Goal: Task Accomplishment & Management: Manage account settings

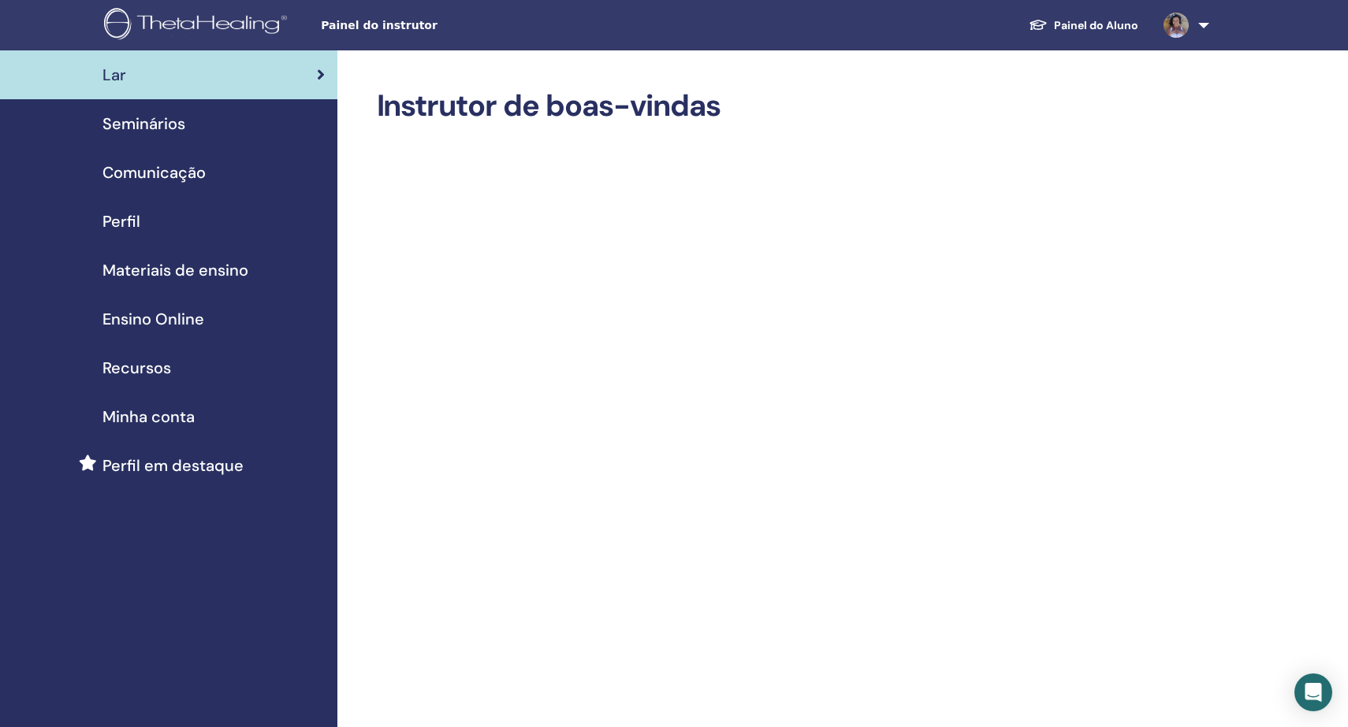
click at [155, 119] on span "Seminários" at bounding box center [143, 124] width 83 height 24
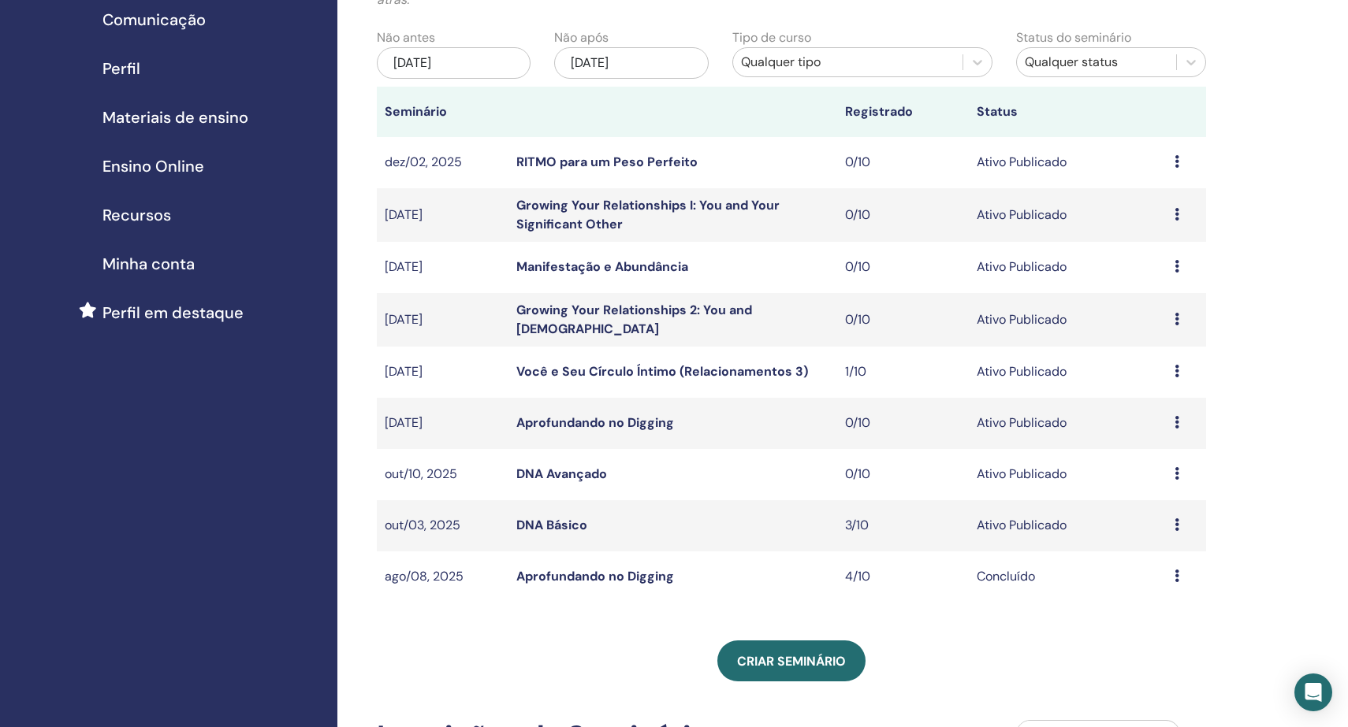
scroll to position [154, 0]
click at [541, 470] on link "DNA Avançado" at bounding box center [561, 473] width 91 height 17
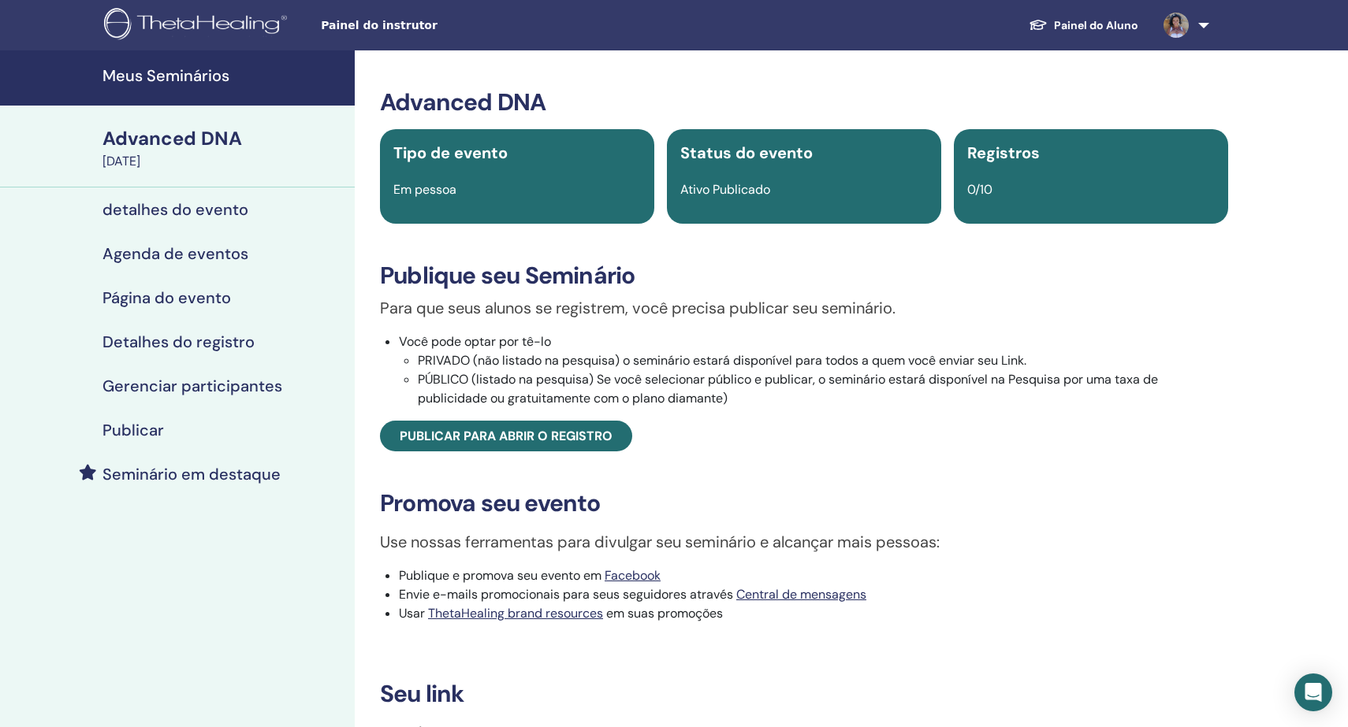
click at [173, 251] on h4 "Agenda de eventos" at bounding box center [175, 253] width 146 height 19
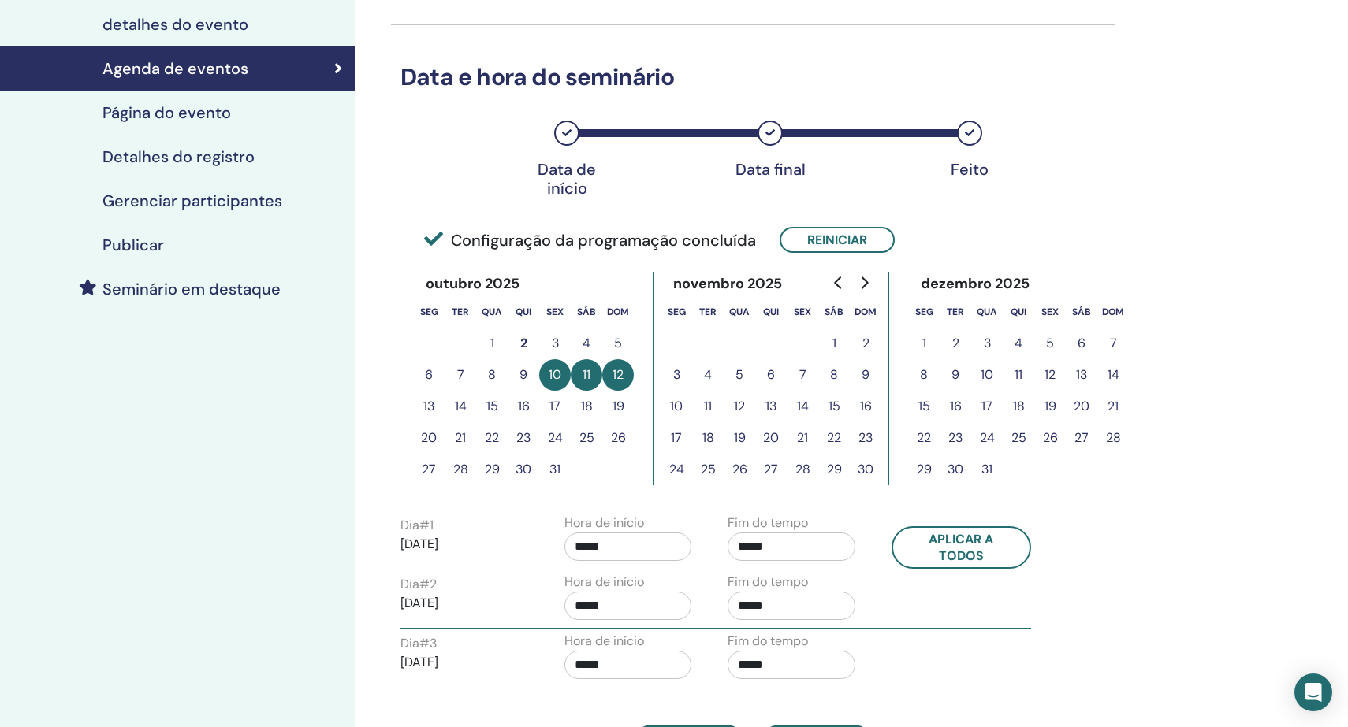
scroll to position [187, 0]
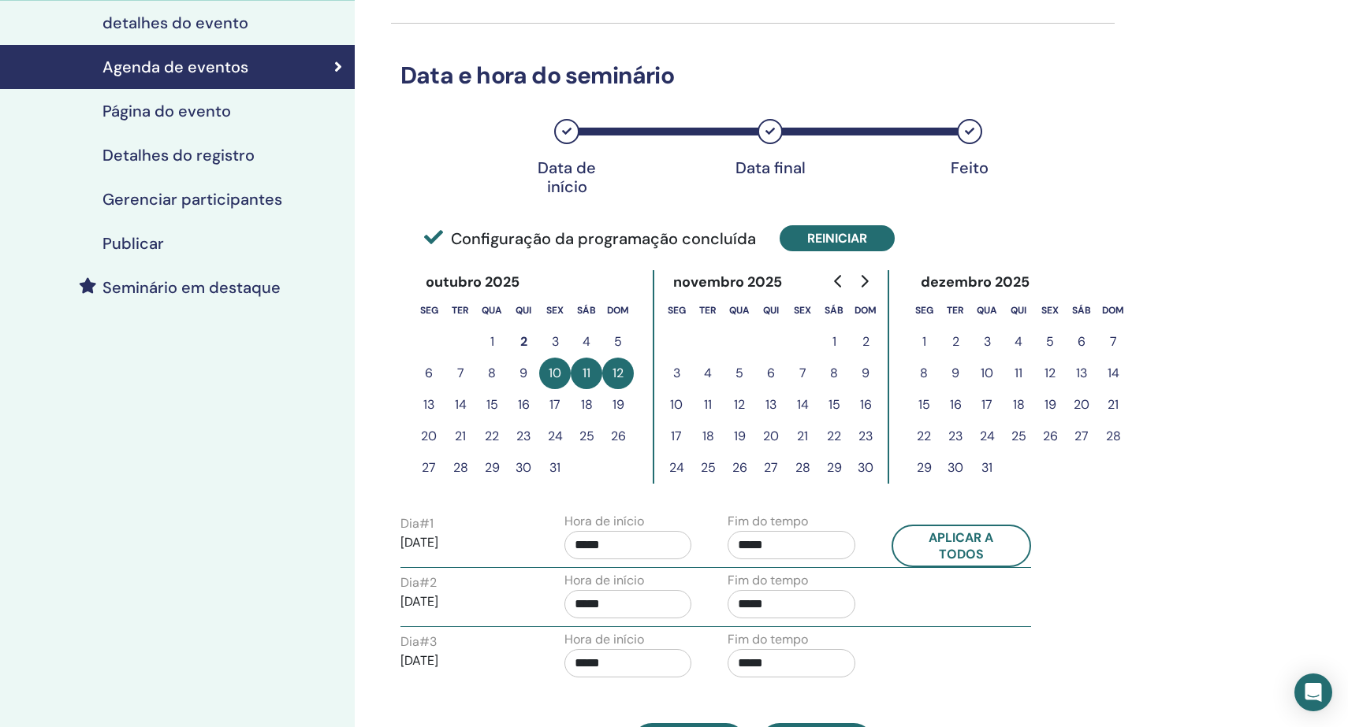
click at [833, 236] on button "Reiniciar" at bounding box center [836, 238] width 115 height 26
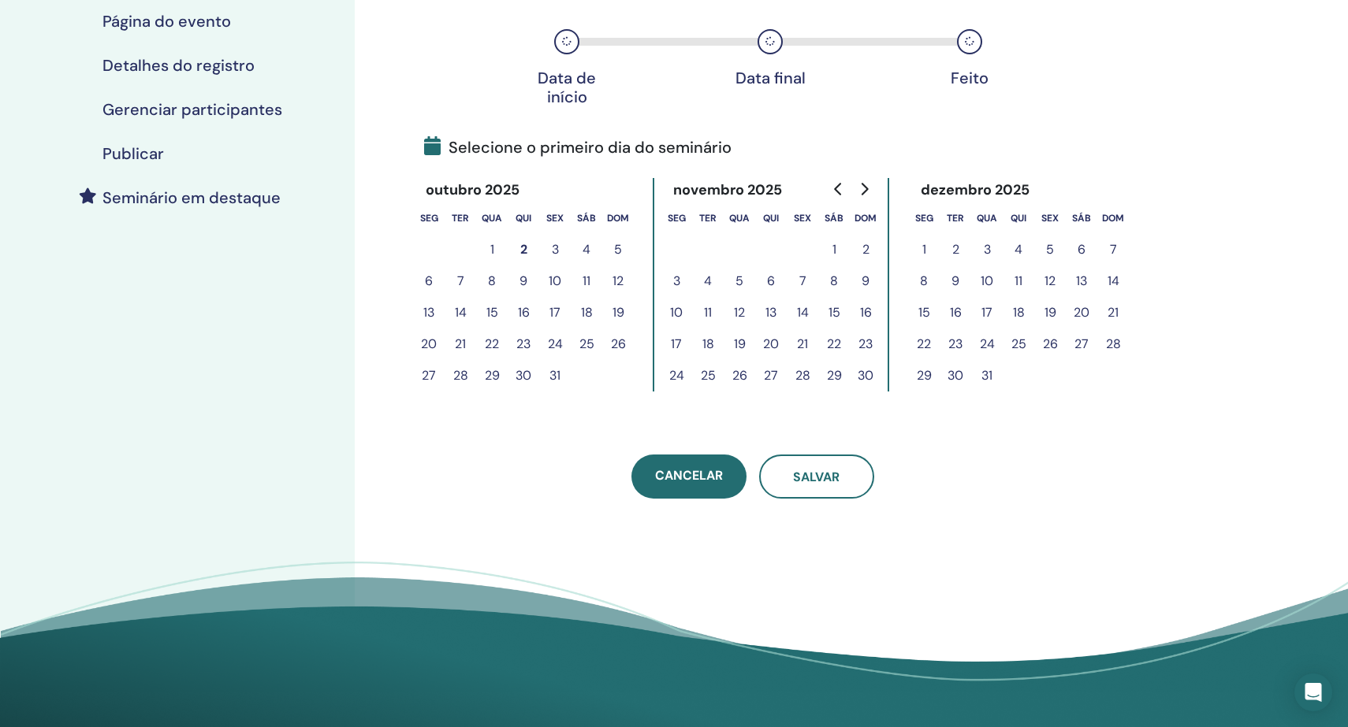
scroll to position [289, 0]
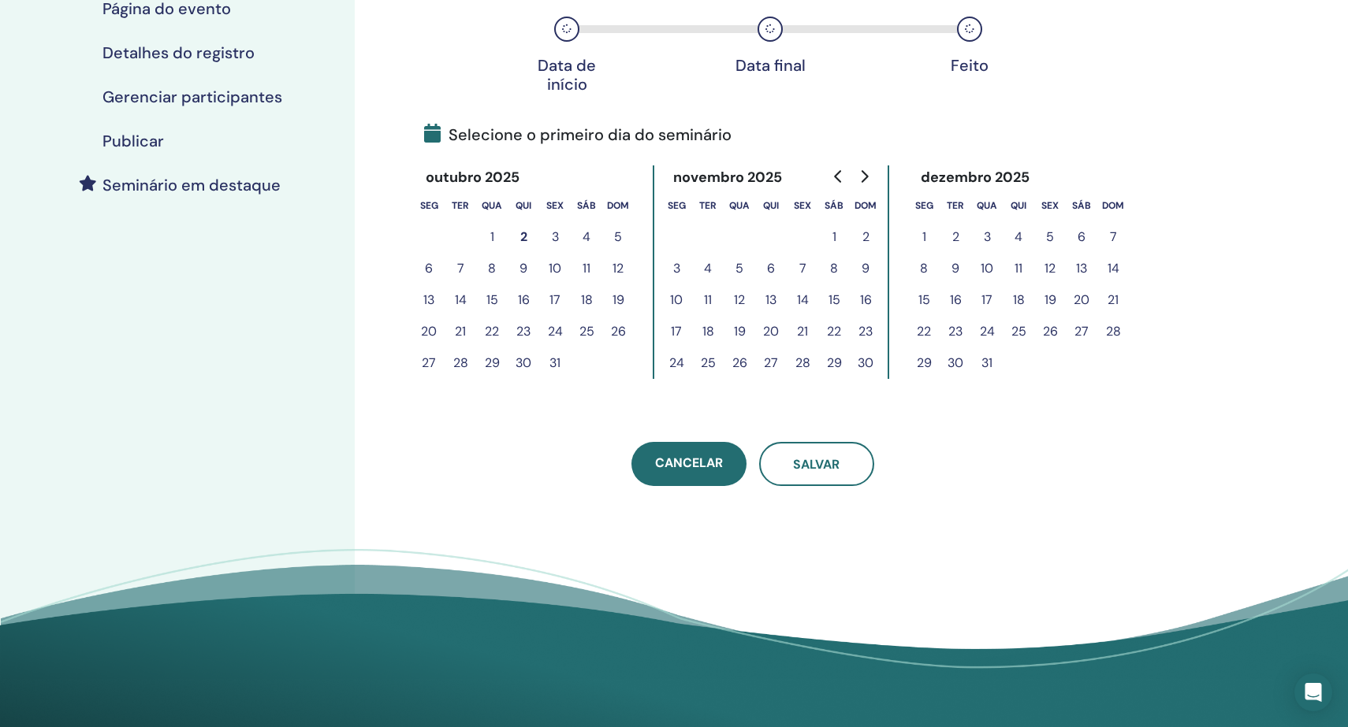
click at [556, 330] on button "24" at bounding box center [555, 332] width 32 height 32
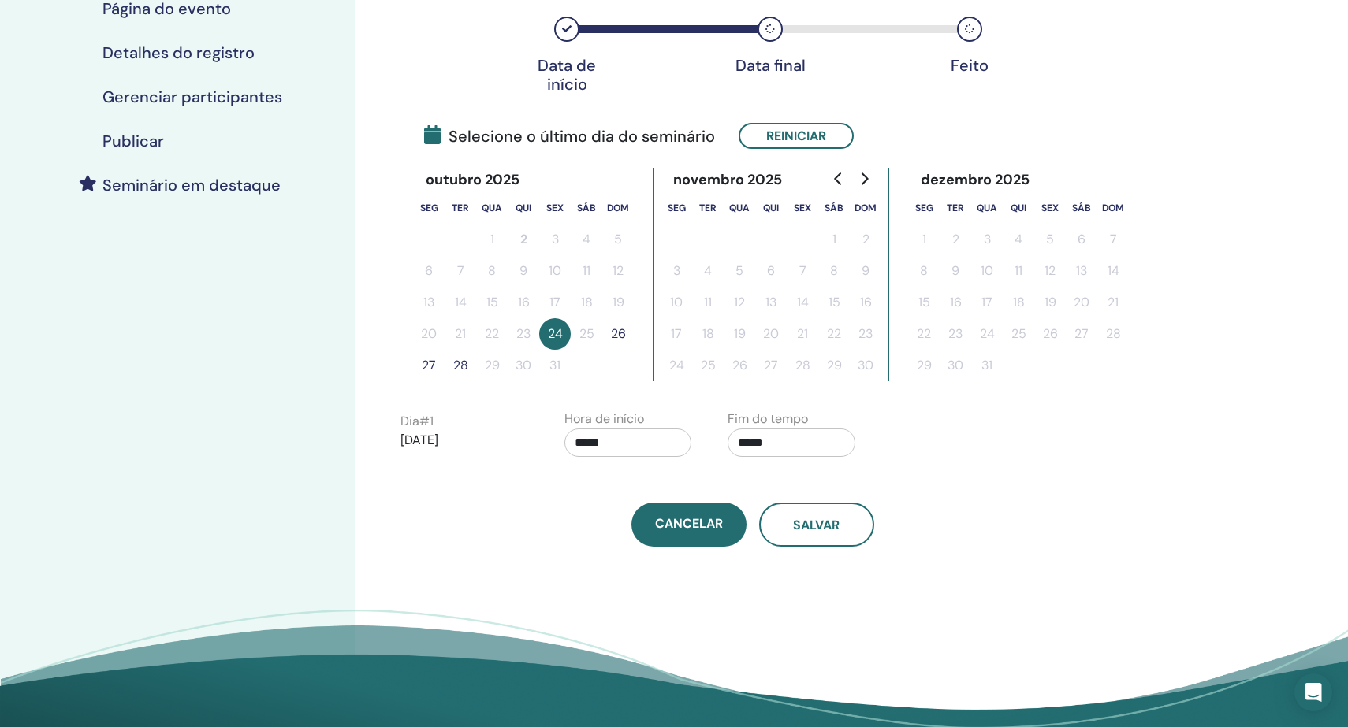
click at [616, 333] on button "26" at bounding box center [618, 334] width 32 height 32
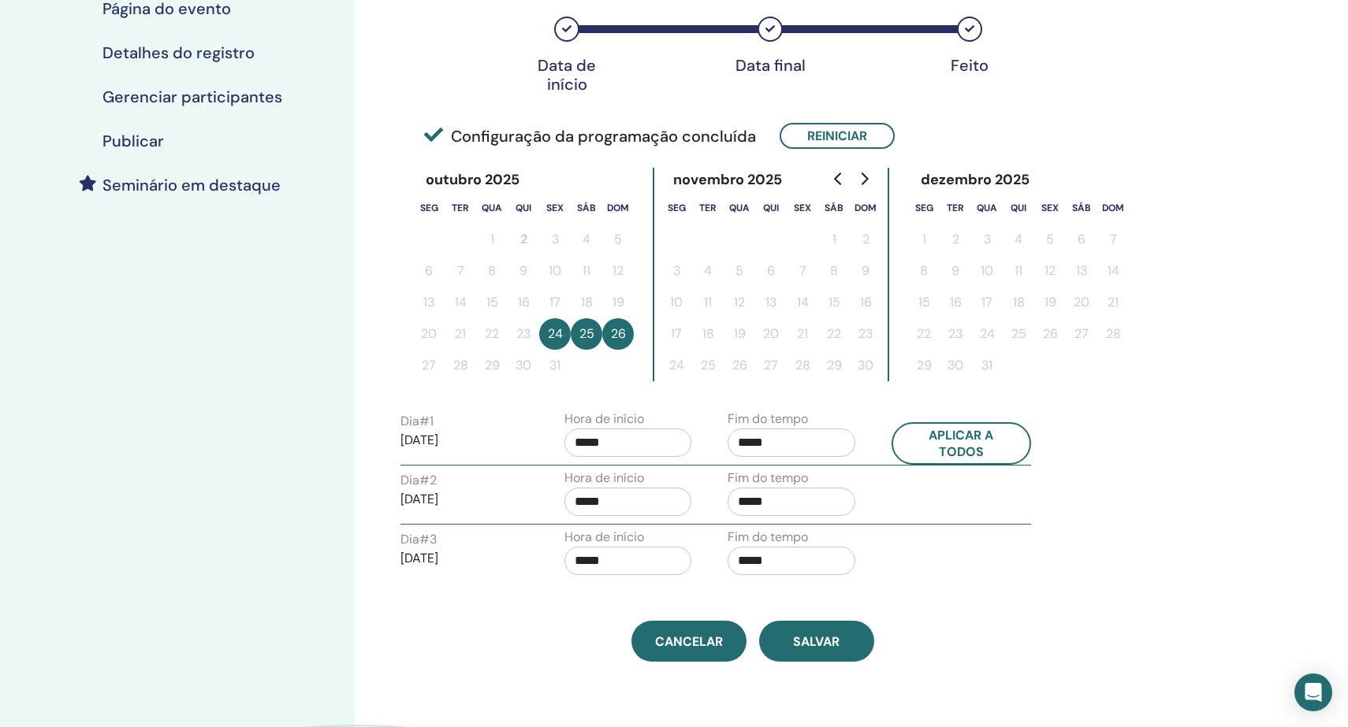
click at [769, 445] on input "*****" at bounding box center [791, 443] width 128 height 28
click at [804, 480] on span "▲" at bounding box center [808, 483] width 32 height 32
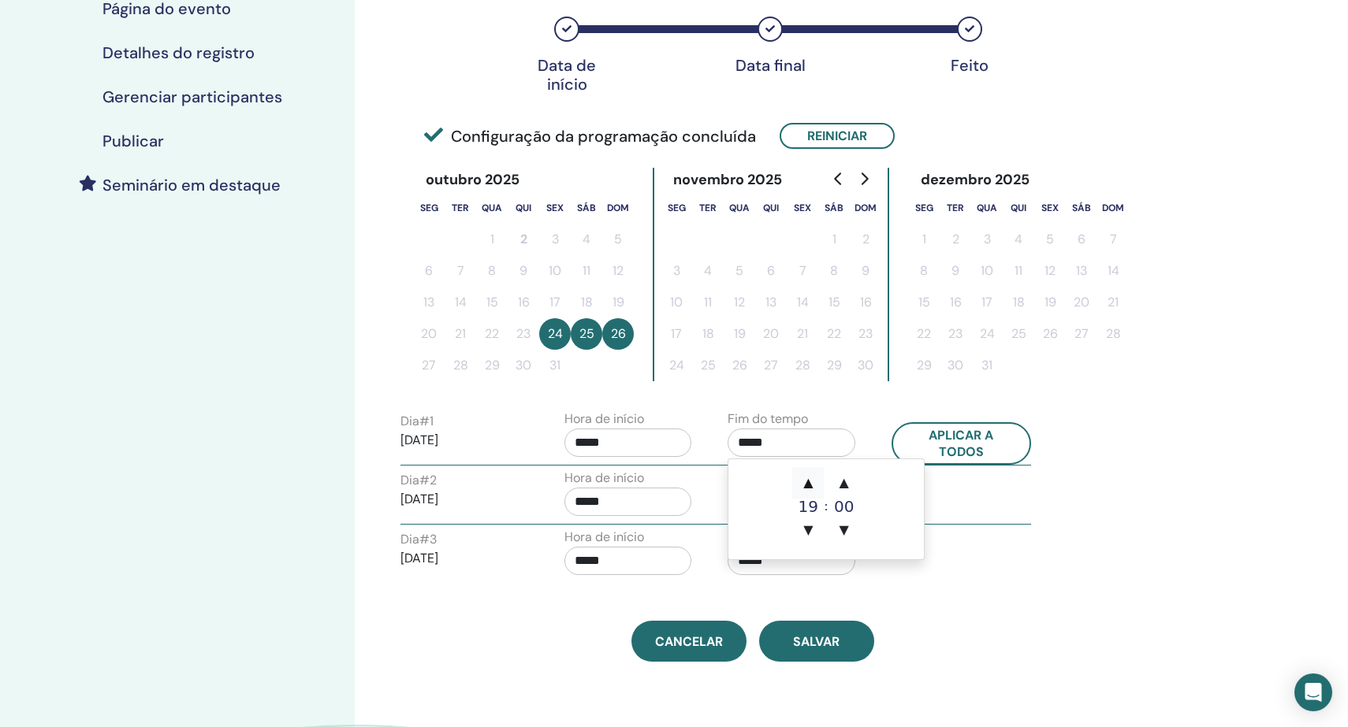
click at [804, 480] on span "▲" at bounding box center [808, 483] width 32 height 32
type input "*****"
click at [645, 437] on input "*****" at bounding box center [628, 443] width 128 height 28
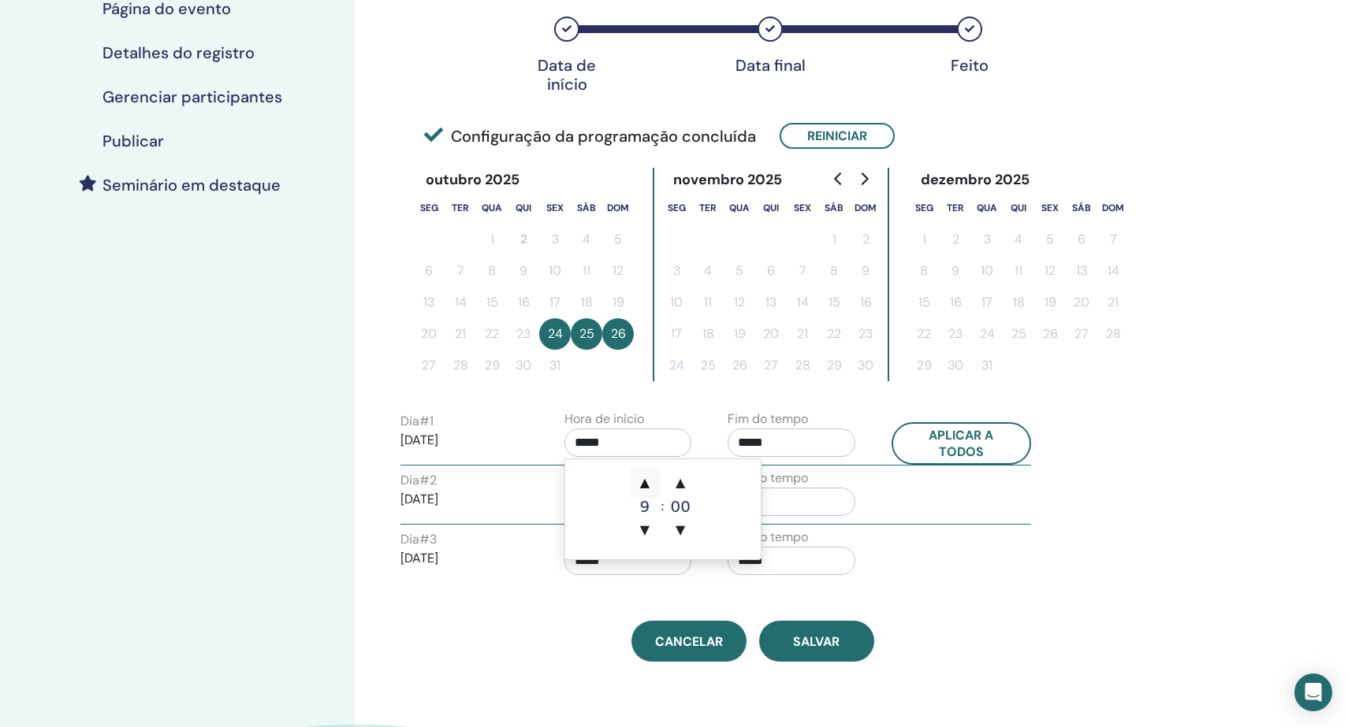
click at [646, 478] on span "▲" at bounding box center [645, 483] width 32 height 32
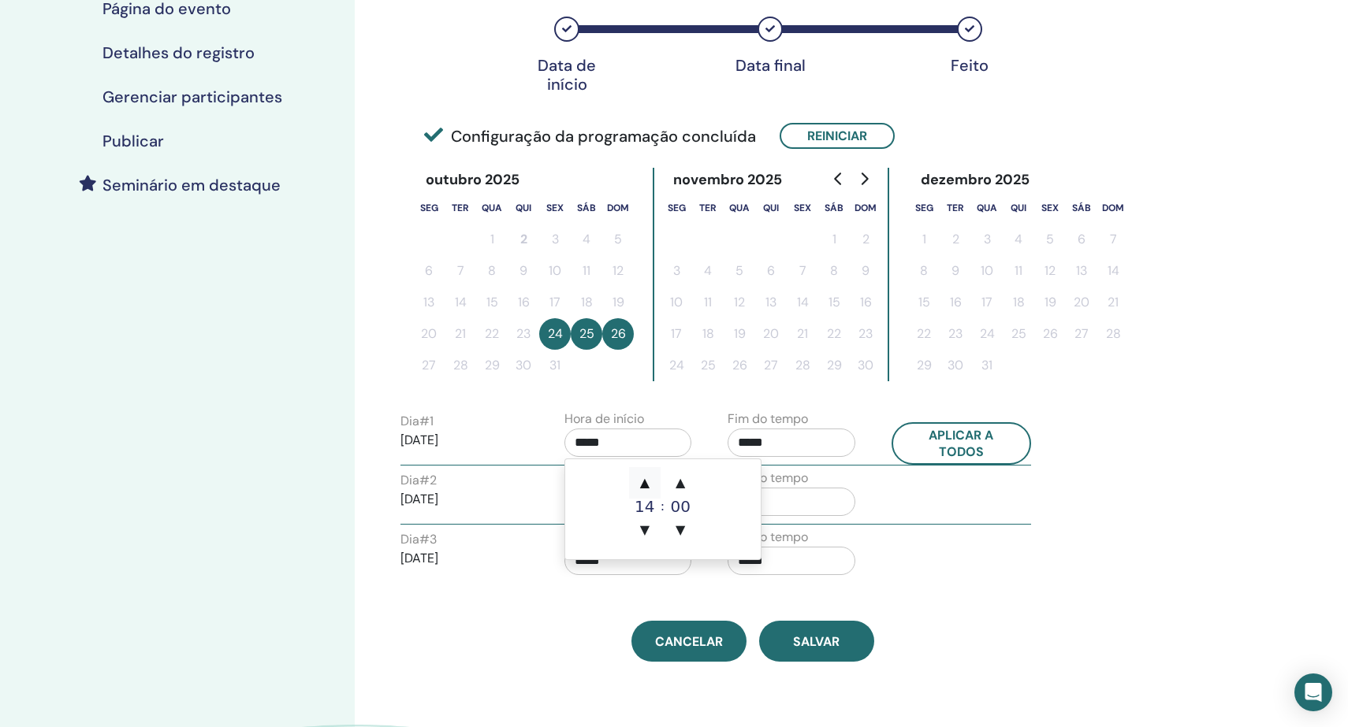
click at [646, 478] on span "▲" at bounding box center [645, 483] width 32 height 32
type input "*****"
click at [900, 493] on div "Dia # 2 2025/10/25 Hora de início ***** Fim do tempo *****" at bounding box center [716, 496] width 654 height 55
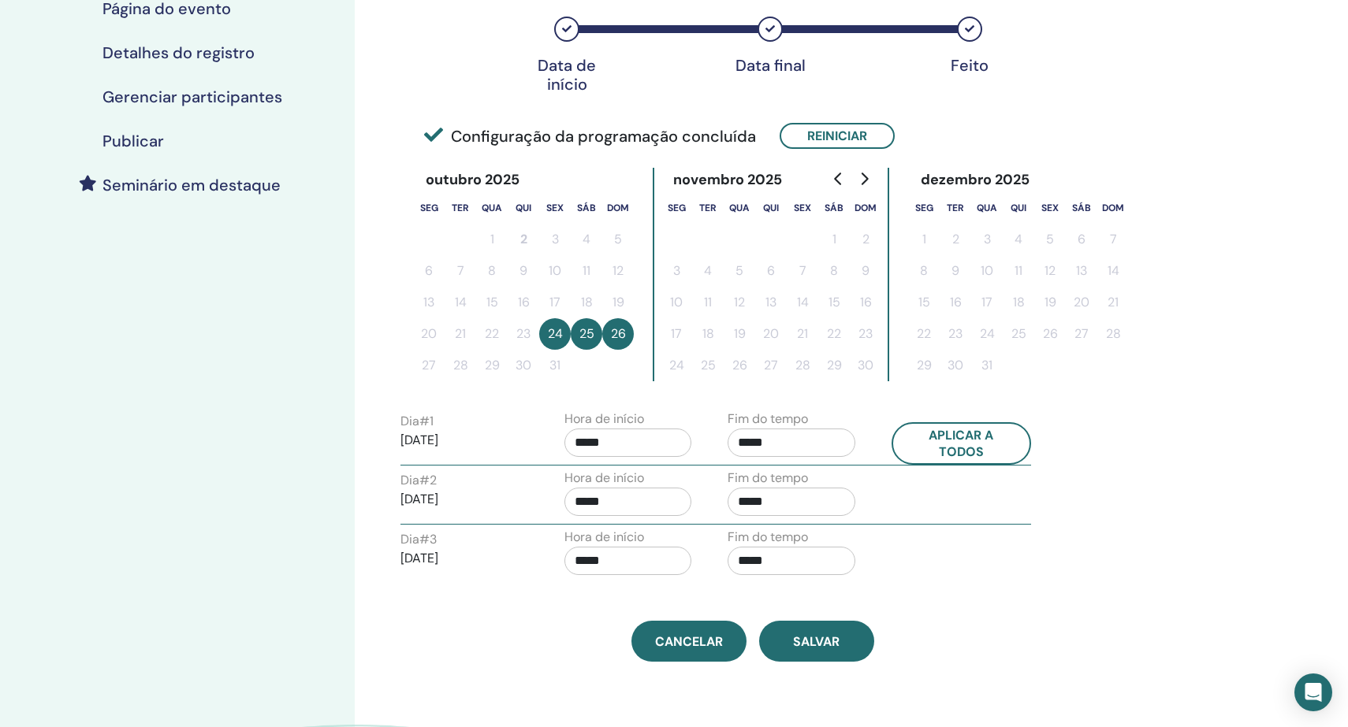
click at [787, 504] on input "*****" at bounding box center [791, 502] width 128 height 28
click at [809, 539] on span "▲" at bounding box center [808, 542] width 32 height 32
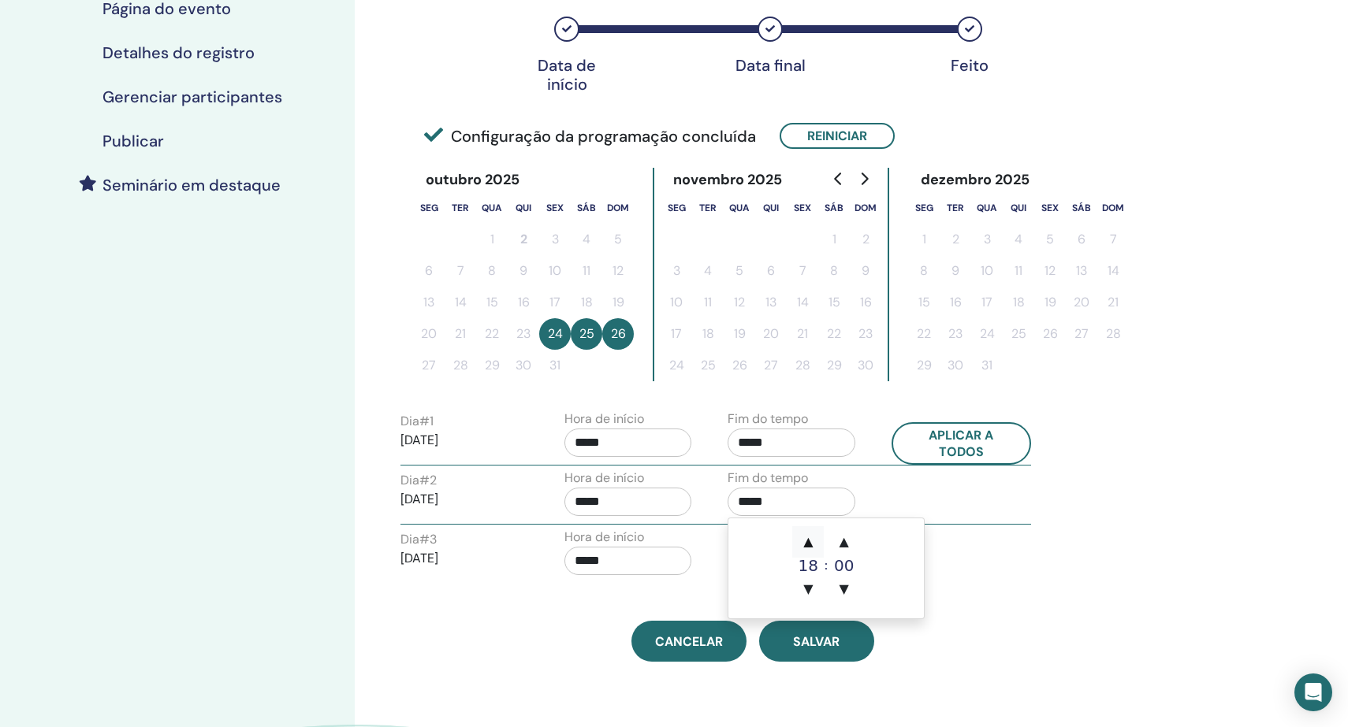
type input "*****"
click at [990, 534] on div "Dia # 3 2025/10/26 Hora de início ***** Fim do tempo *****" at bounding box center [716, 555] width 654 height 55
click at [785, 560] on input "*****" at bounding box center [791, 561] width 128 height 28
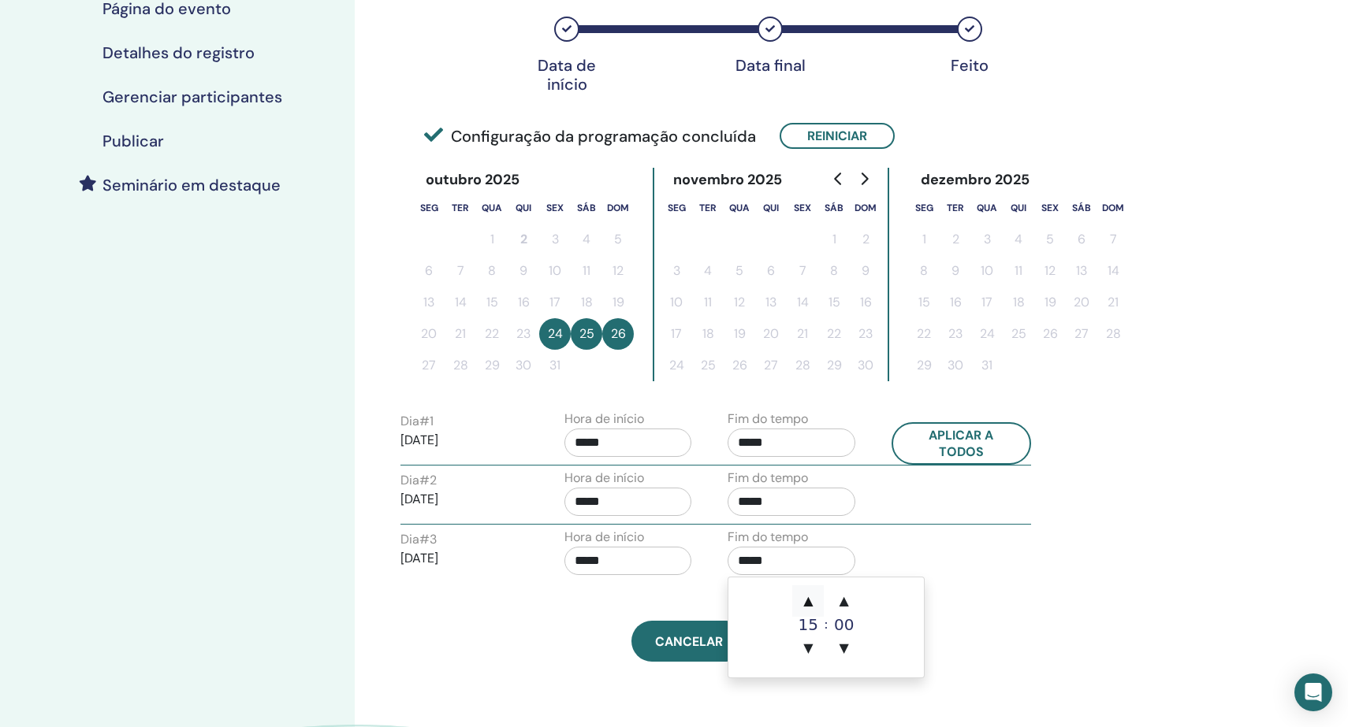
click at [805, 602] on span "▲" at bounding box center [808, 602] width 32 height 32
type input "*****"
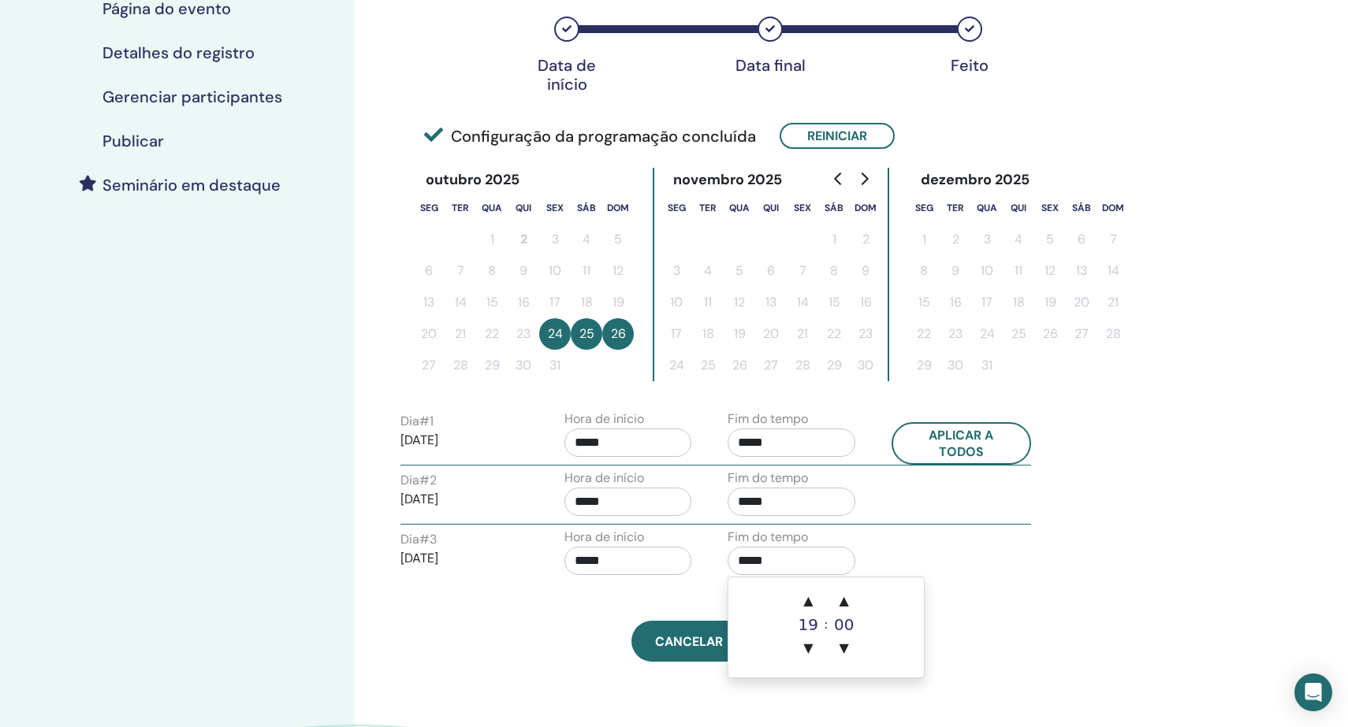
click at [949, 583] on div "Fuso horário (GMT+2) Africa/Maputo Data e hora do seminário Data de início Data…" at bounding box center [752, 211] width 723 height 901
click at [822, 635] on span "Salvar" at bounding box center [816, 642] width 46 height 17
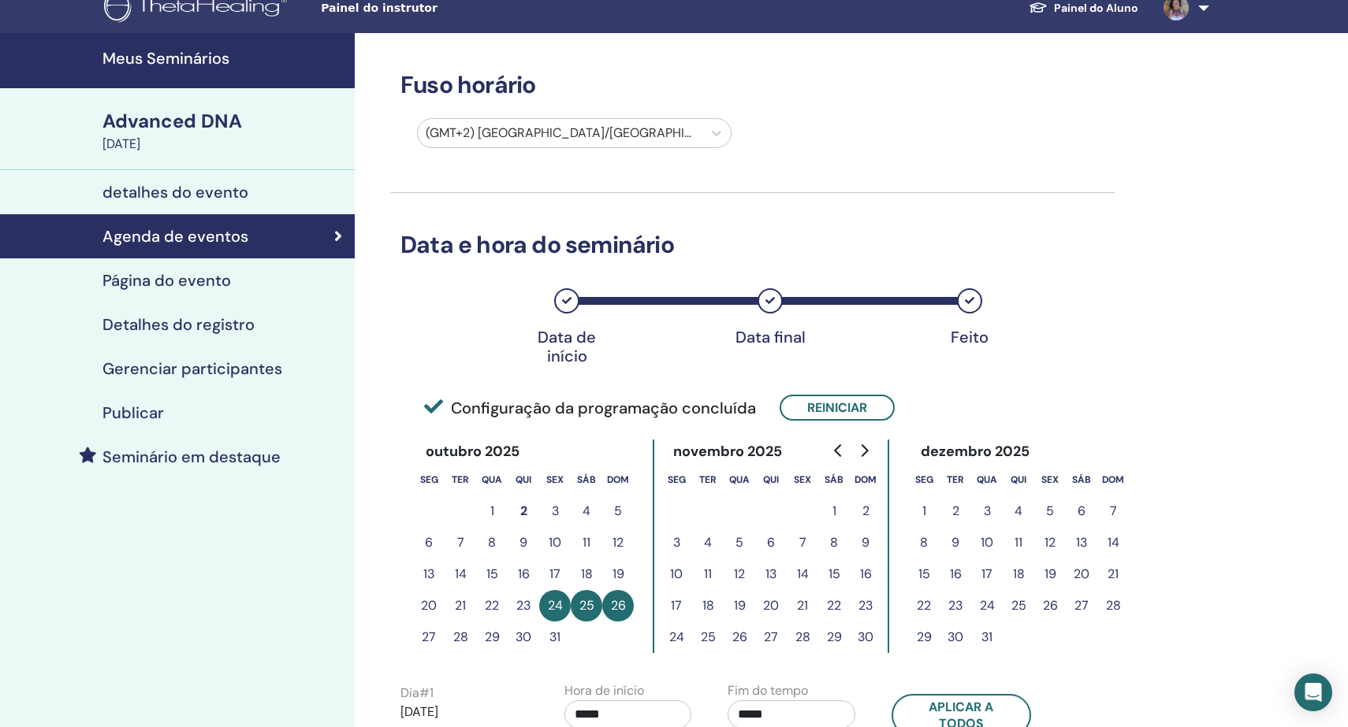
scroll to position [1, 0]
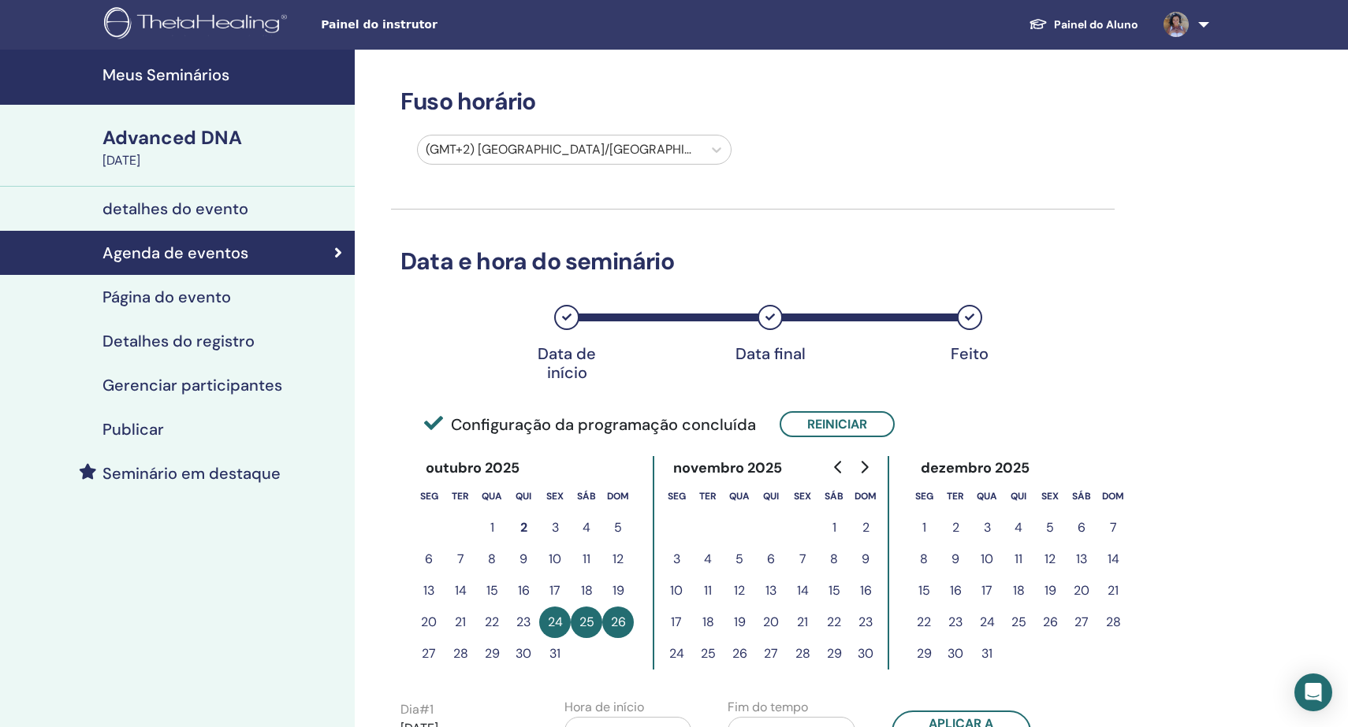
click at [173, 69] on h4 "Meus Seminários" at bounding box center [223, 74] width 243 height 19
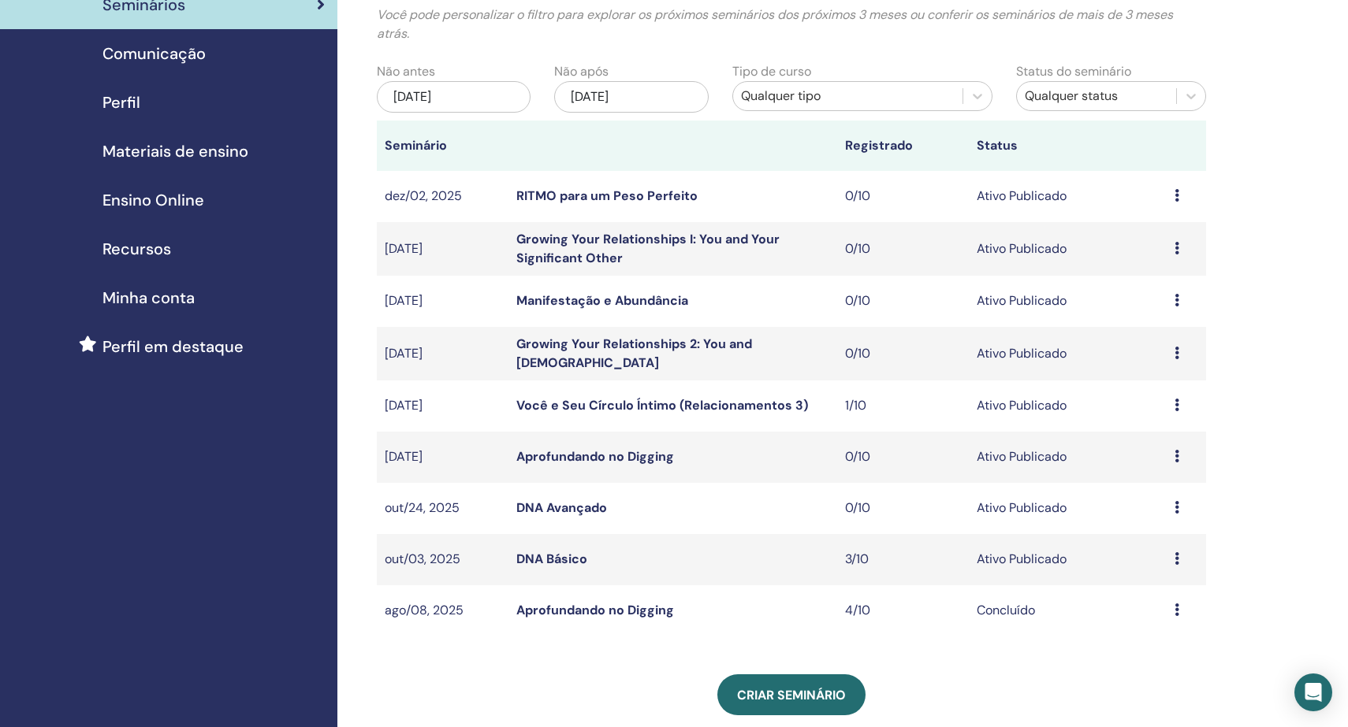
scroll to position [159, 0]
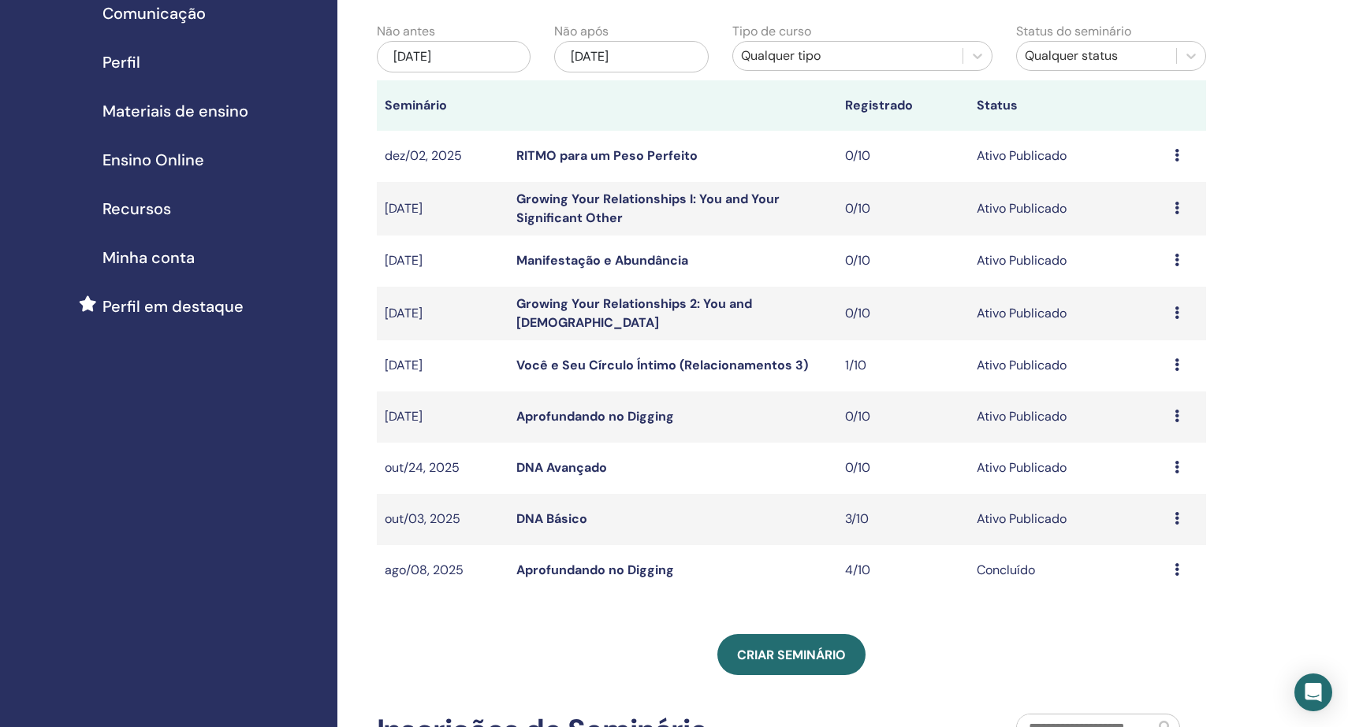
click at [548, 515] on link "DNA Básico" at bounding box center [551, 519] width 71 height 17
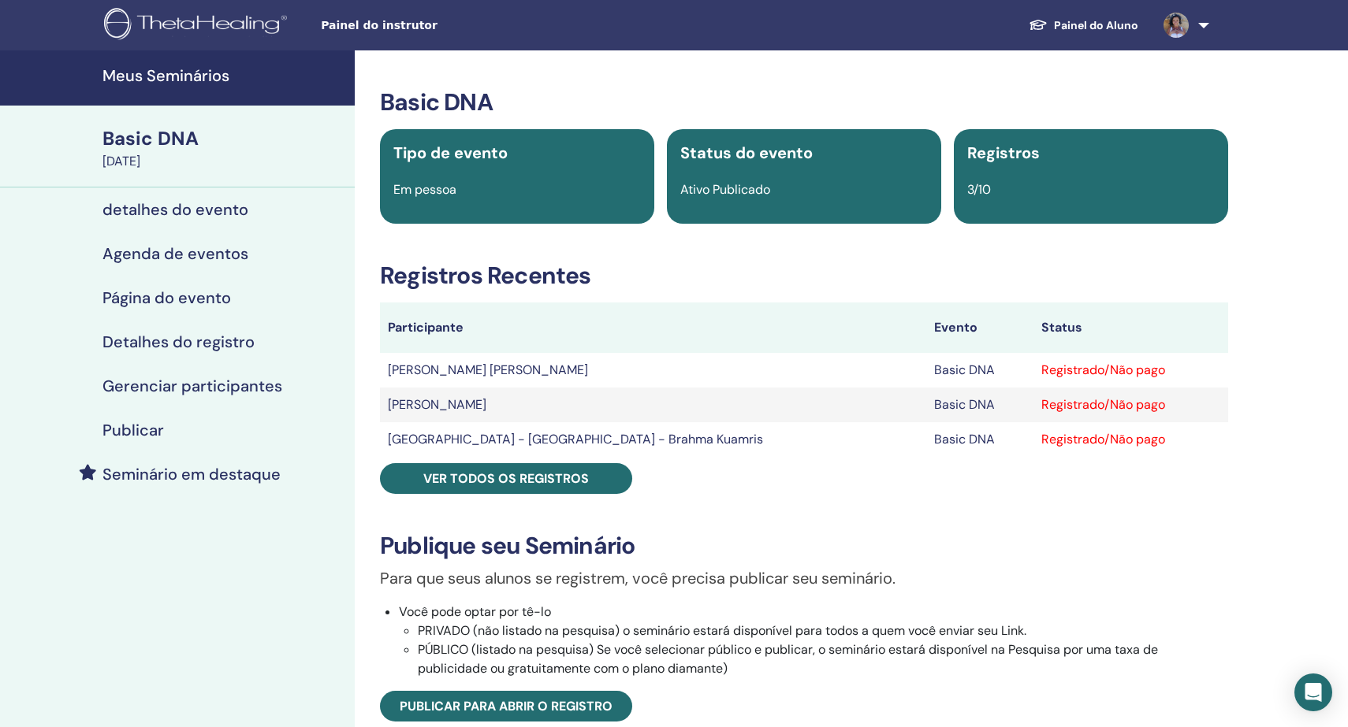
click at [188, 251] on h4 "Agenda de eventos" at bounding box center [175, 253] width 146 height 19
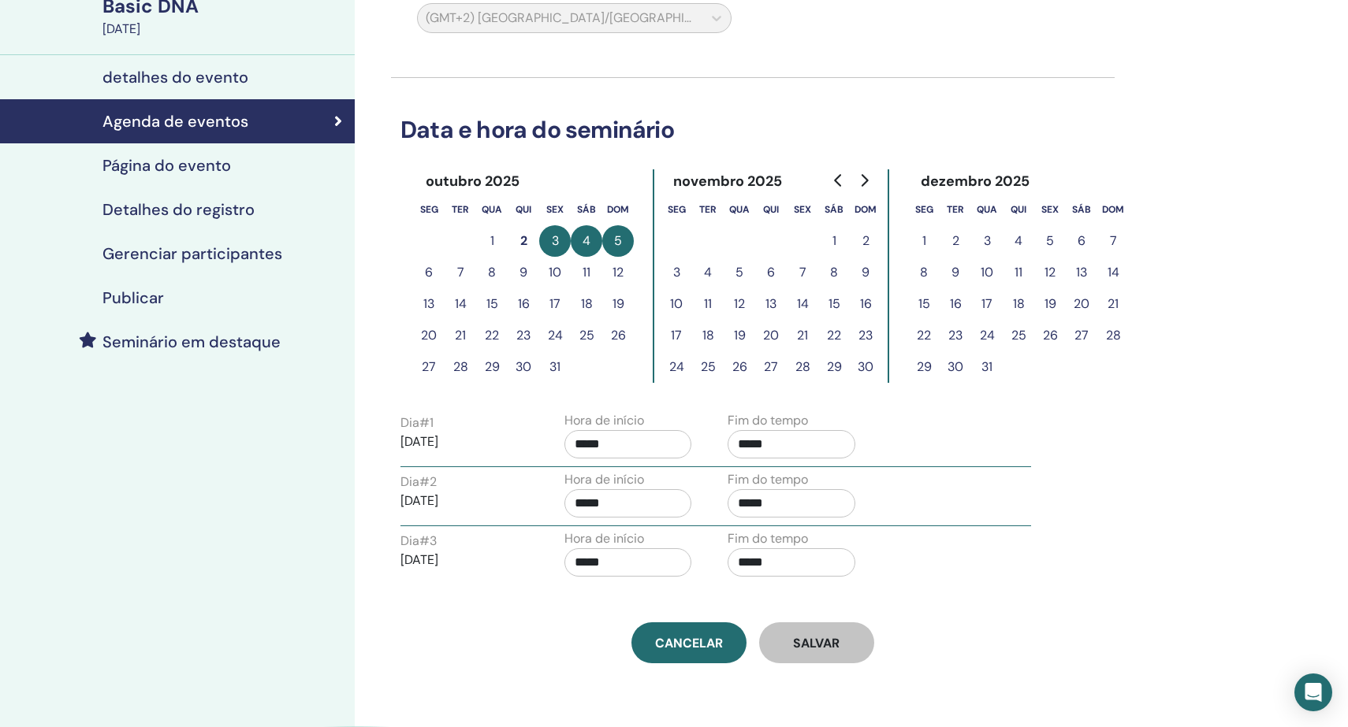
scroll to position [139, 0]
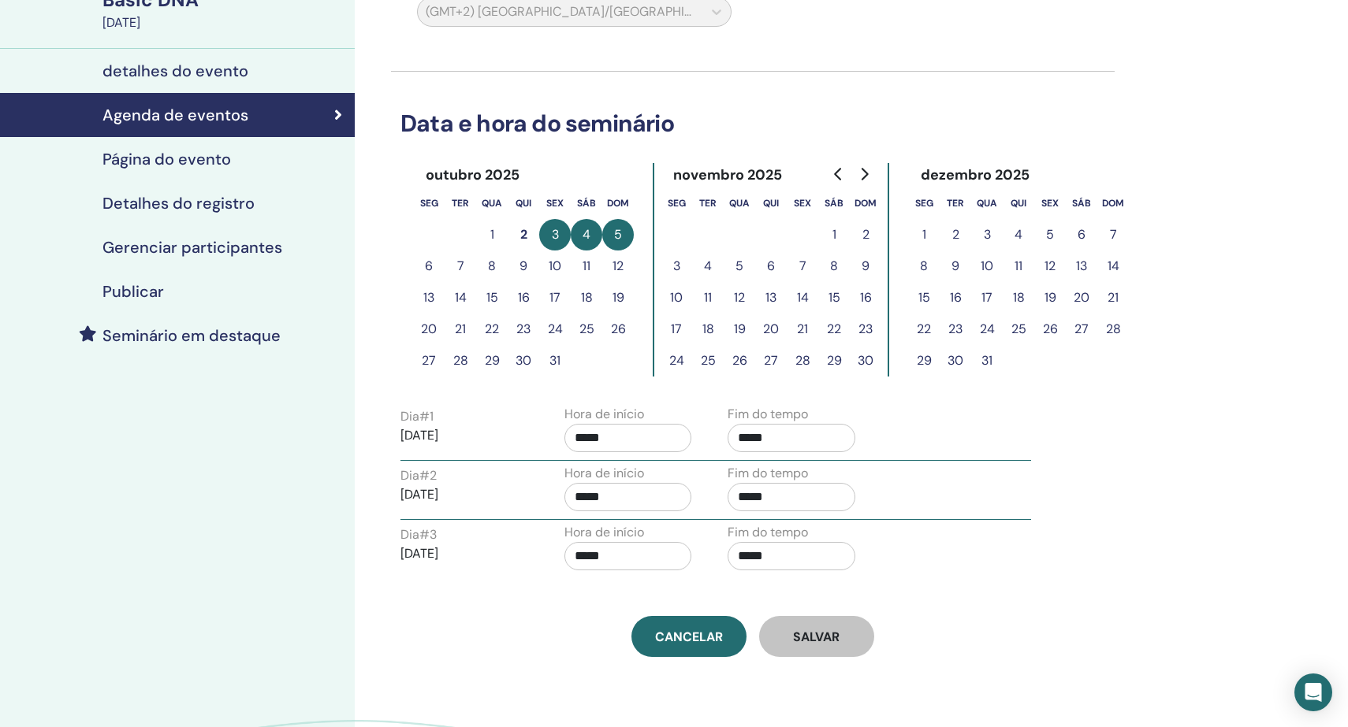
click at [1019, 388] on div "outubro 2025 seg ter qua qui sex sáb dom 1 2 3 4 5 6 7 8 9 10 11 12 13 14 15 16…" at bounding box center [752, 270] width 723 height 239
click at [1021, 420] on div "Dia # 1 2025/10/03 Hora de início ***** Fim do tempo *****" at bounding box center [716, 432] width 654 height 55
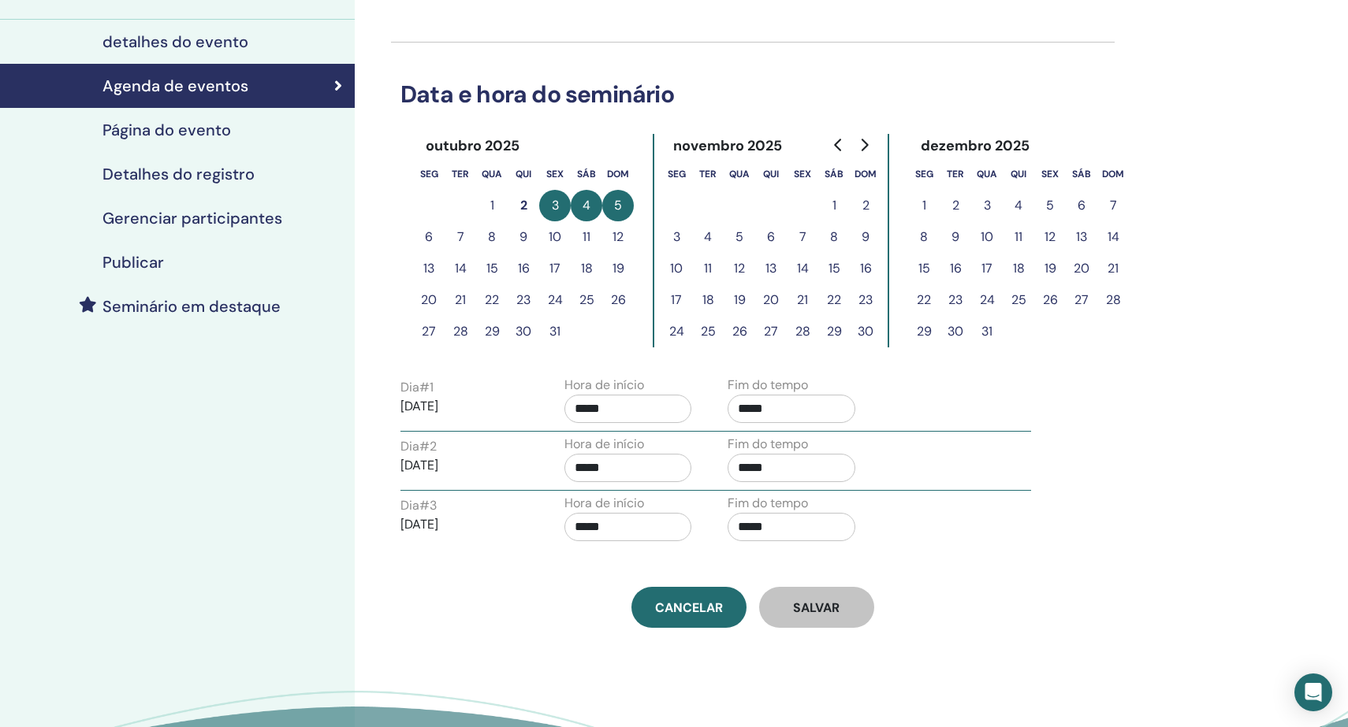
scroll to position [158, 0]
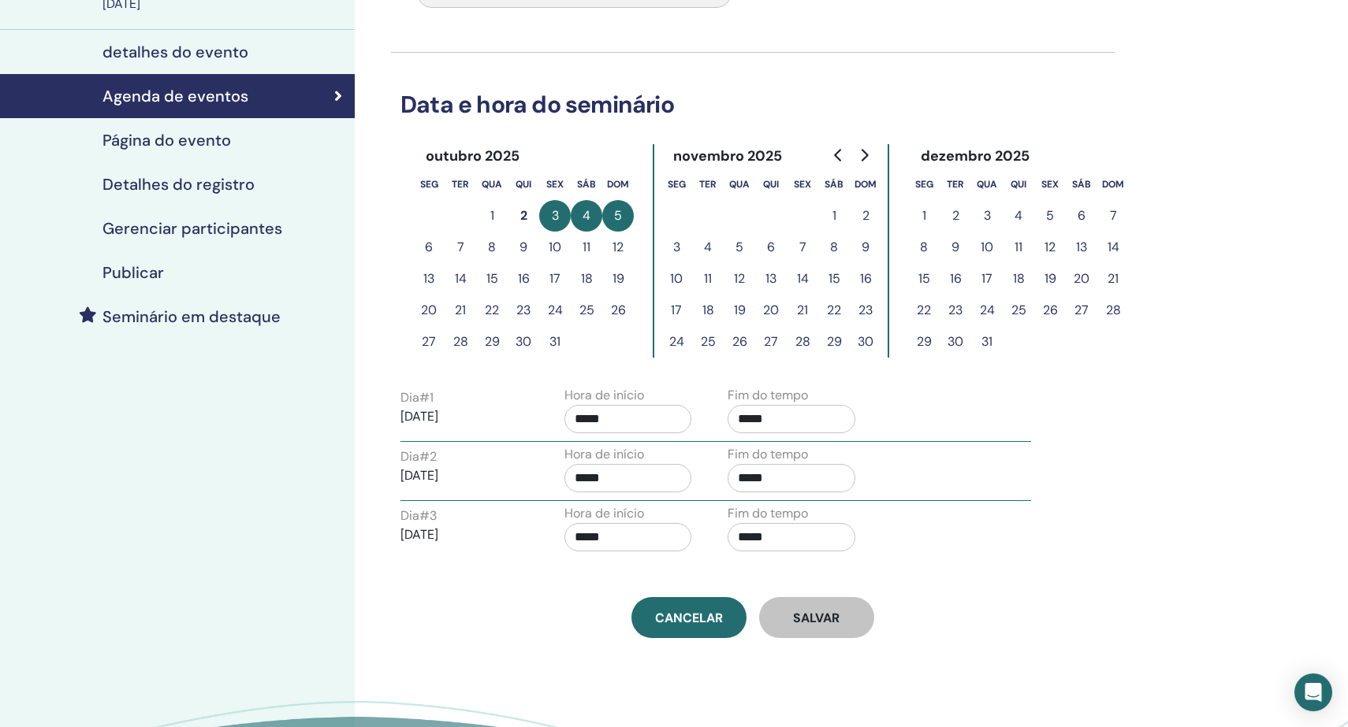
click at [1039, 363] on div "outubro 2025 seg ter qua qui sex sáb dom 1 2 3 4 5 6 7 8 9 10 11 12 13 14 15 16…" at bounding box center [752, 251] width 723 height 239
click at [1054, 388] on div "Dia # 1 2025/10/03 Hora de início ***** Fim do tempo ***** Dia # 2 2025/10/04 H…" at bounding box center [752, 471] width 723 height 177
click at [1020, 359] on div "outubro 2025 seg ter qua qui sex sáb dom 1 2 3 4 5 6 7 8 9 10 11 12 13 14 15 16…" at bounding box center [752, 251] width 723 height 239
click at [1028, 399] on div "Dia # 1 2025/10/03 Hora de início ***** Fim do tempo *****" at bounding box center [716, 413] width 654 height 55
click at [257, 431] on div "Meus Seminários Basic DNA October 03, 2025 detalhes do evento Agenda de eventos…" at bounding box center [177, 376] width 355 height 966
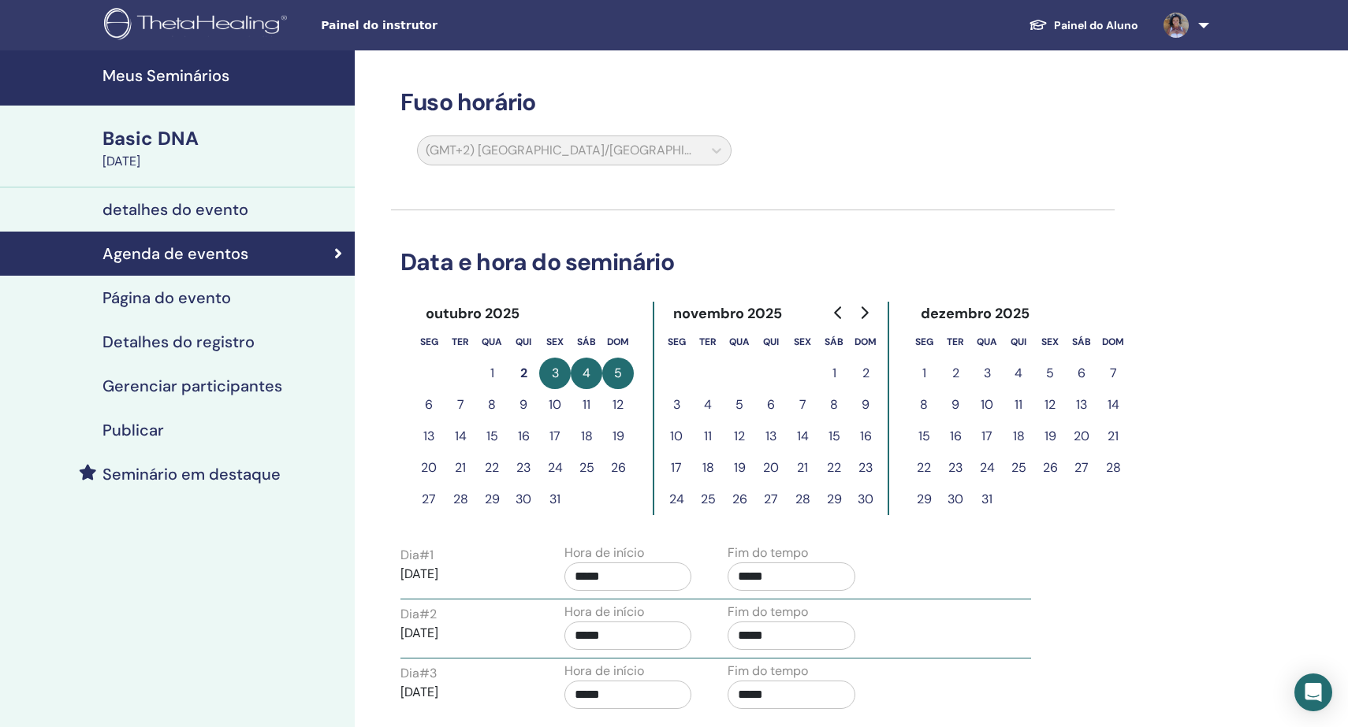
scroll to position [0, 0]
click at [173, 76] on h4 "Meus Seminários" at bounding box center [223, 75] width 243 height 19
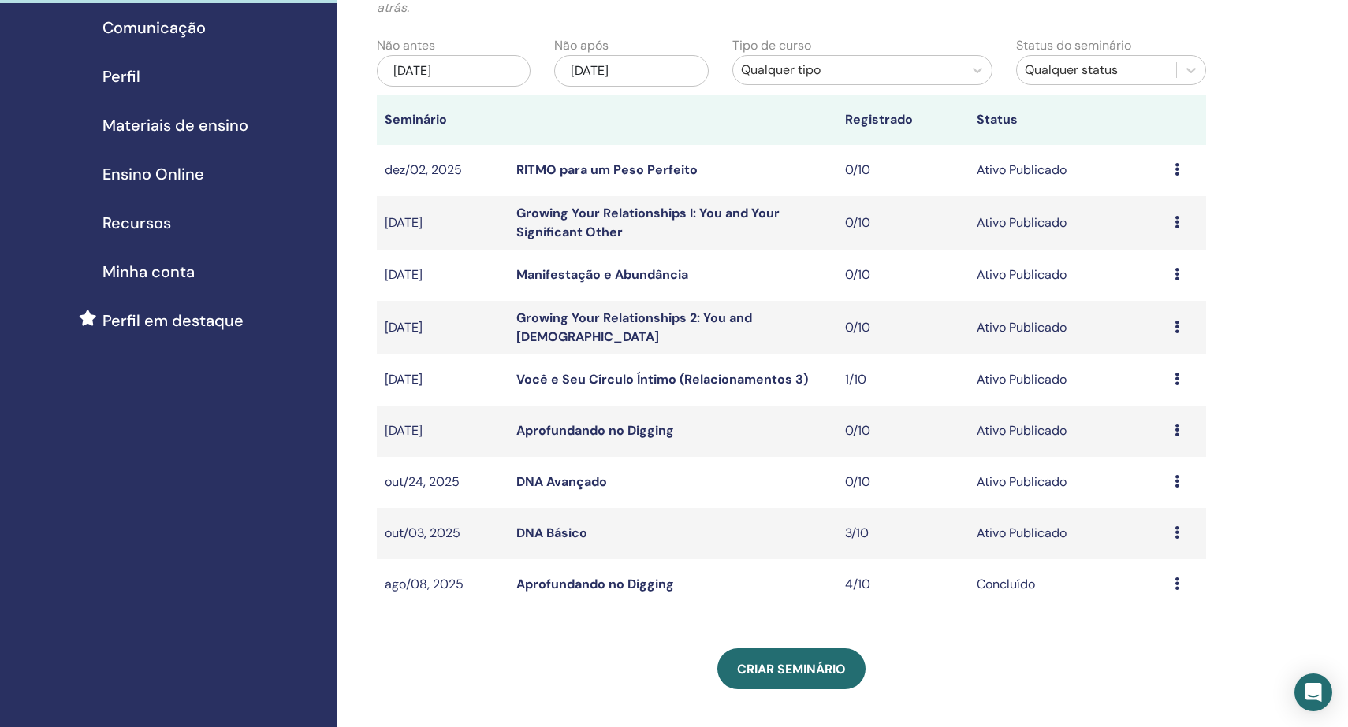
scroll to position [144, 0]
click at [566, 474] on link "DNA Avançado" at bounding box center [561, 482] width 91 height 17
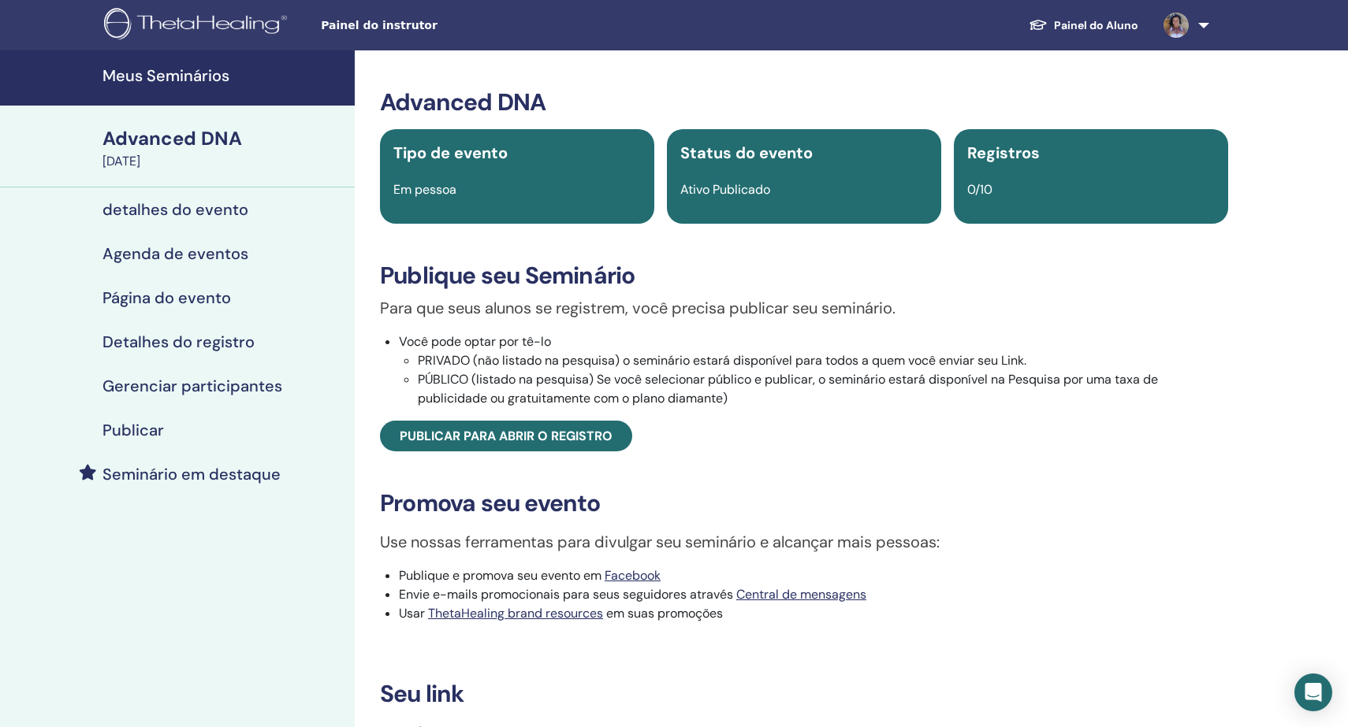
click at [174, 255] on h4 "Agenda de eventos" at bounding box center [175, 253] width 146 height 19
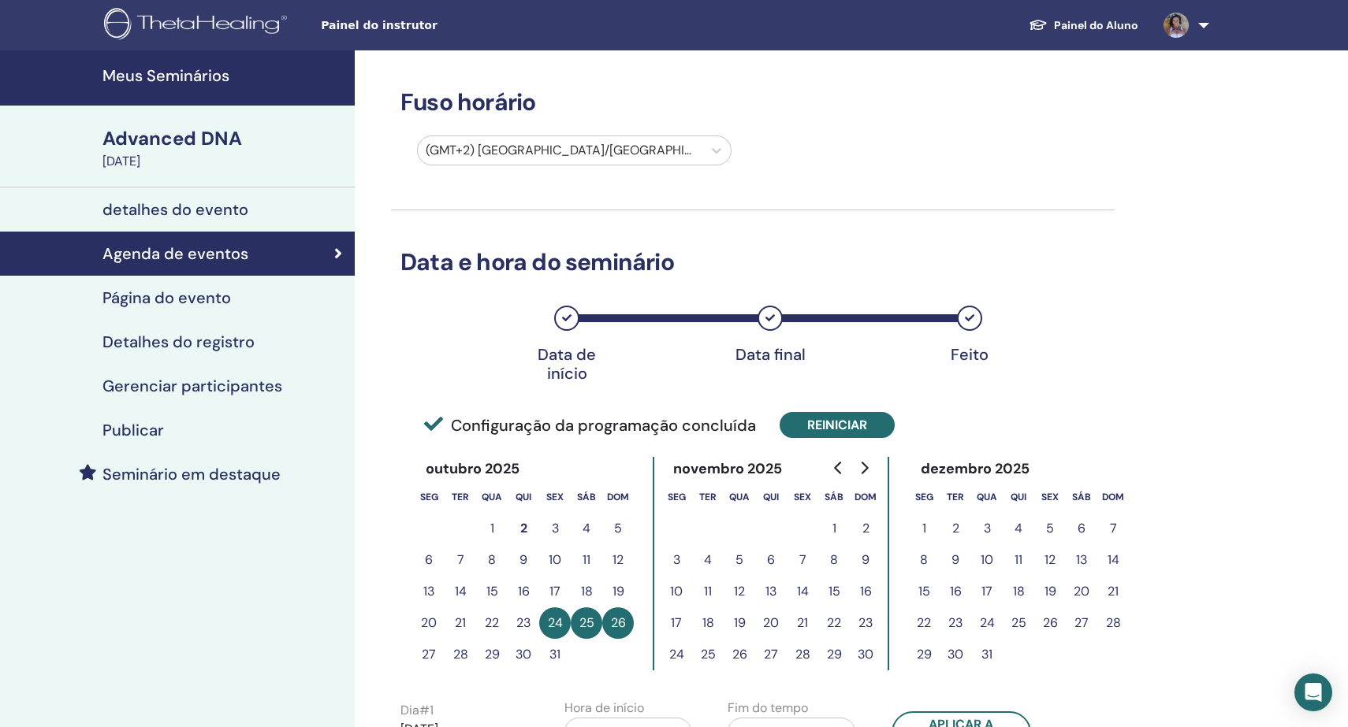
click at [820, 424] on button "Reiniciar" at bounding box center [836, 425] width 115 height 26
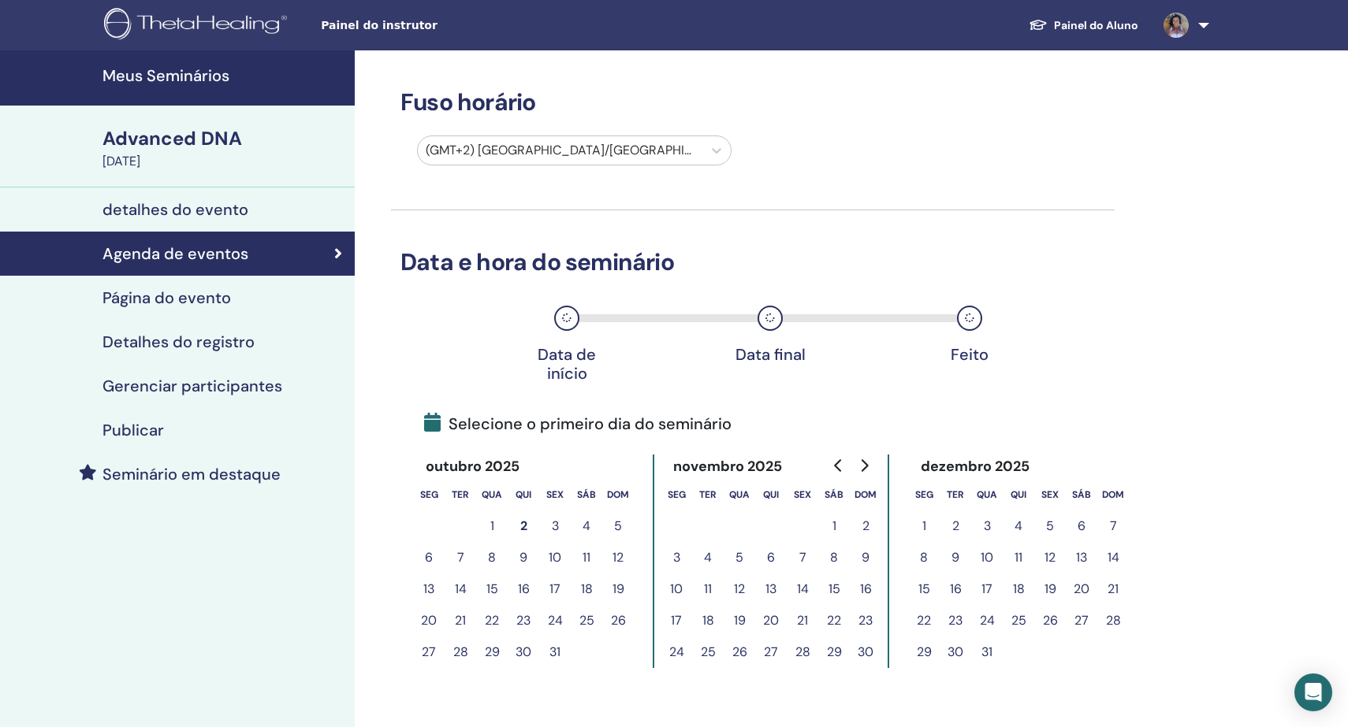
click at [172, 146] on div "Advanced DNA" at bounding box center [223, 138] width 243 height 27
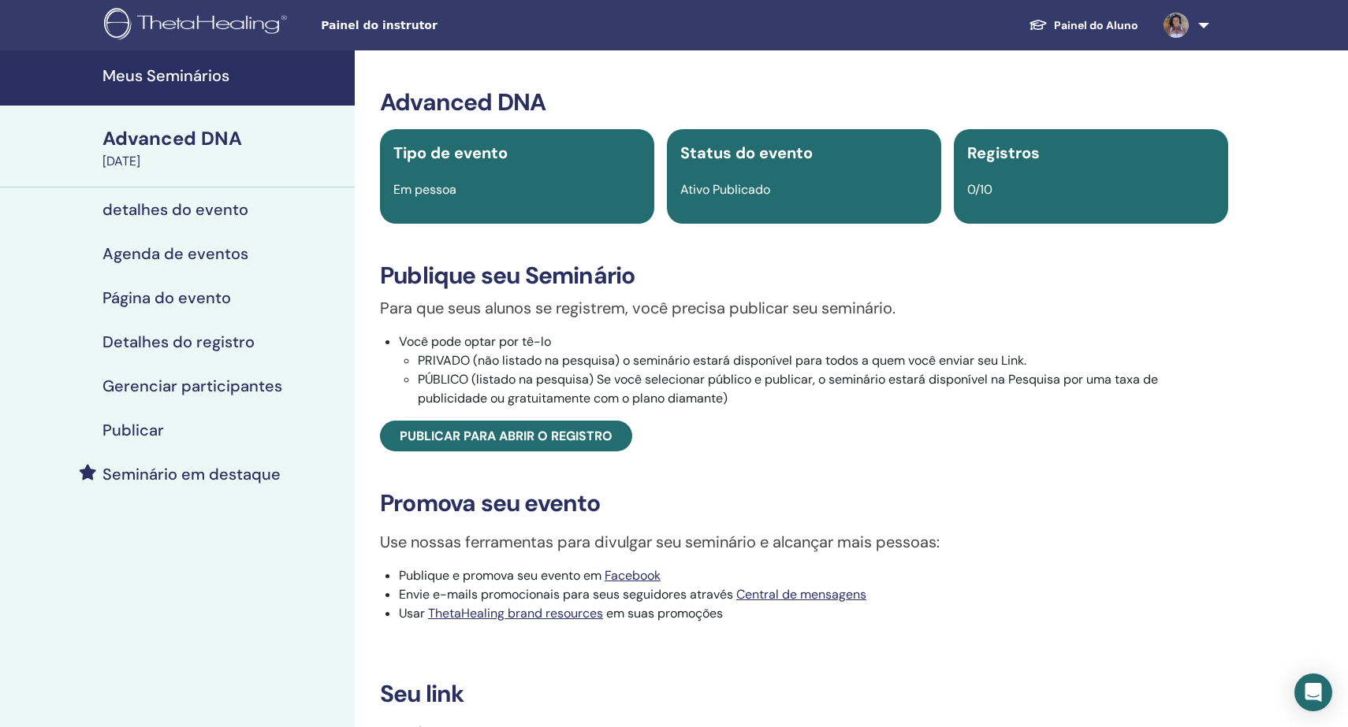
click at [176, 211] on h4 "detalhes do evento" at bounding box center [175, 209] width 146 height 19
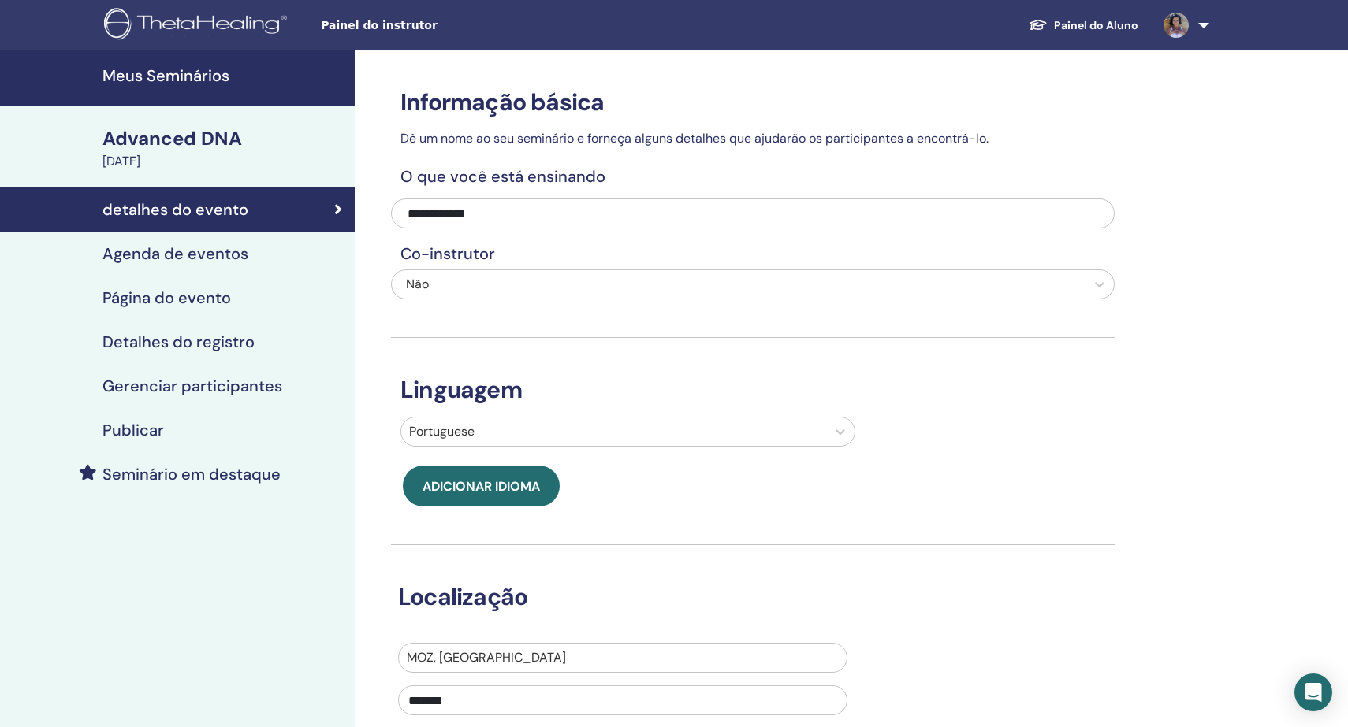
click at [573, 253] on h4 "Co-instrutor" at bounding box center [752, 253] width 723 height 19
click at [705, 377] on h3 "Linguagem" at bounding box center [752, 390] width 723 height 28
click at [167, 255] on h4 "Agenda de eventos" at bounding box center [175, 253] width 146 height 19
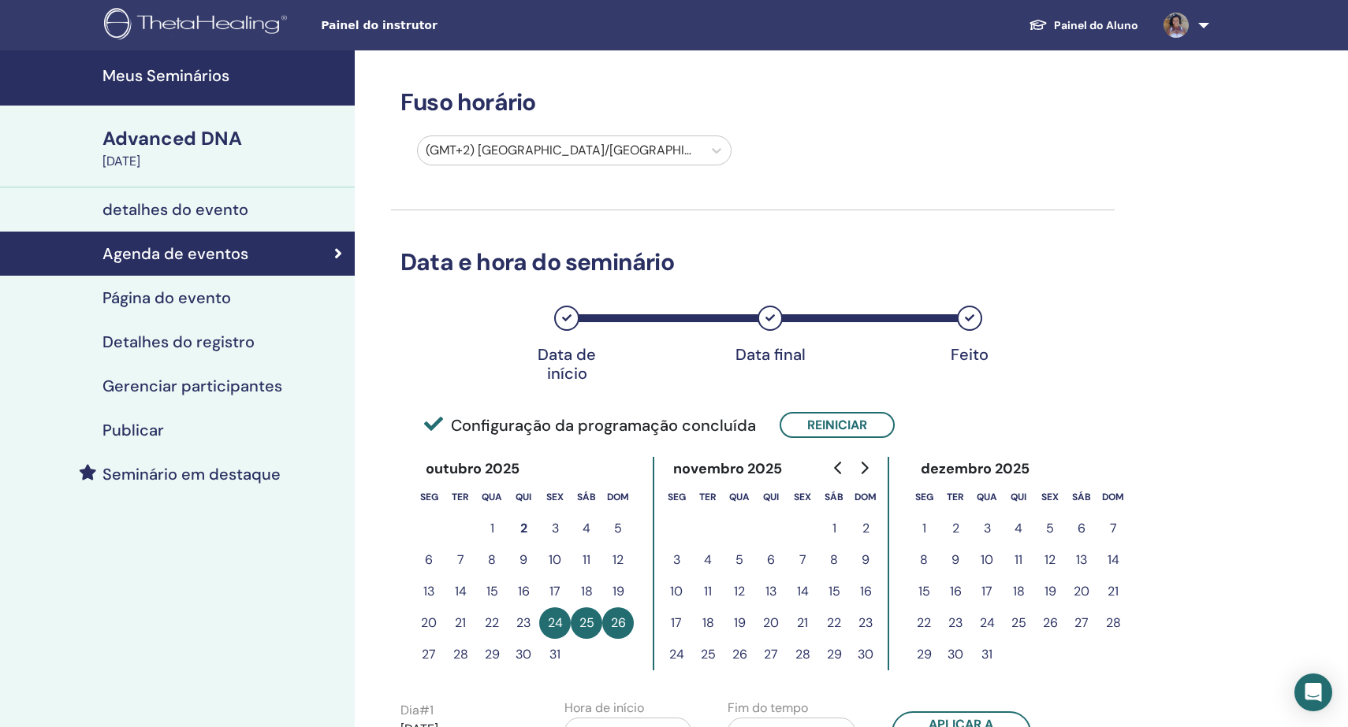
click at [167, 73] on h4 "Meus Seminários" at bounding box center [223, 75] width 243 height 19
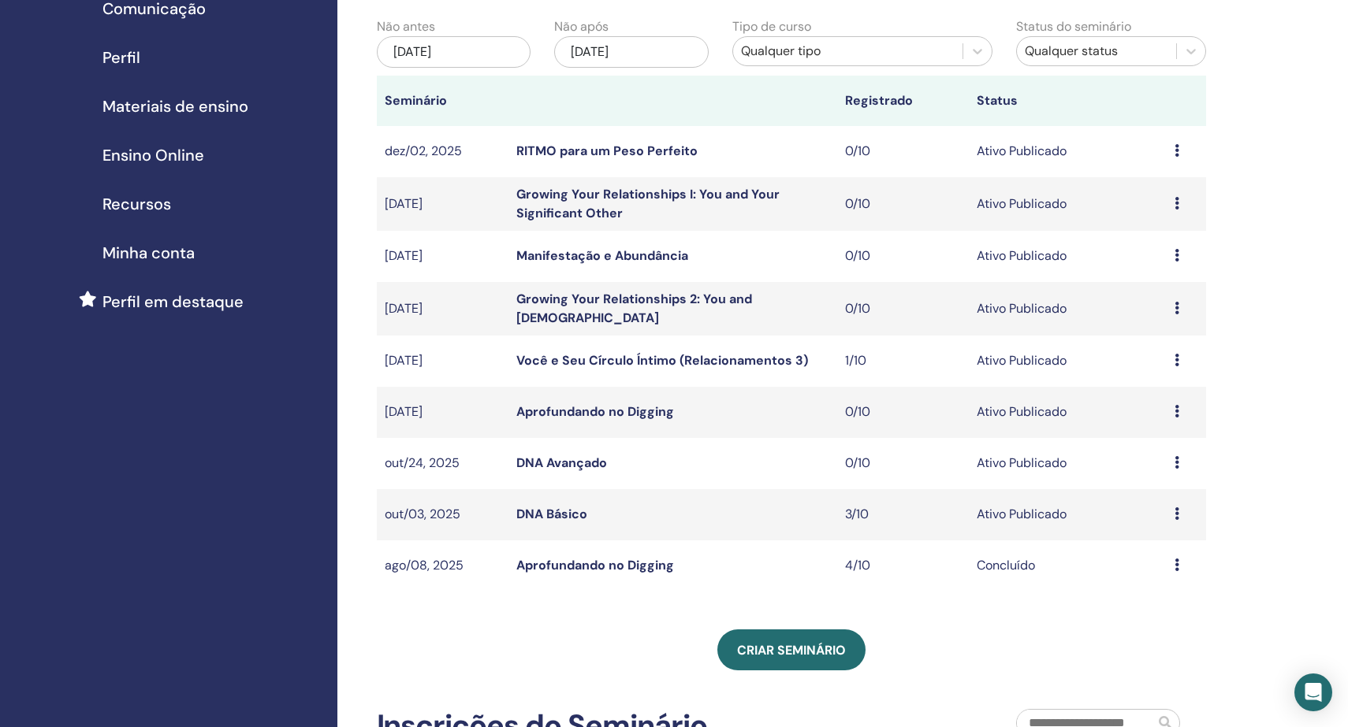
scroll to position [164, 0]
click at [1176, 511] on icon at bounding box center [1176, 514] width 5 height 13
click at [1160, 593] on p "Cancelar" at bounding box center [1156, 595] width 77 height 19
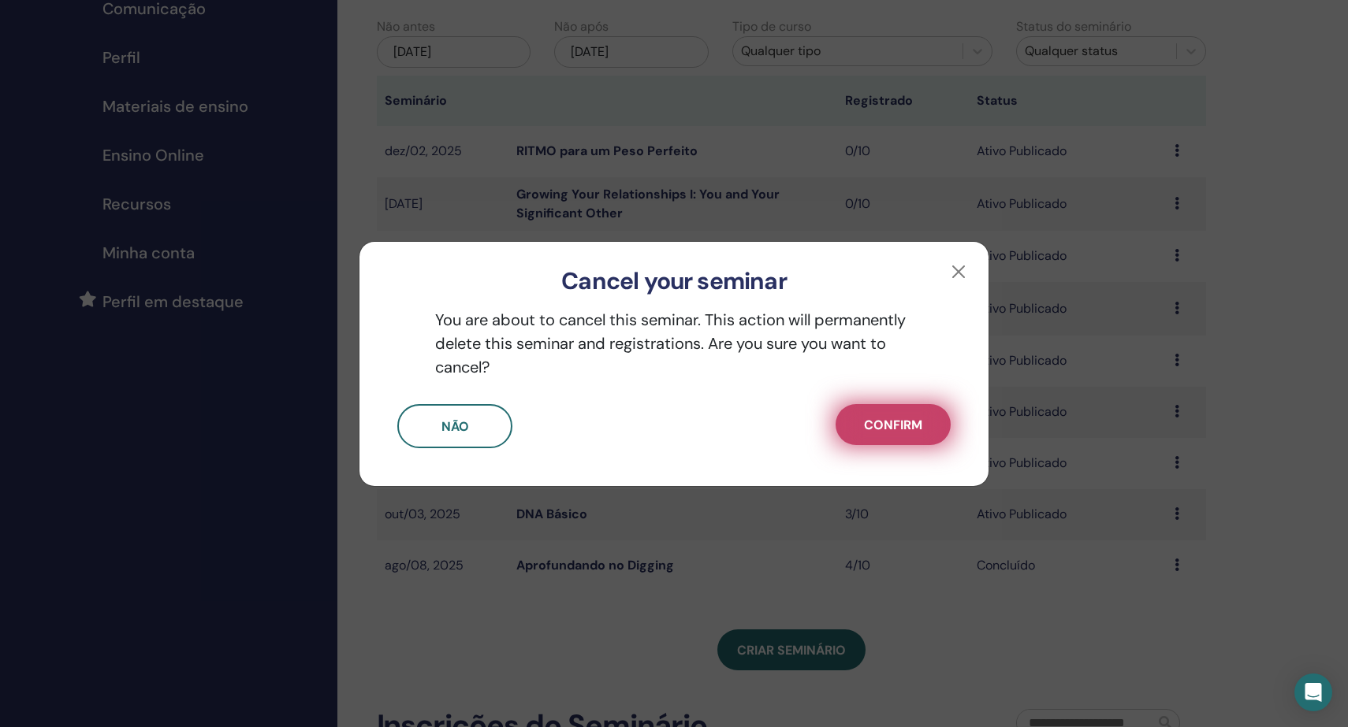
click at [891, 423] on span "Confirm" at bounding box center [893, 425] width 58 height 17
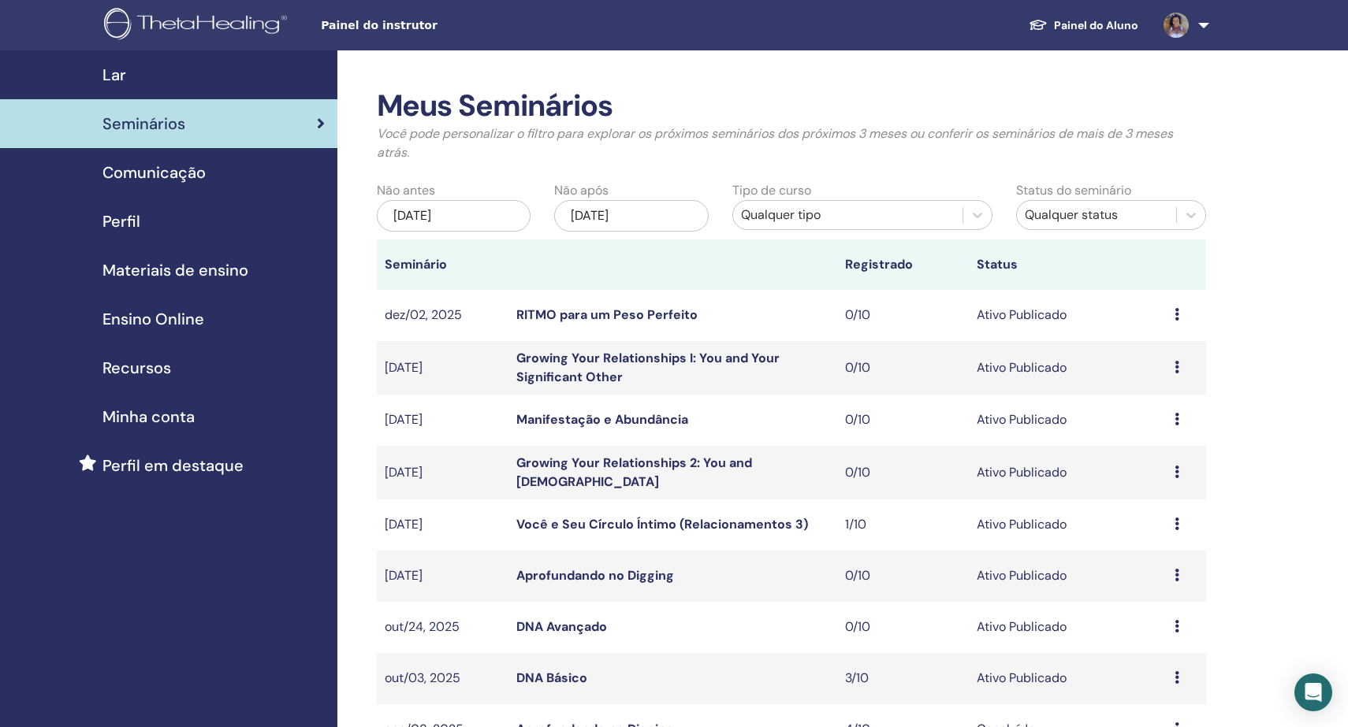
click at [1332, 307] on div "Meus Seminários Você pode personalizar o filtro para explorar os próximos semin…" at bounding box center [842, 733] width 1011 height 1366
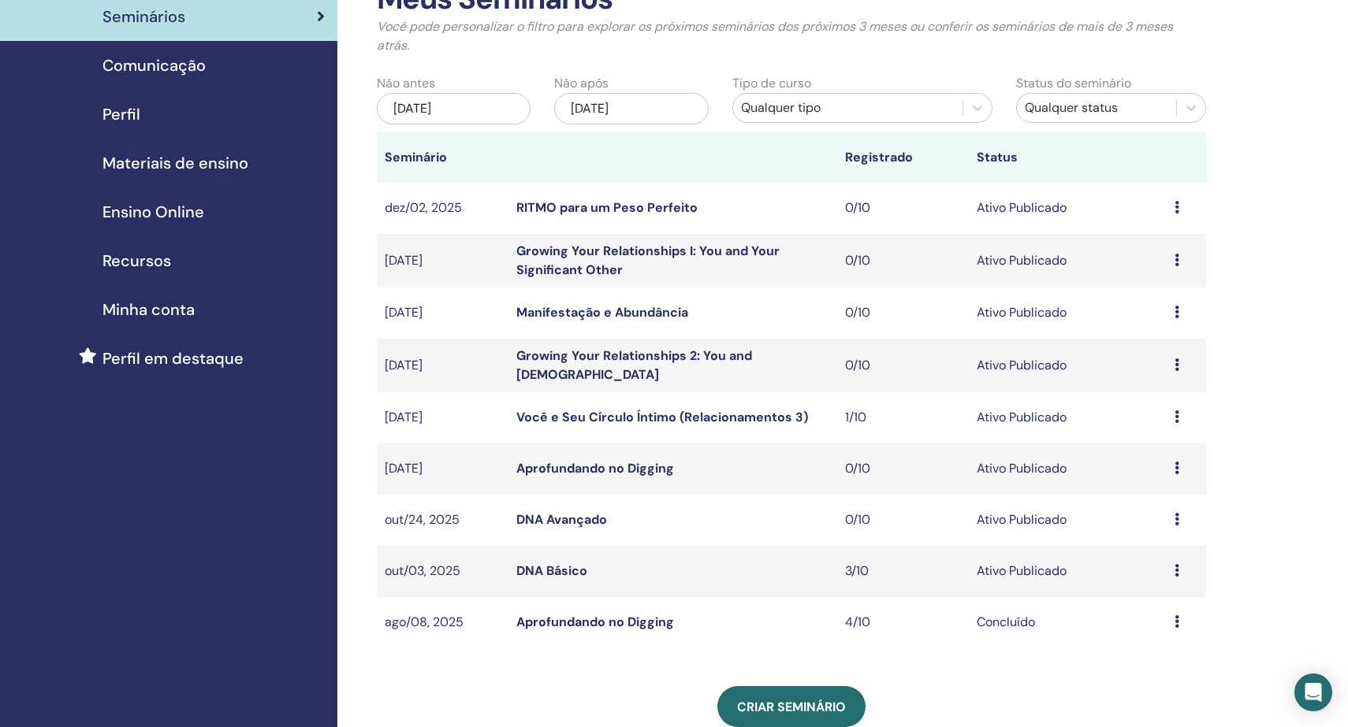
scroll to position [111, 0]
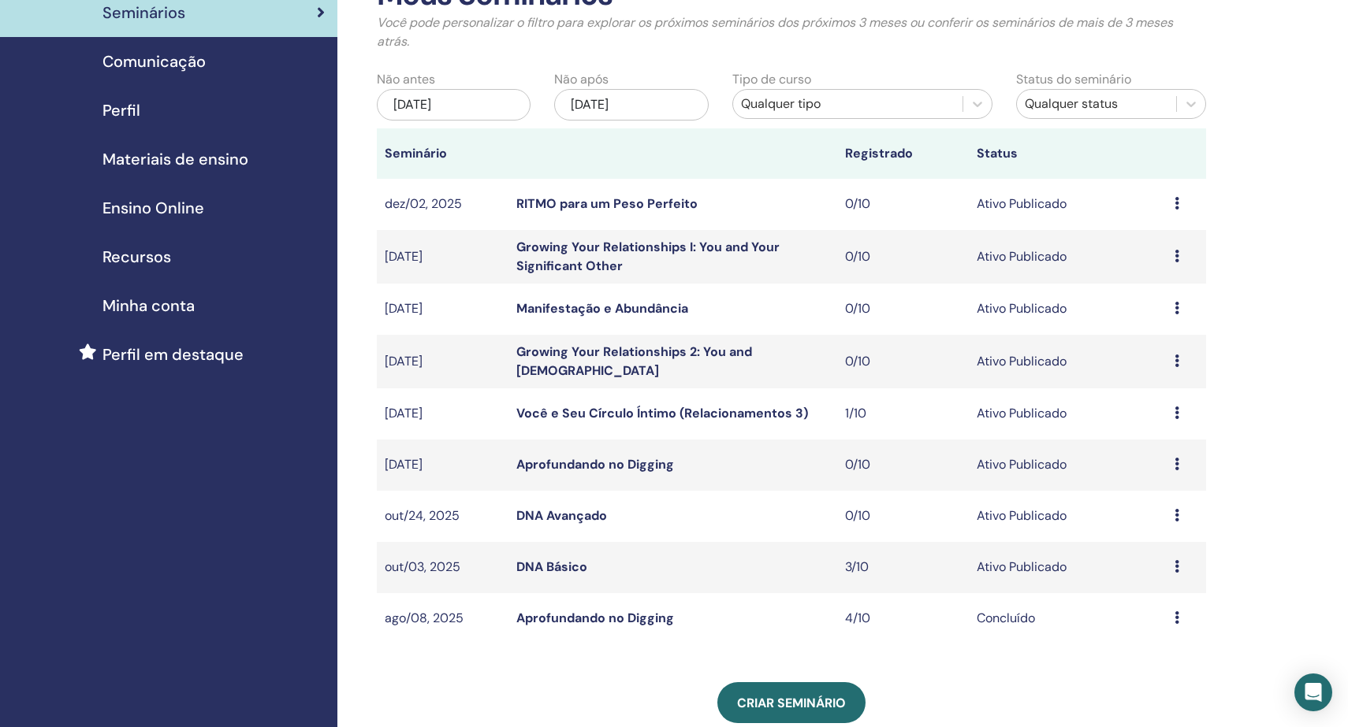
click at [1177, 563] on icon at bounding box center [1176, 566] width 5 height 13
click at [1141, 644] on p "Cancelar" at bounding box center [1158, 647] width 77 height 19
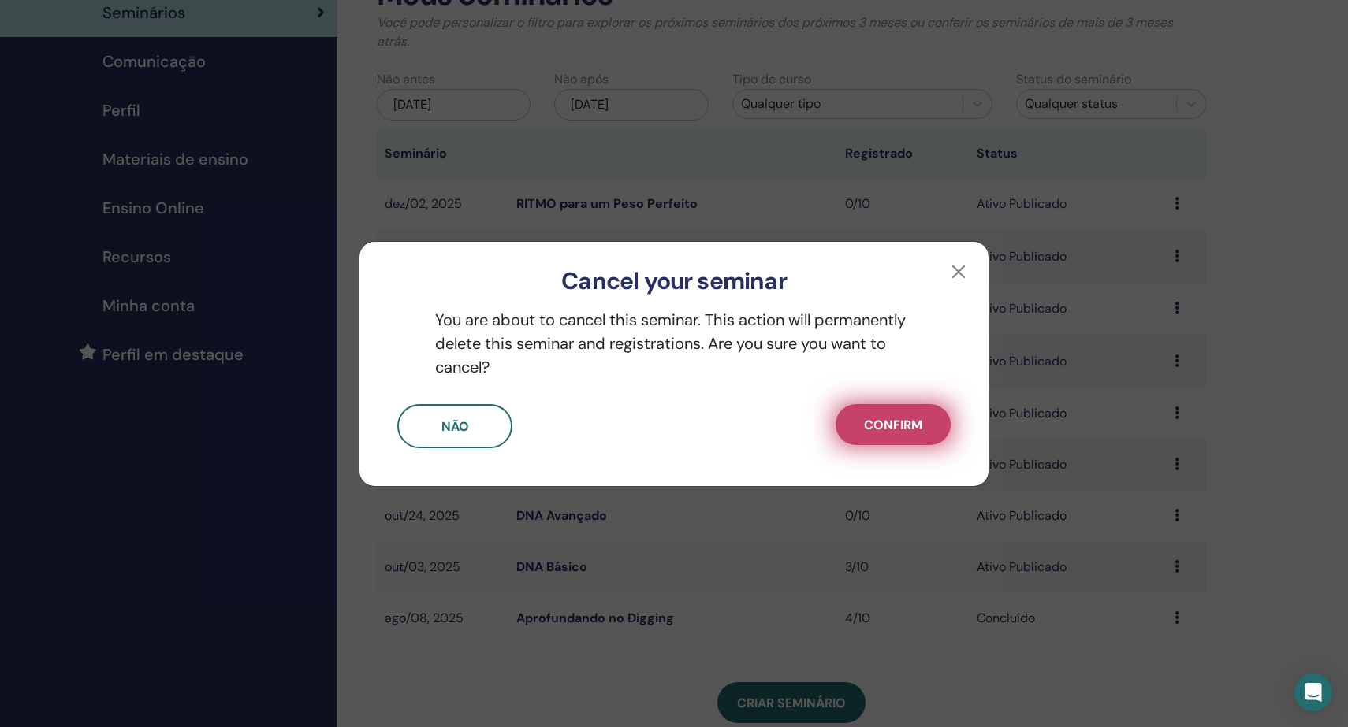
click at [910, 431] on span "Confirm" at bounding box center [893, 425] width 58 height 17
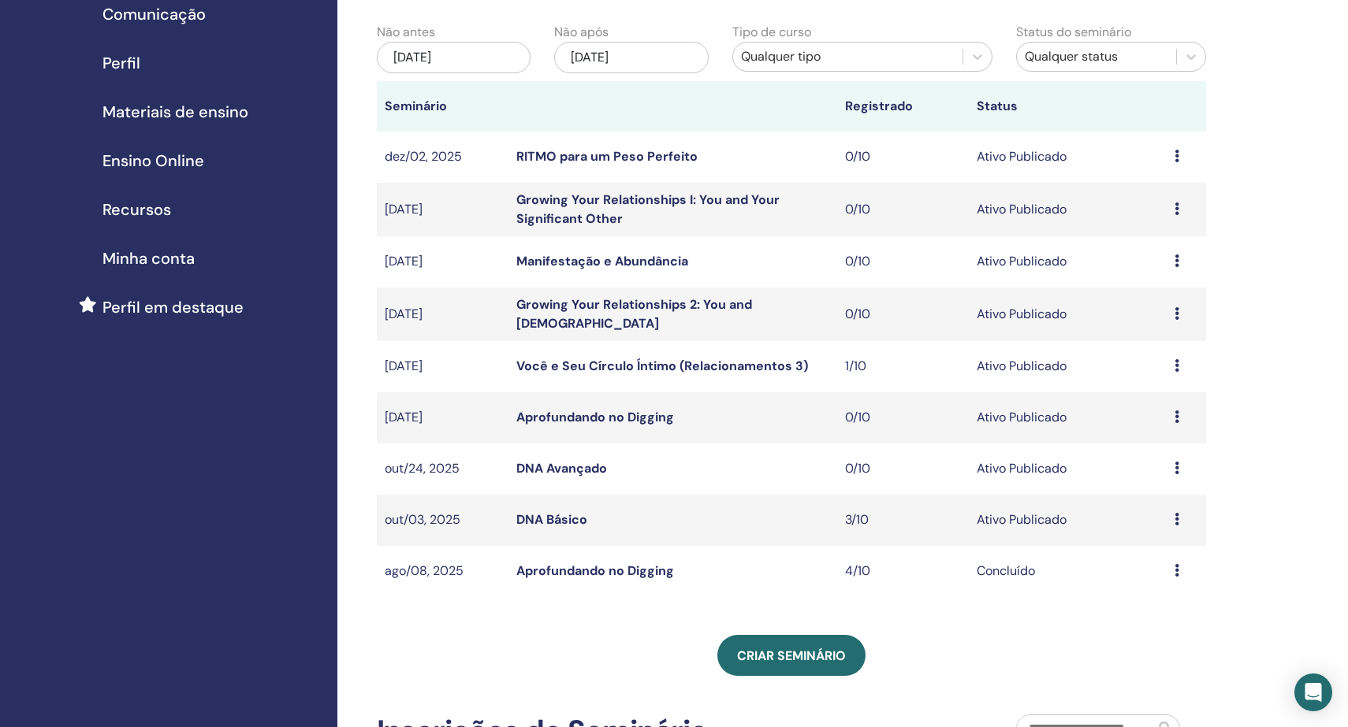
scroll to position [162, 0]
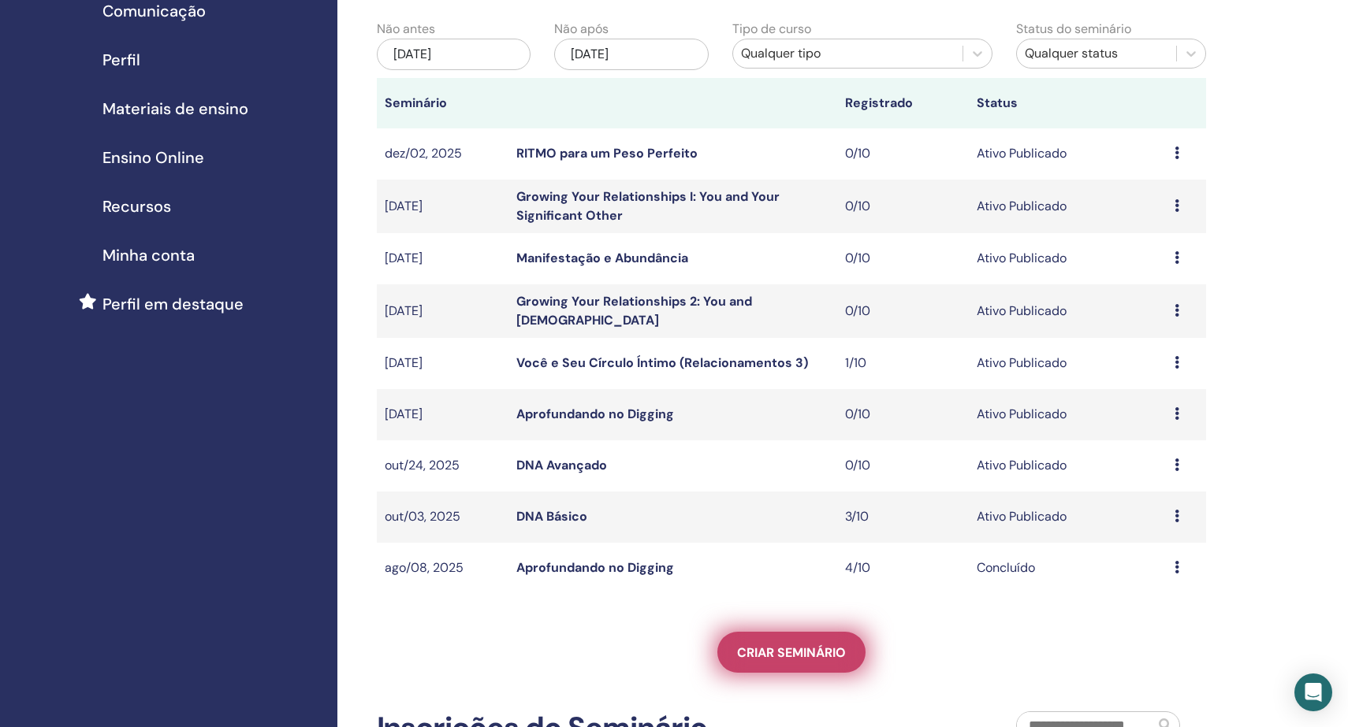
click at [794, 652] on span "Criar seminário" at bounding box center [791, 653] width 109 height 17
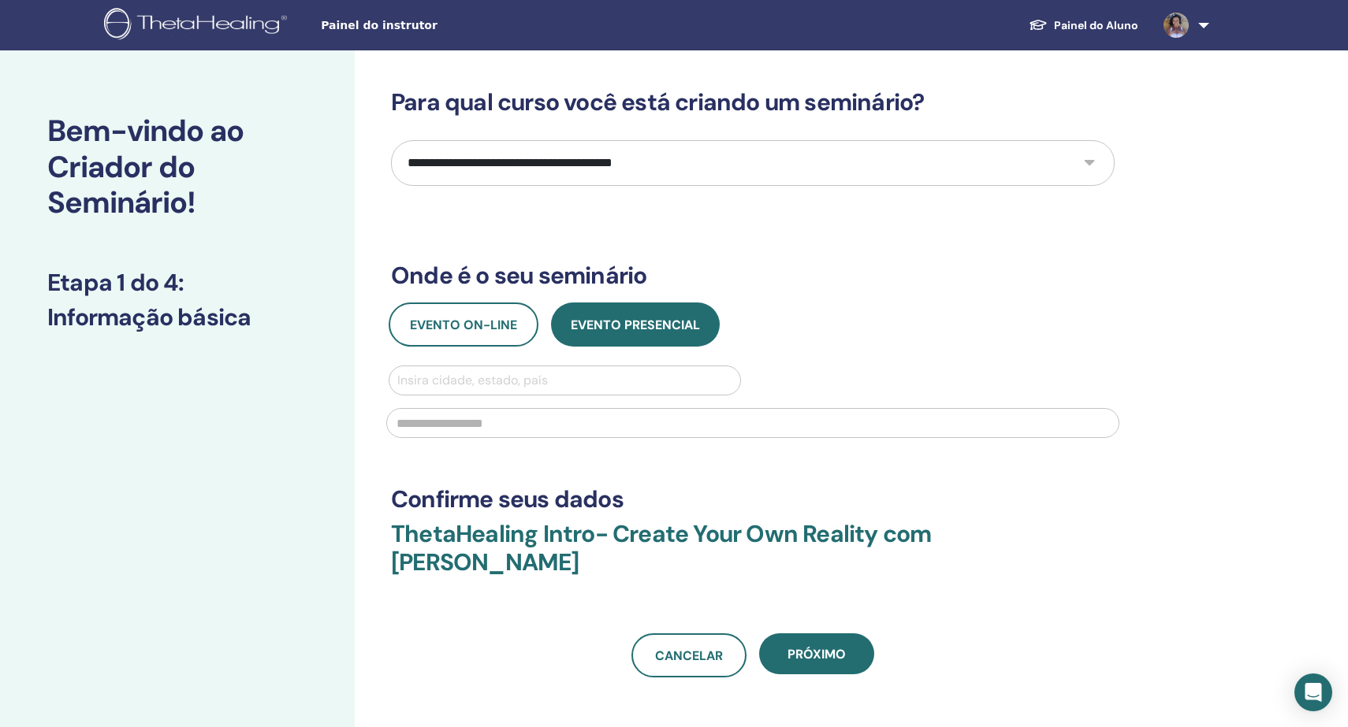
click at [491, 156] on select "**********" at bounding box center [752, 163] width 723 height 46
select select "*"
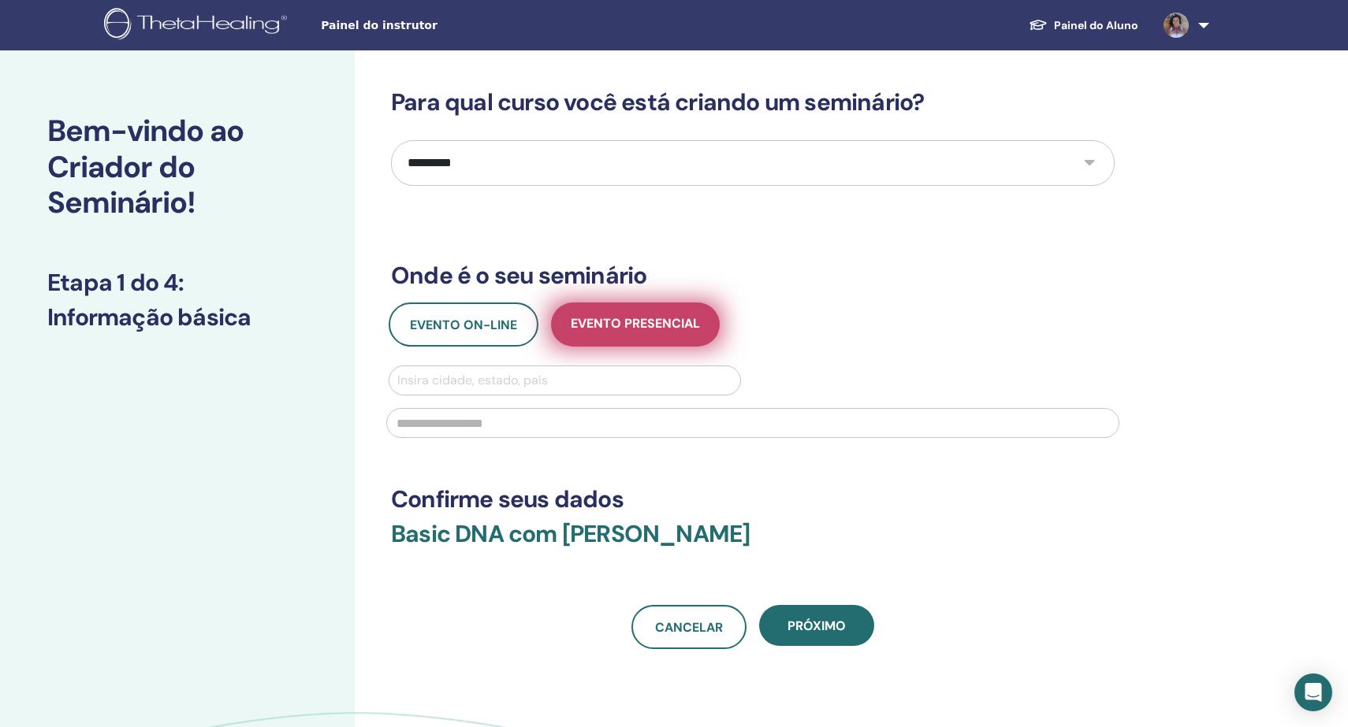
click at [633, 318] on span "Evento presencial" at bounding box center [635, 325] width 129 height 20
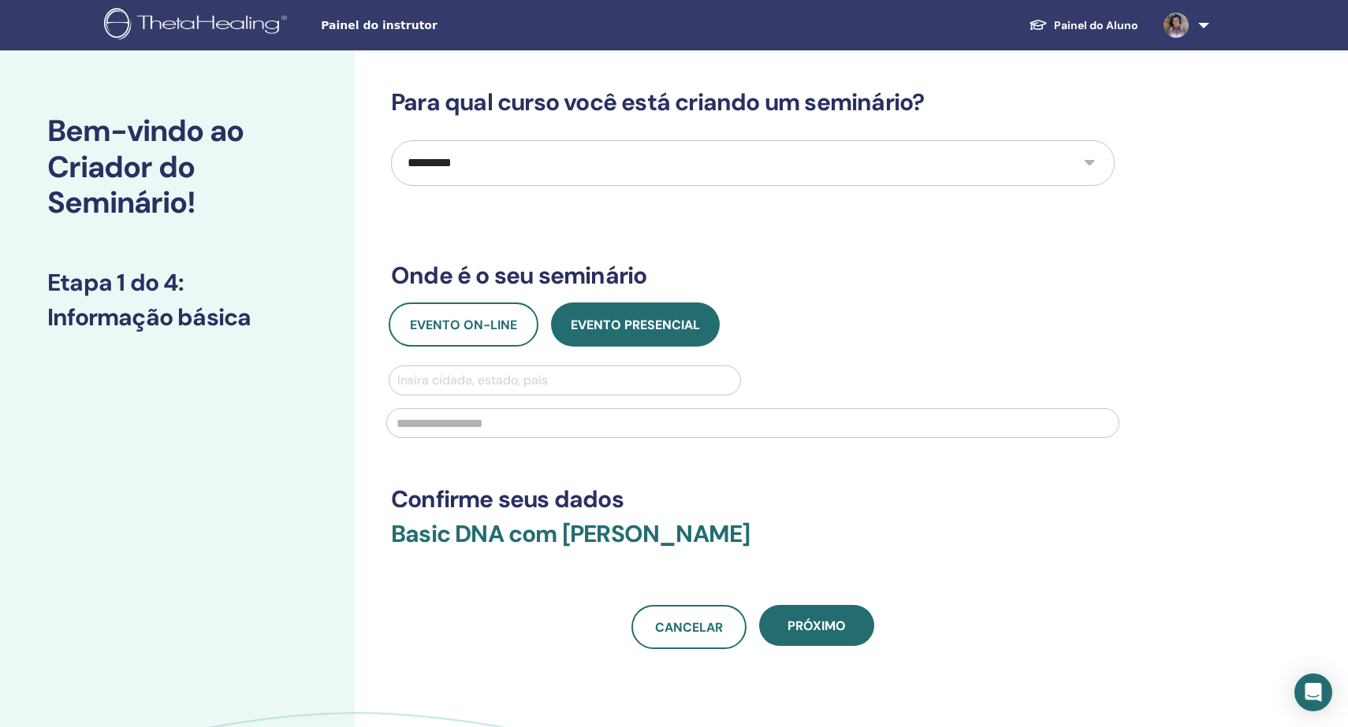
click at [493, 377] on div "Insira cidade, estado, país" at bounding box center [564, 380] width 335 height 19
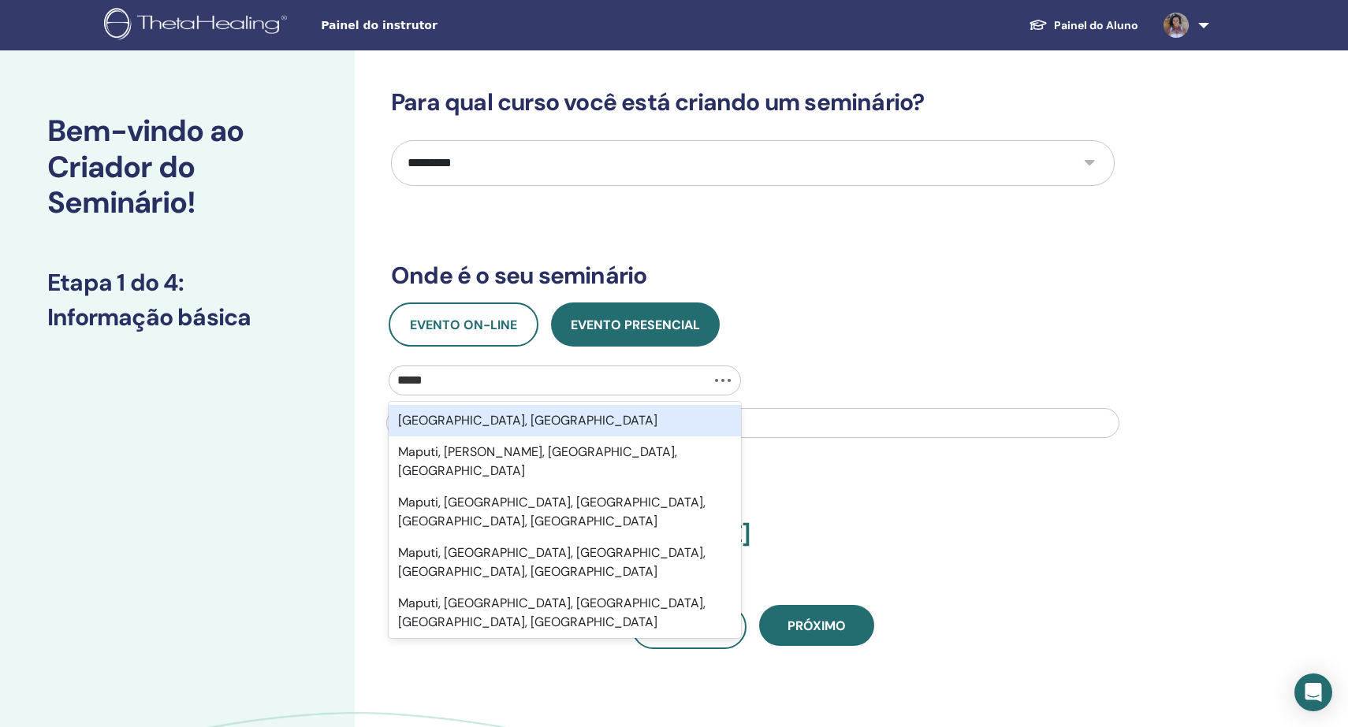
type input "******"
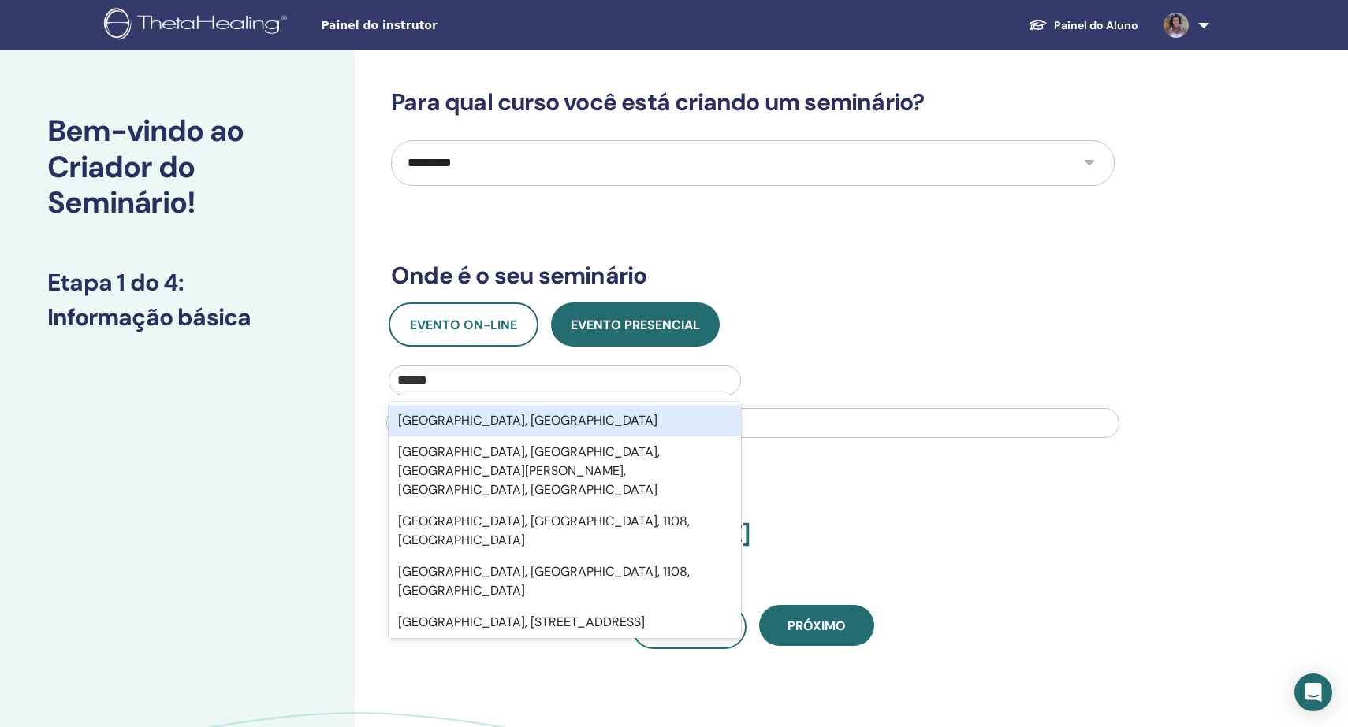
click at [478, 422] on div "Maputo, MOZ" at bounding box center [565, 421] width 352 height 32
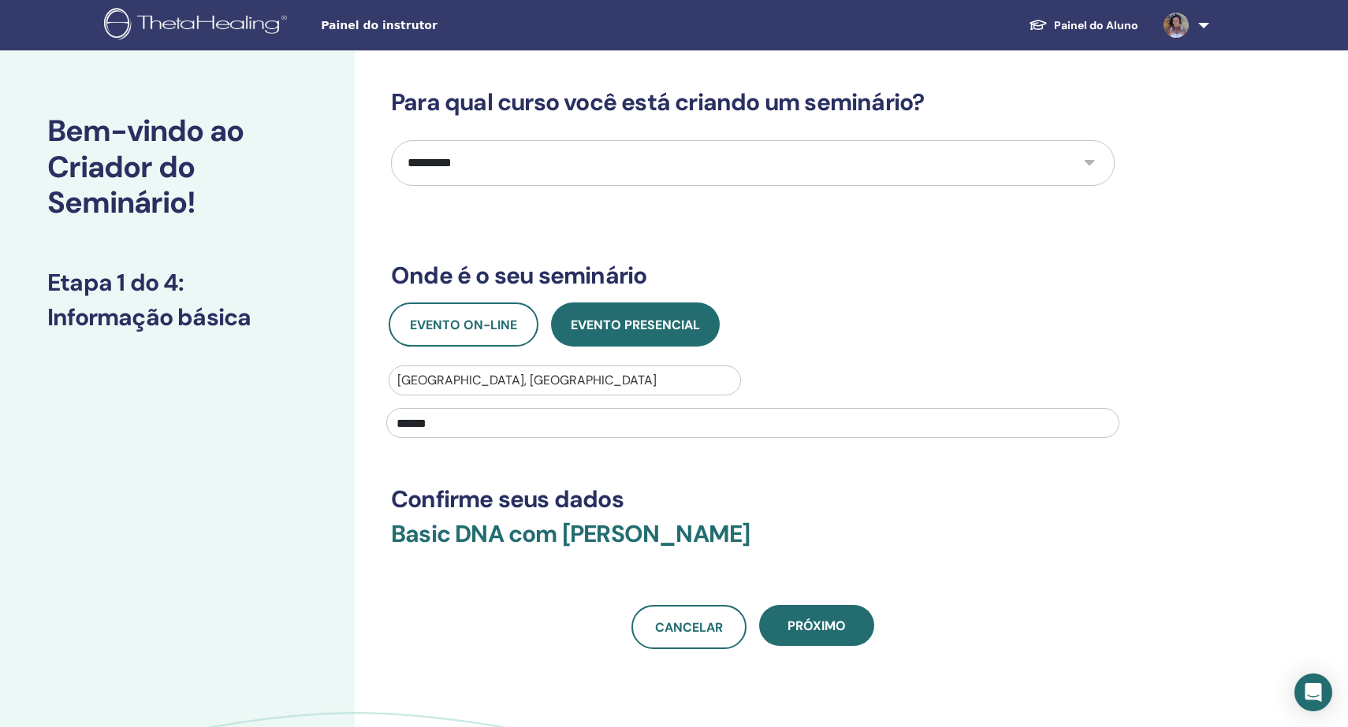
type input "*******"
click at [824, 619] on span "Próximo" at bounding box center [816, 626] width 58 height 17
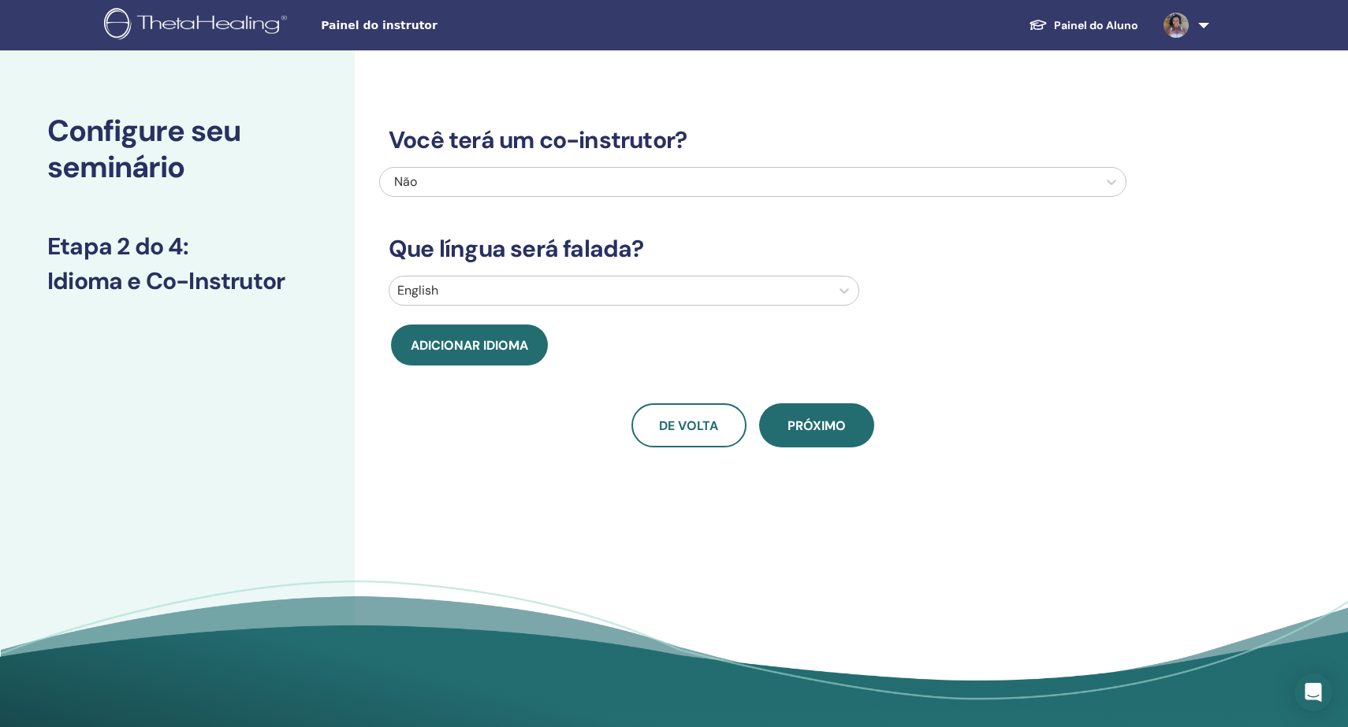
click at [475, 179] on div "Não" at bounding box center [683, 182] width 578 height 19
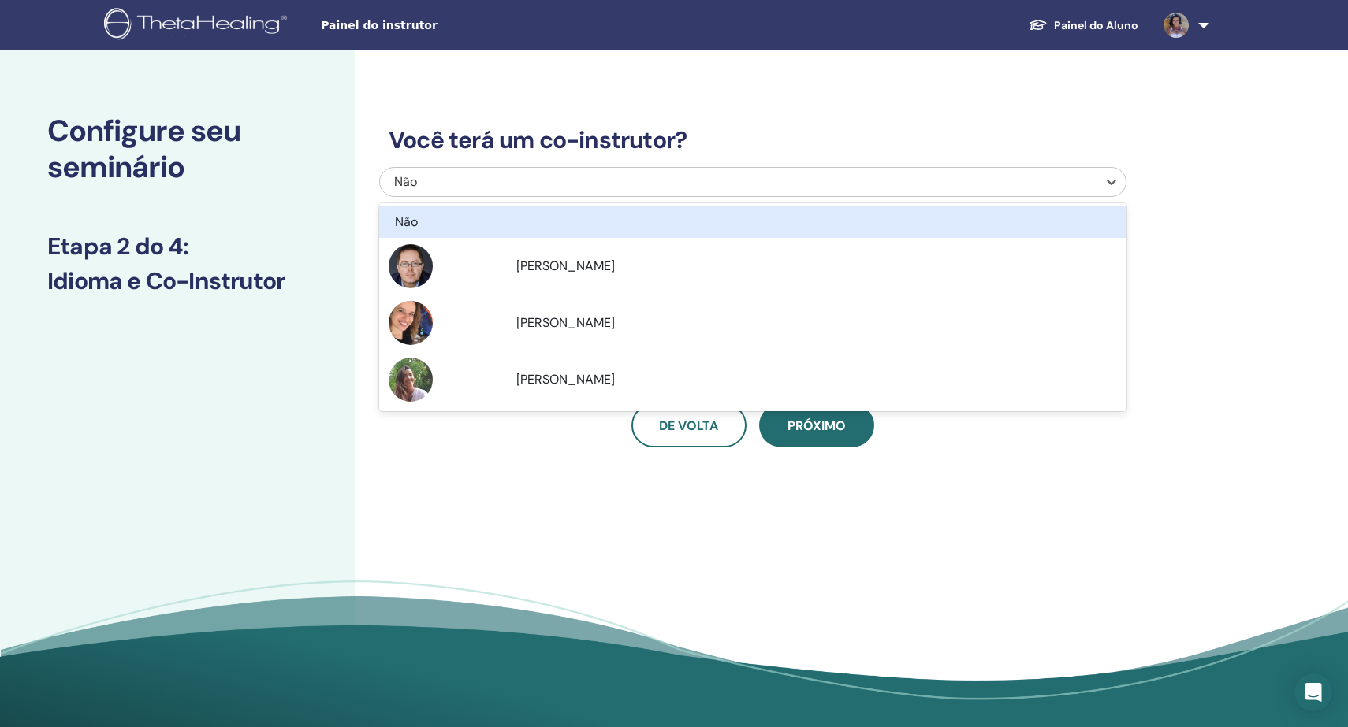
click at [470, 219] on div "Não" at bounding box center [695, 222] width 601 height 19
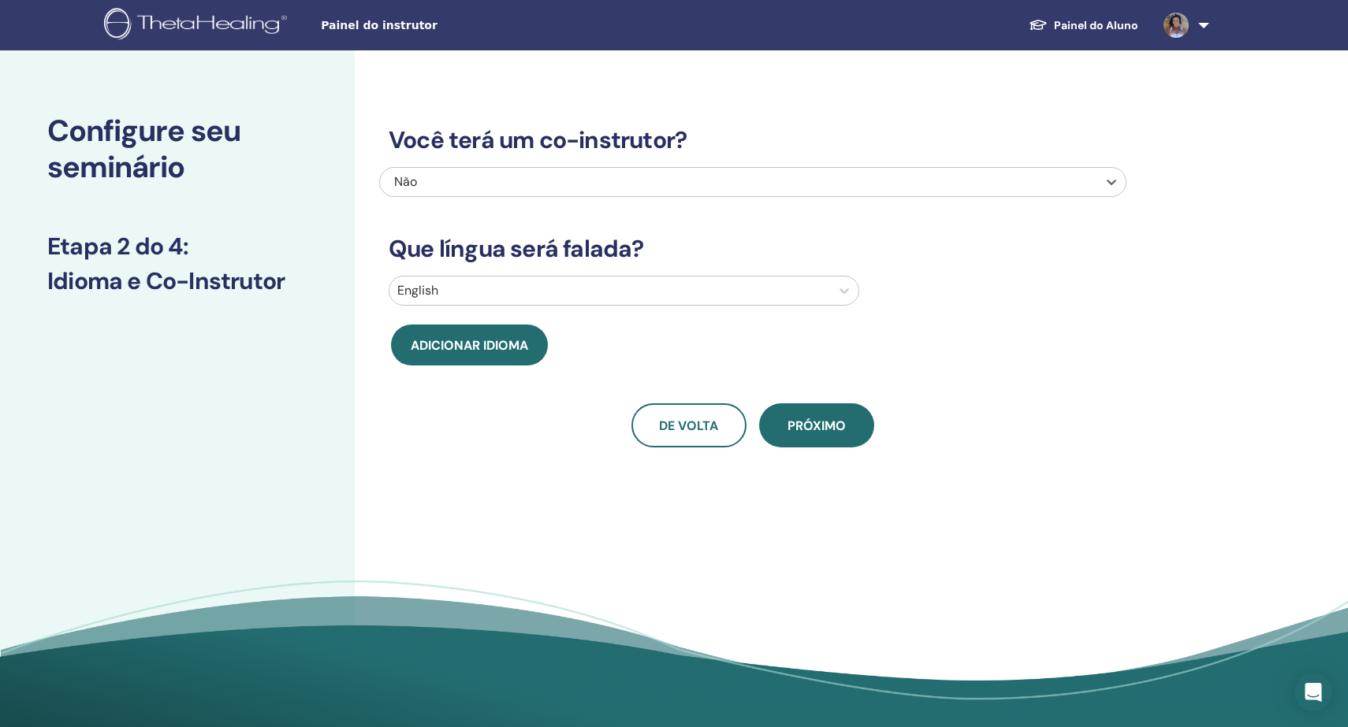
click at [530, 290] on div at bounding box center [609, 291] width 425 height 22
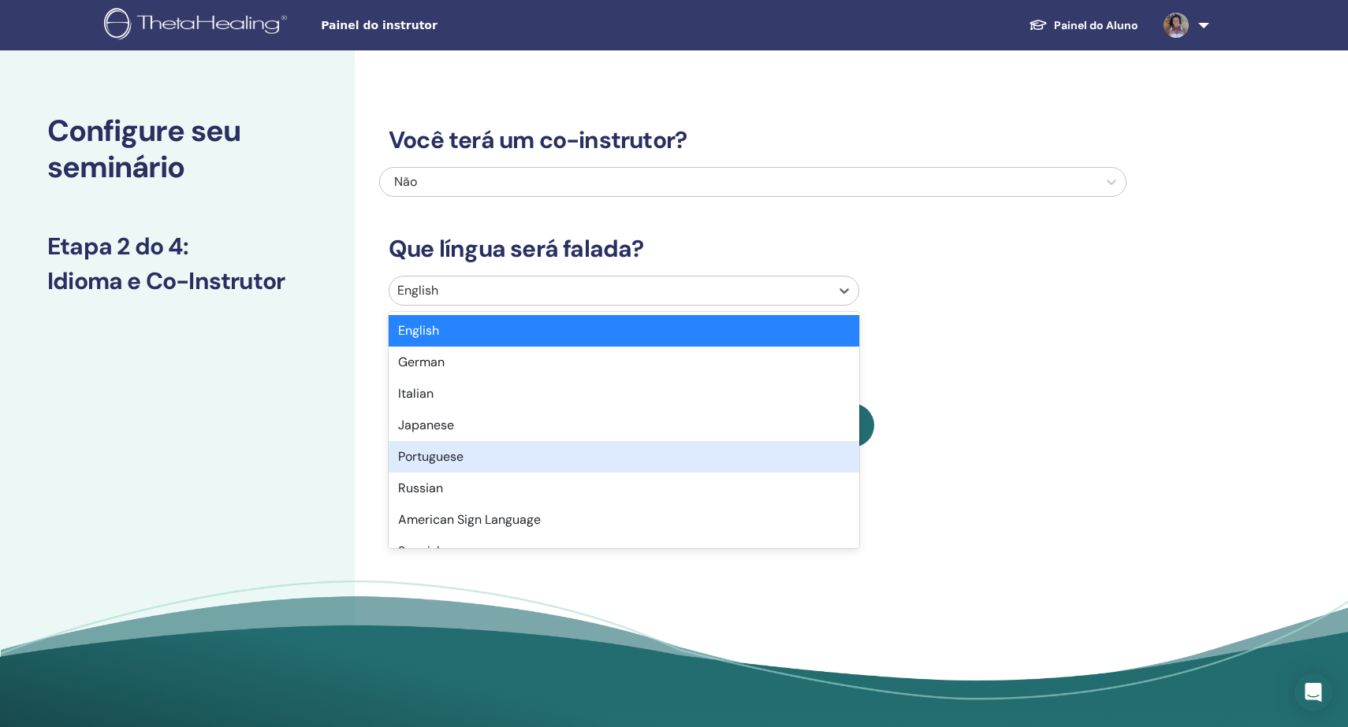
click at [527, 452] on div "Portuguese" at bounding box center [624, 457] width 470 height 32
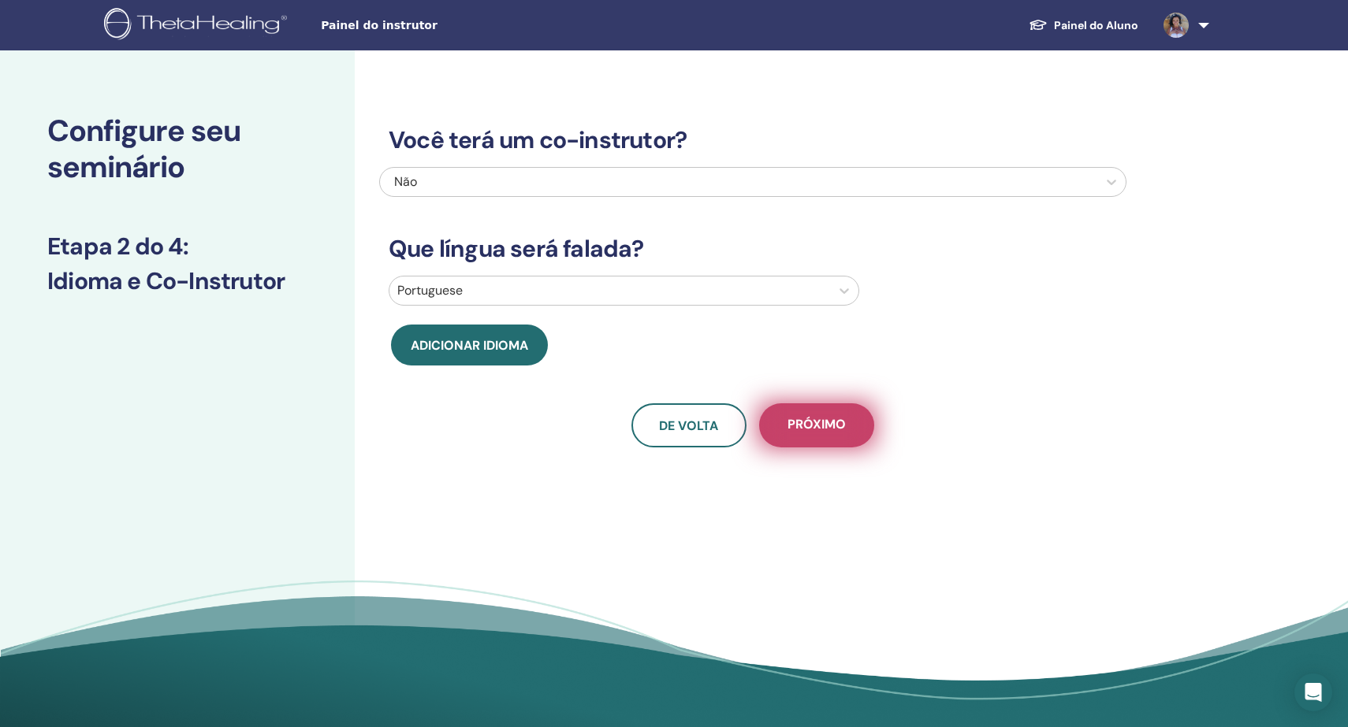
click at [833, 428] on span "Próximo" at bounding box center [816, 426] width 58 height 20
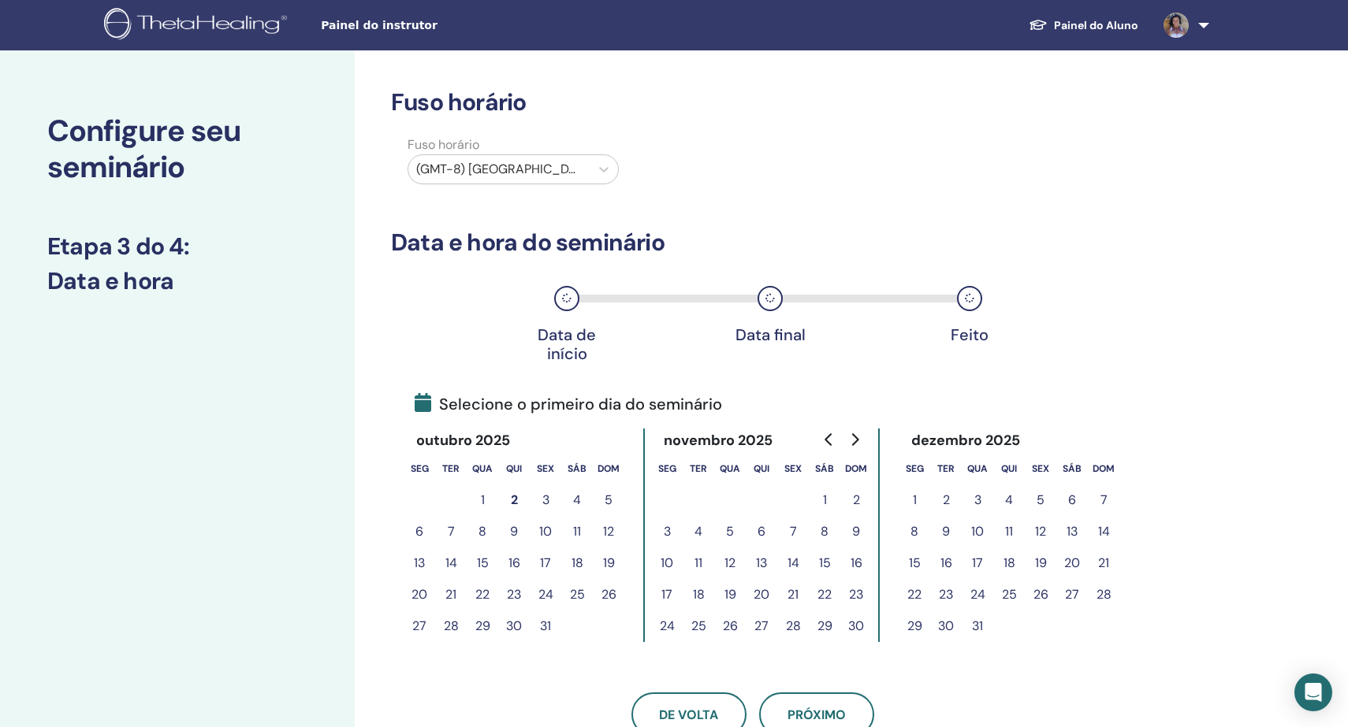
click at [547, 174] on div at bounding box center [498, 169] width 165 height 22
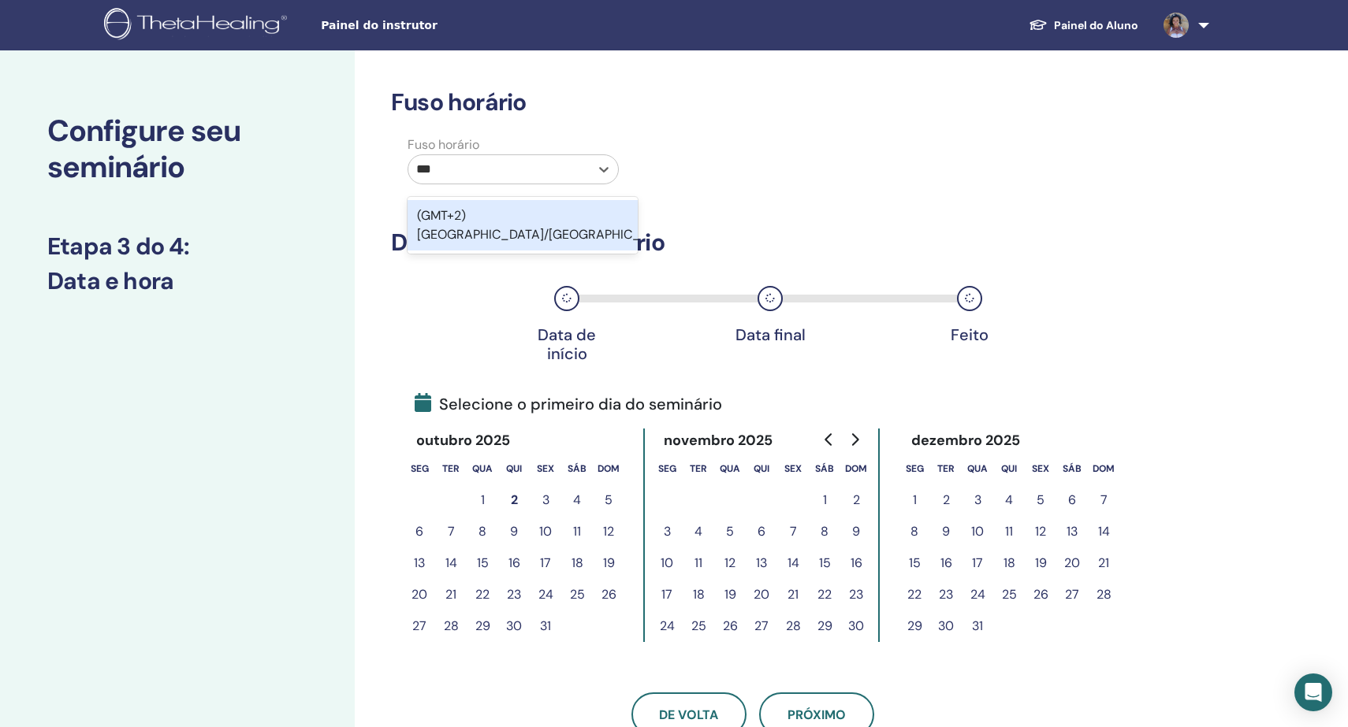
type input "****"
click at [529, 217] on div "(GMT+2) Africa/Maputo" at bounding box center [522, 225] width 230 height 50
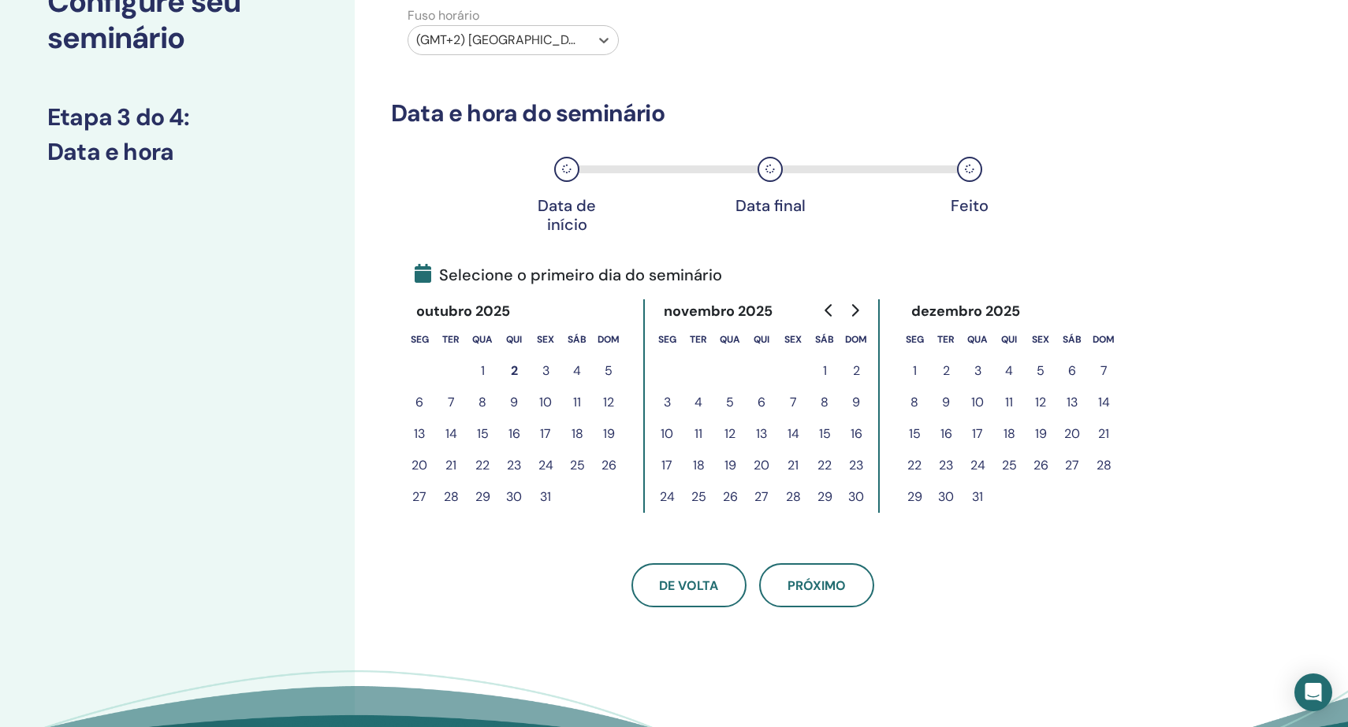
scroll to position [139, 0]
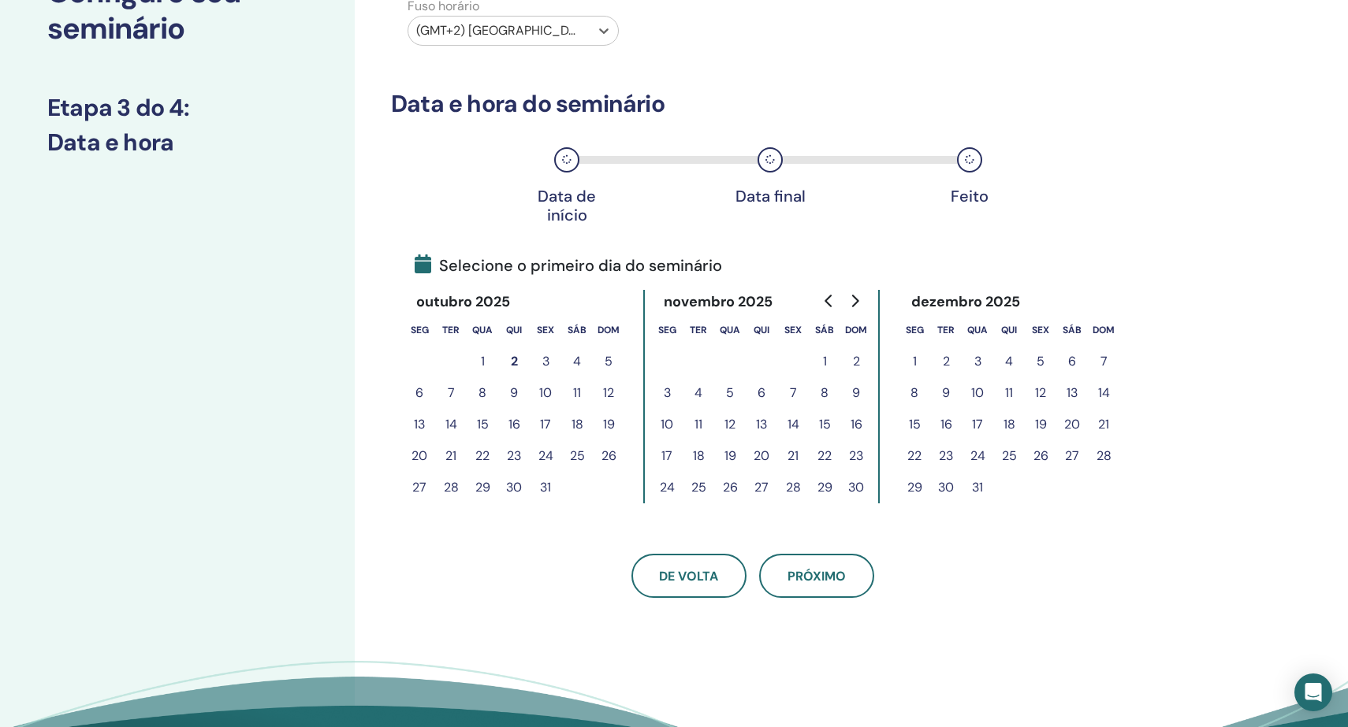
click at [548, 391] on button "10" at bounding box center [546, 393] width 32 height 32
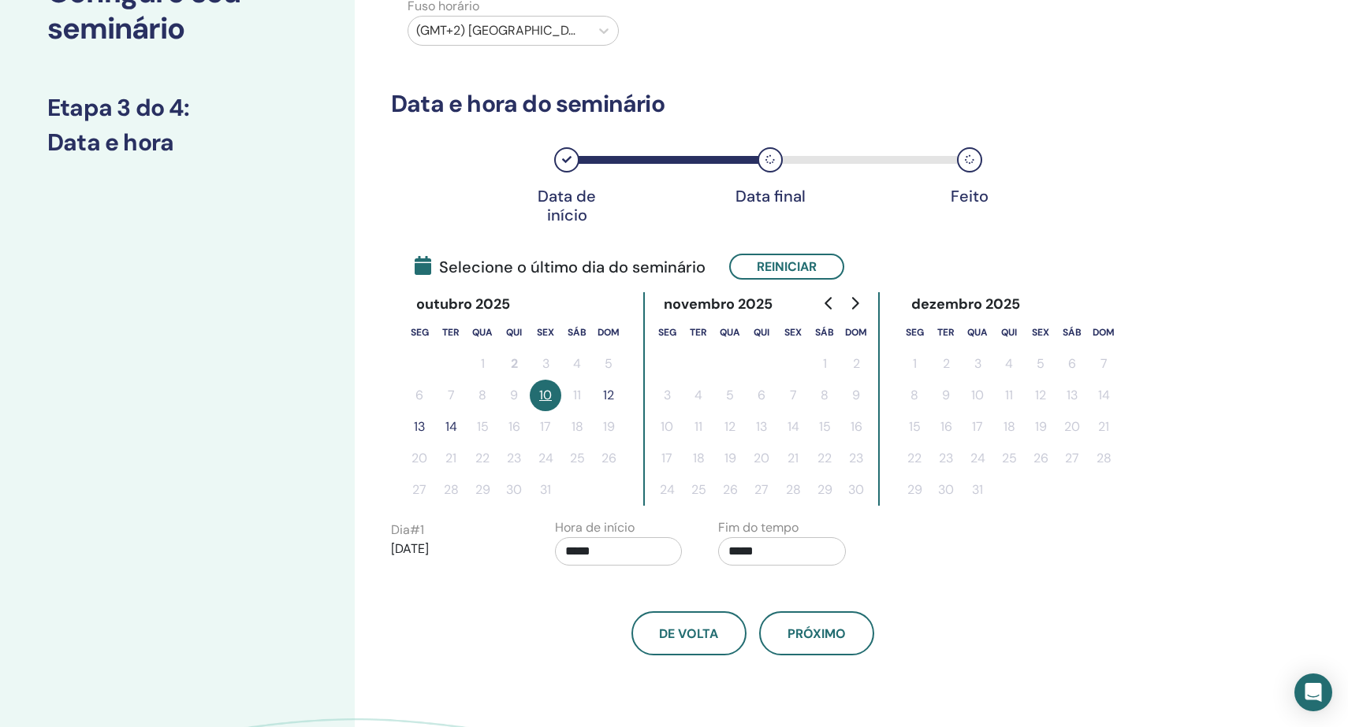
click at [607, 392] on button "12" at bounding box center [609, 396] width 32 height 32
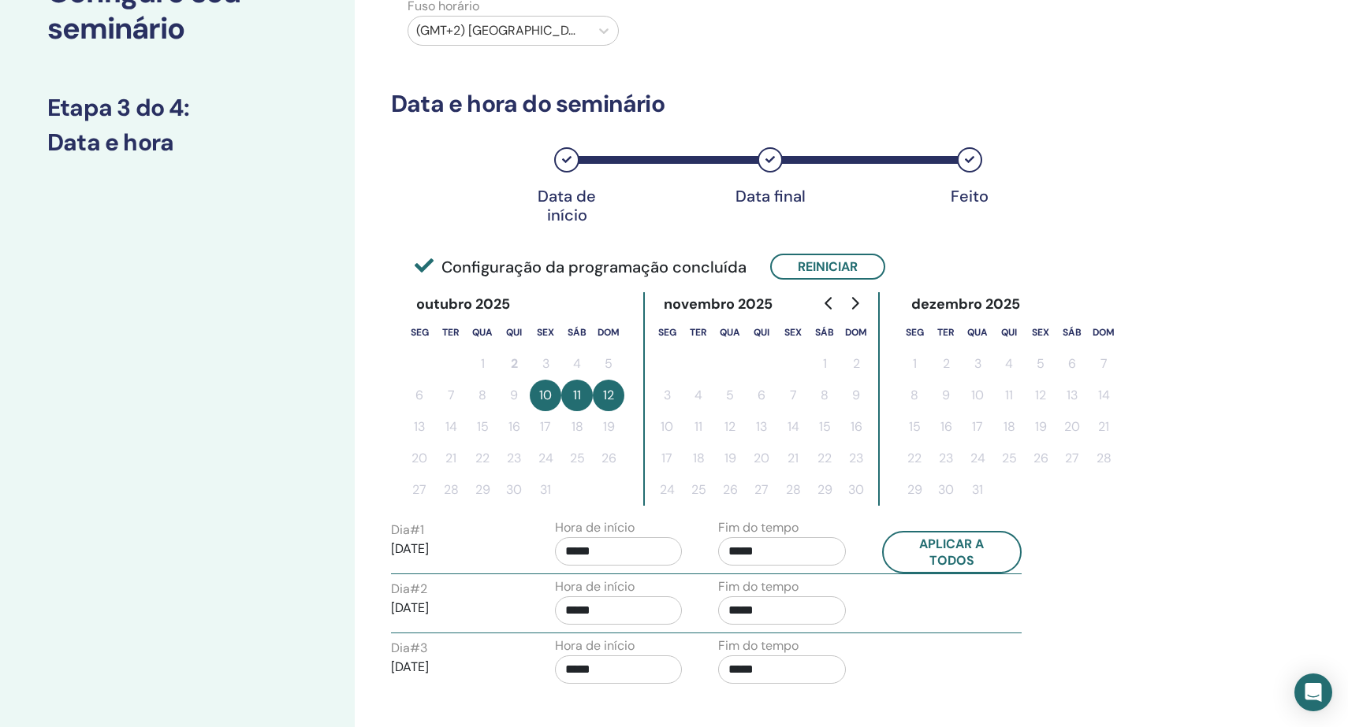
click at [633, 551] on input "*****" at bounding box center [619, 551] width 128 height 28
click at [788, 541] on input "*****" at bounding box center [782, 551] width 128 height 28
click at [800, 587] on span "▲" at bounding box center [799, 592] width 32 height 32
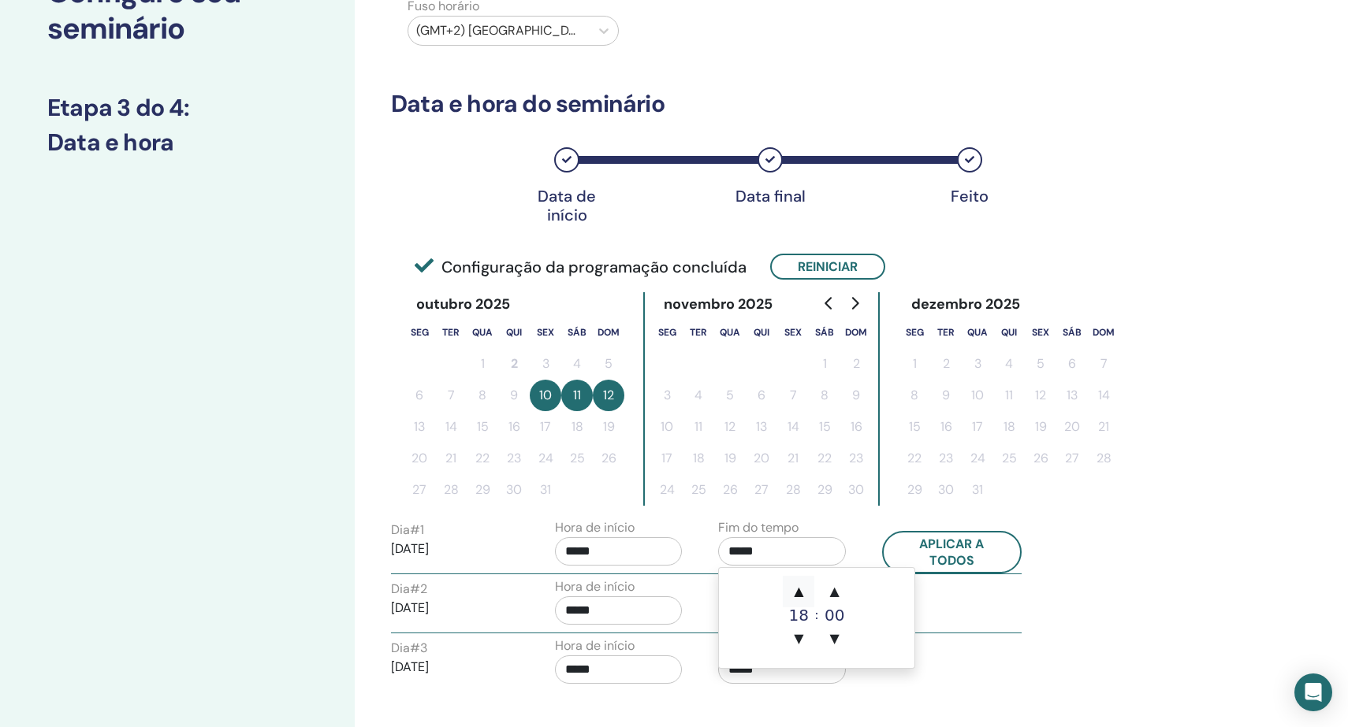
click at [800, 587] on span "▲" at bounding box center [799, 592] width 32 height 32
type input "*****"
click at [630, 559] on input "*****" at bounding box center [619, 551] width 128 height 28
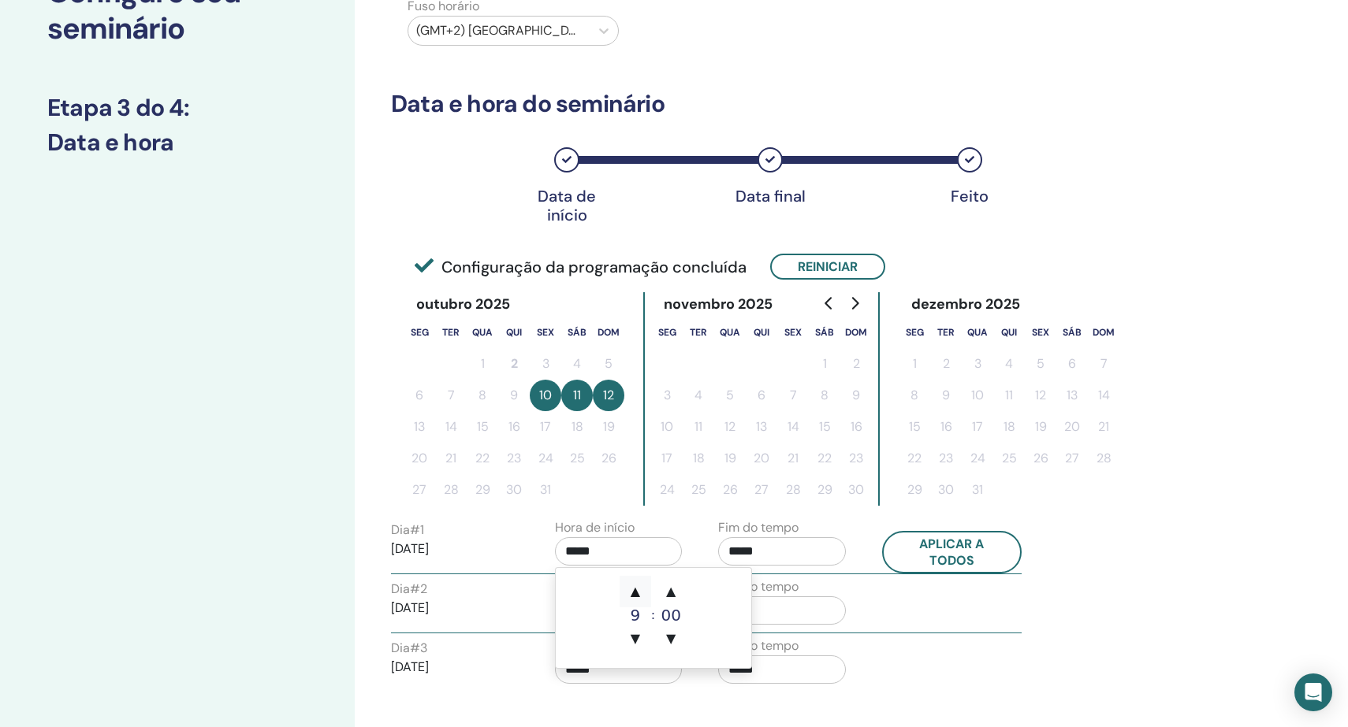
click at [638, 589] on span "▲" at bounding box center [635, 592] width 32 height 32
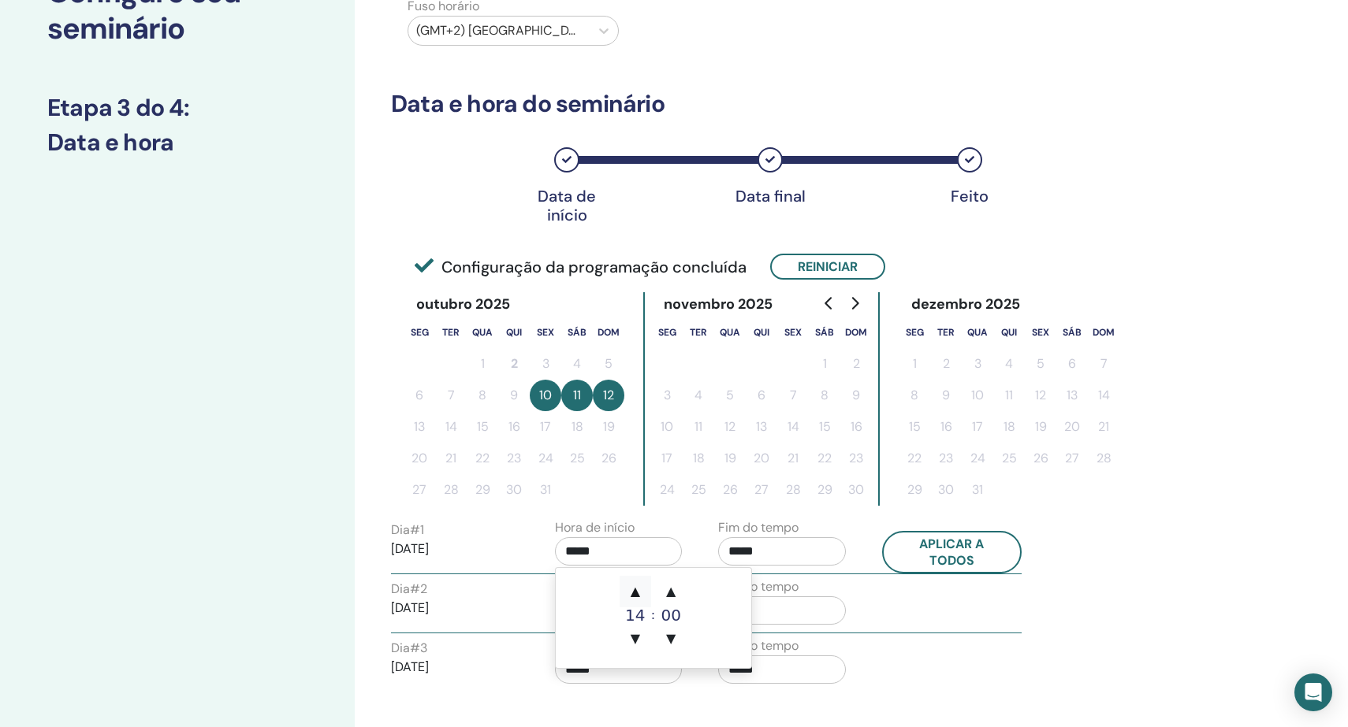
click at [638, 589] on span "▲" at bounding box center [635, 592] width 32 height 32
type input "*****"
click at [1125, 573] on div "Fuso horário Fuso horário (GMT+2) Africa/Maputo Data e hora do seminário Data d…" at bounding box center [804, 453] width 898 height 1083
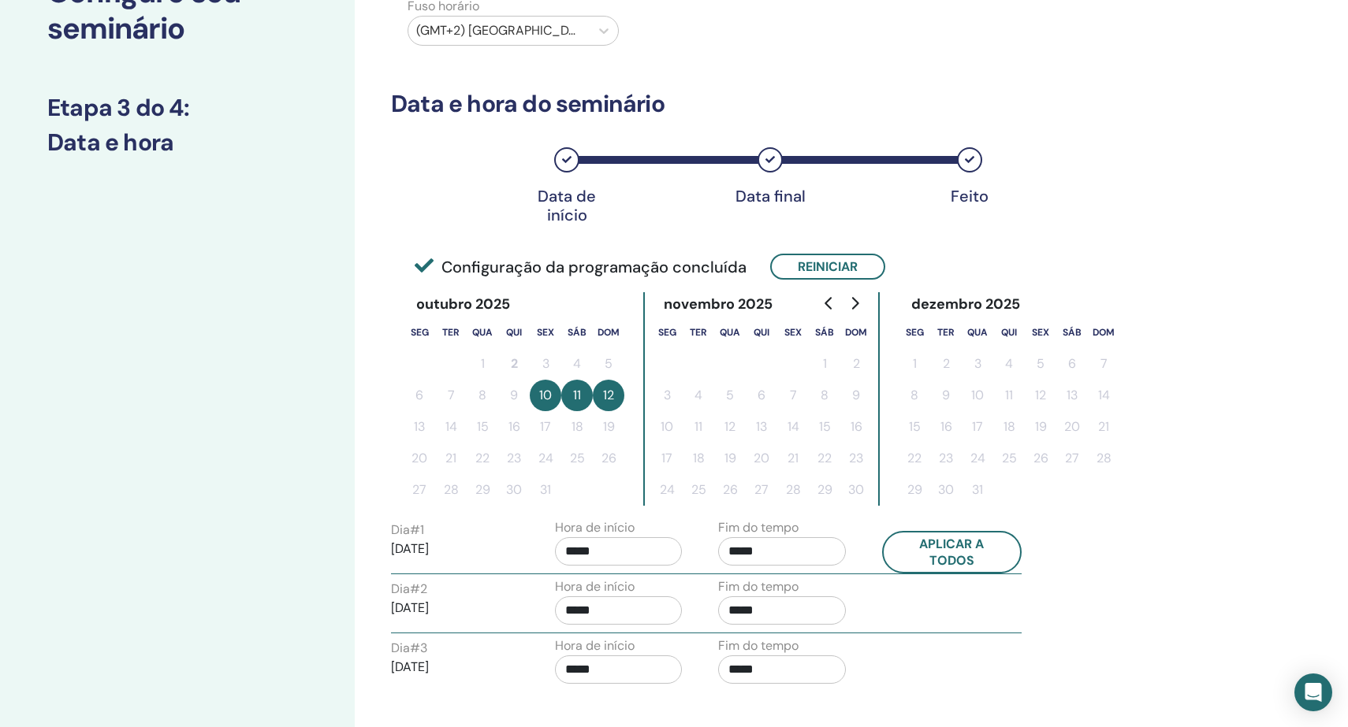
click at [772, 612] on input "*****" at bounding box center [782, 611] width 128 height 28
click at [798, 511] on span "▲" at bounding box center [799, 514] width 32 height 32
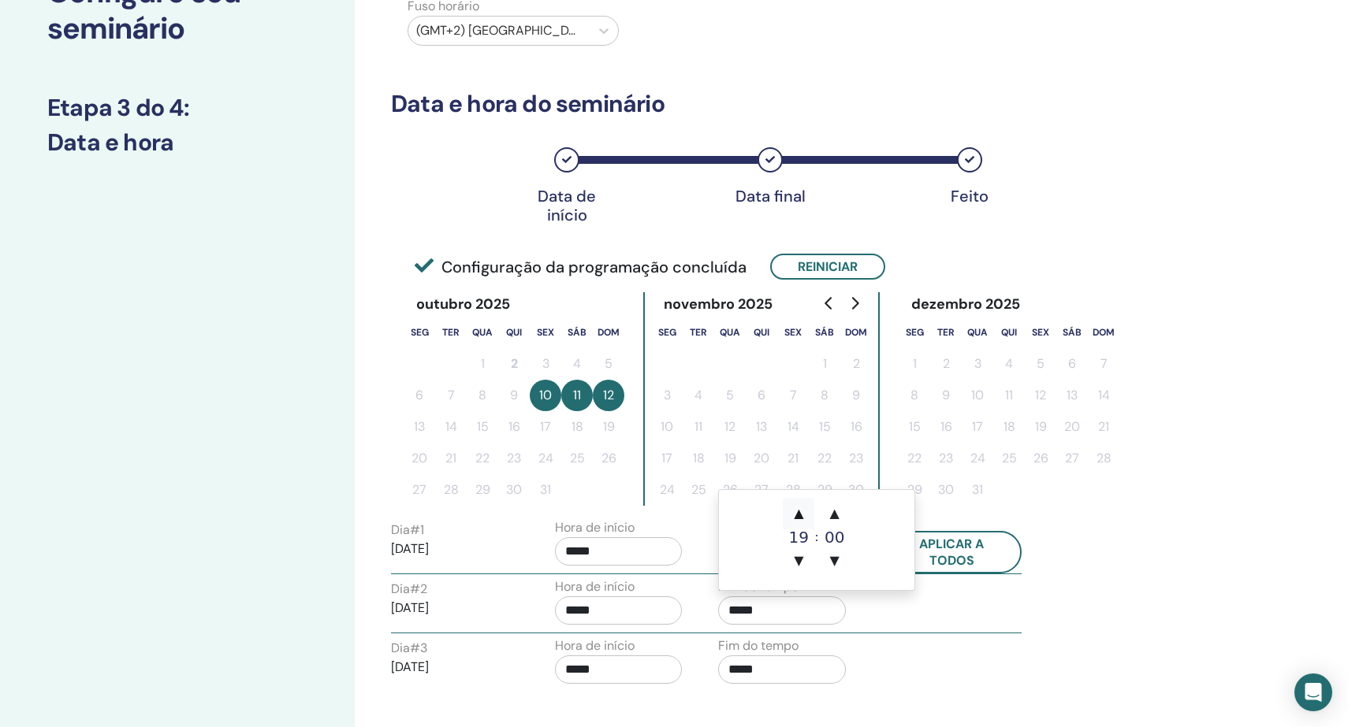
click at [798, 511] on span "▲" at bounding box center [799, 514] width 32 height 32
click at [798, 555] on span "▼" at bounding box center [799, 561] width 32 height 32
type input "*****"
click at [775, 671] on input "*****" at bounding box center [782, 670] width 128 height 28
click at [801, 570] on span "▲" at bounding box center [799, 573] width 32 height 32
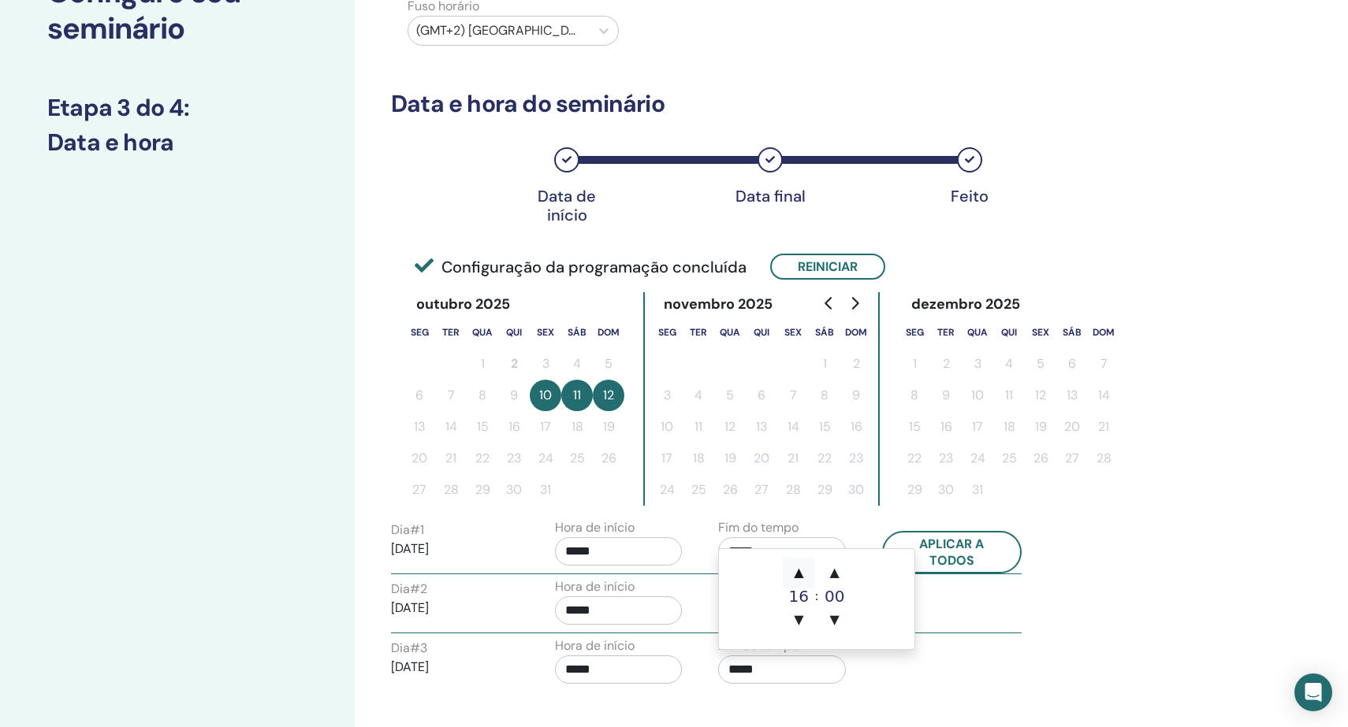
click at [801, 570] on span "▲" at bounding box center [799, 573] width 32 height 32
type input "*****"
click at [1099, 613] on div "Dia # 1 2025/10/10 Hora de início ***** Fim do tempo ***** Aplicar a todos Dia …" at bounding box center [752, 605] width 723 height 173
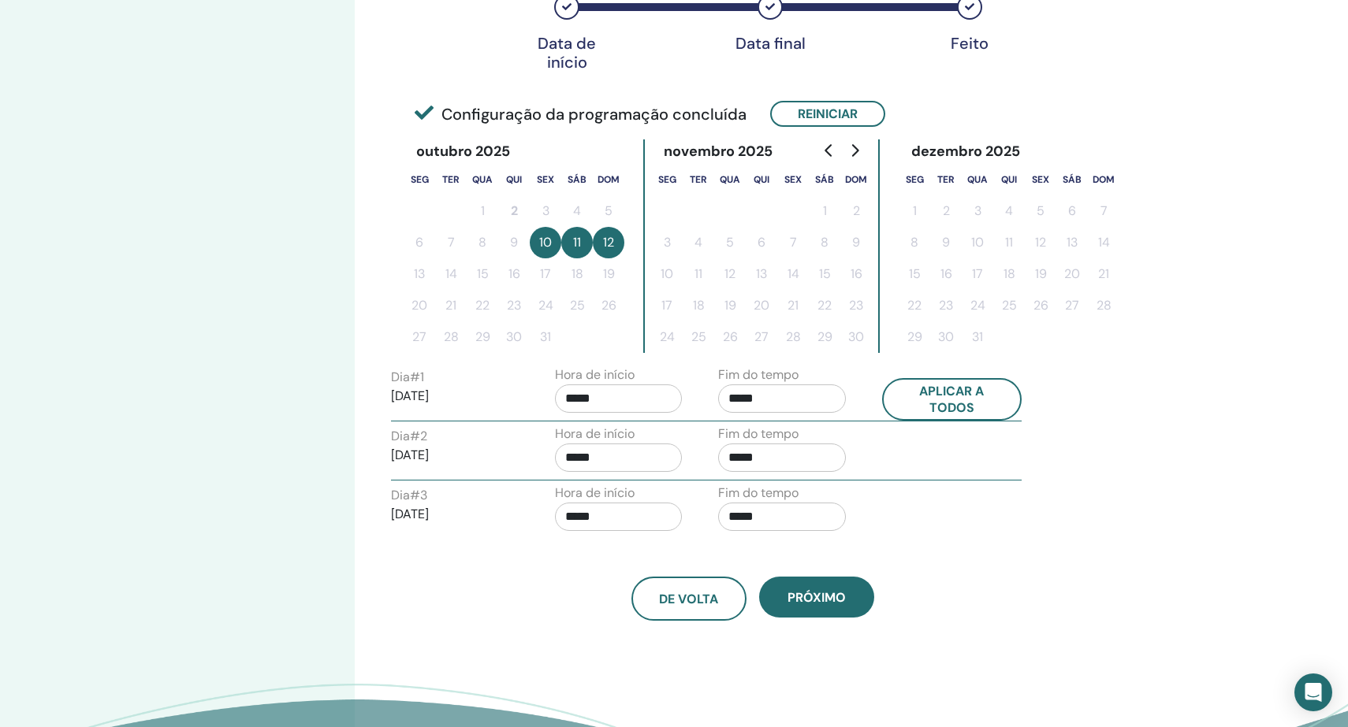
scroll to position [293, 0]
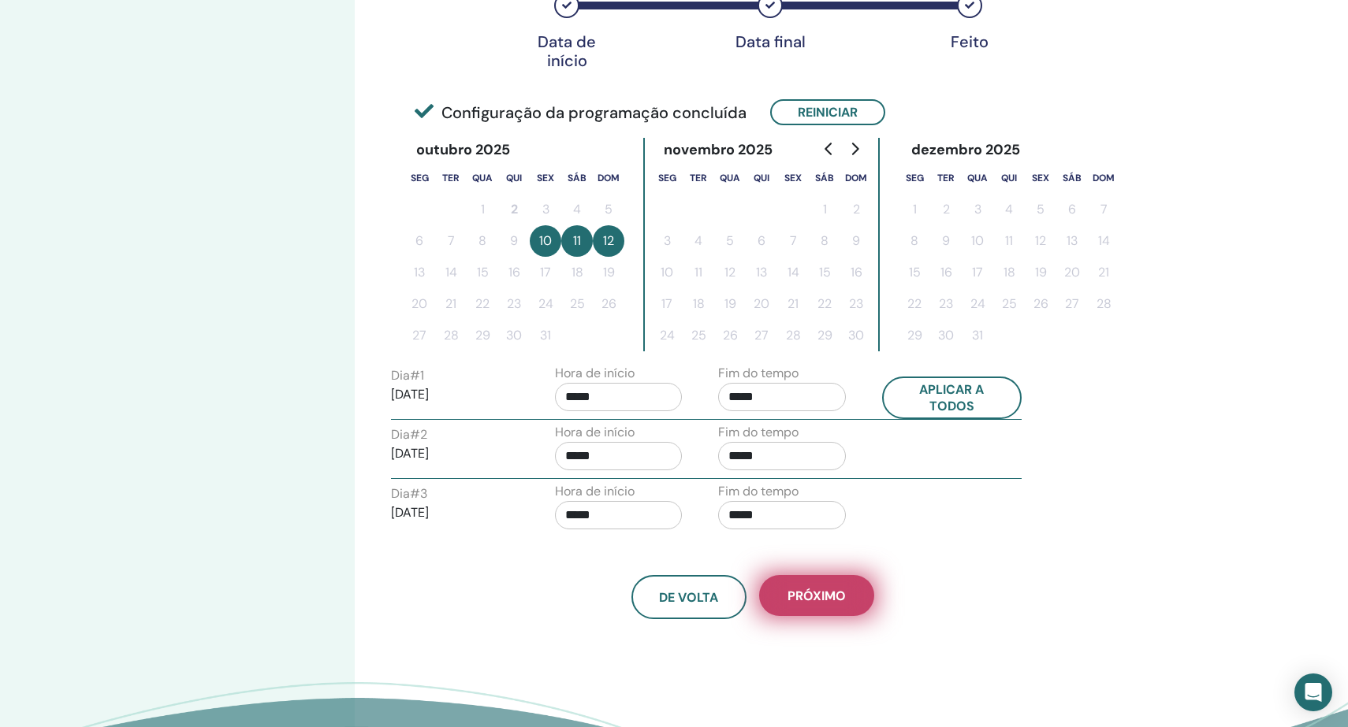
click at [809, 589] on span "Próximo" at bounding box center [816, 596] width 58 height 17
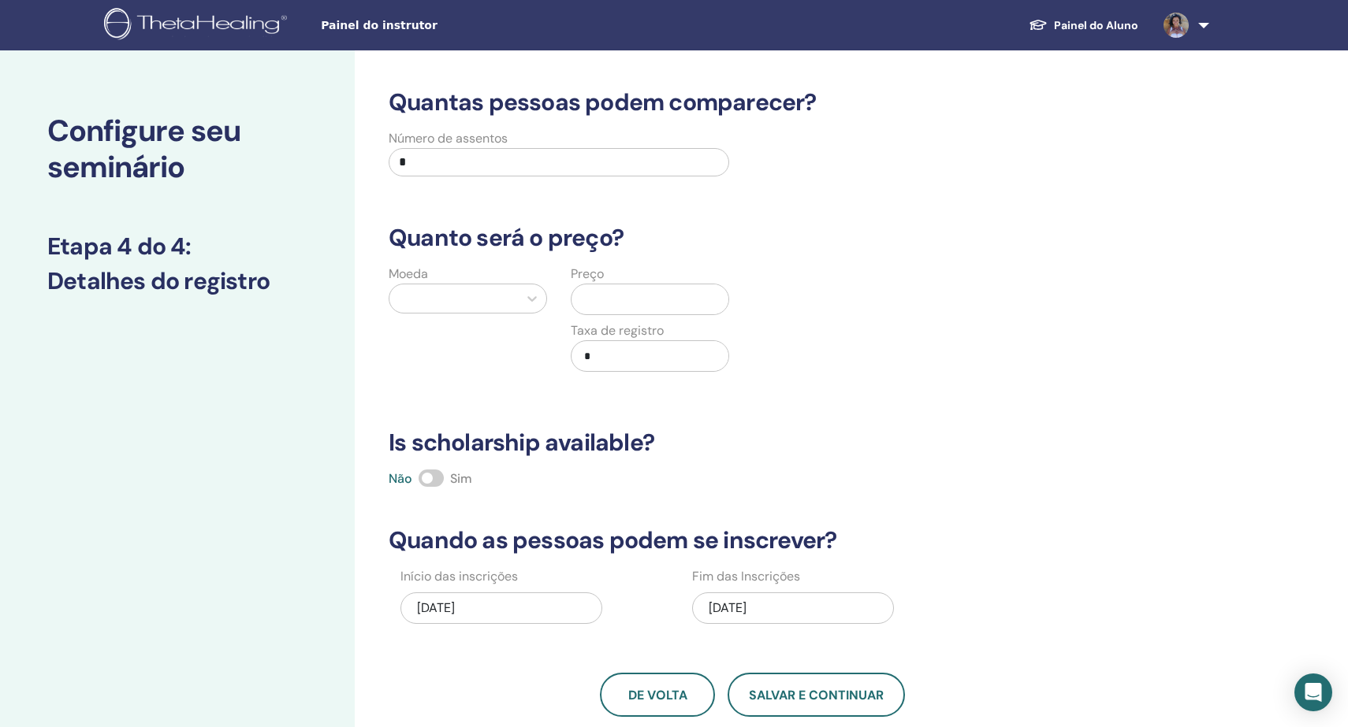
scroll to position [0, 0]
click at [411, 161] on input "*" at bounding box center [559, 162] width 340 height 28
type input "**"
click at [501, 299] on div at bounding box center [453, 299] width 113 height 22
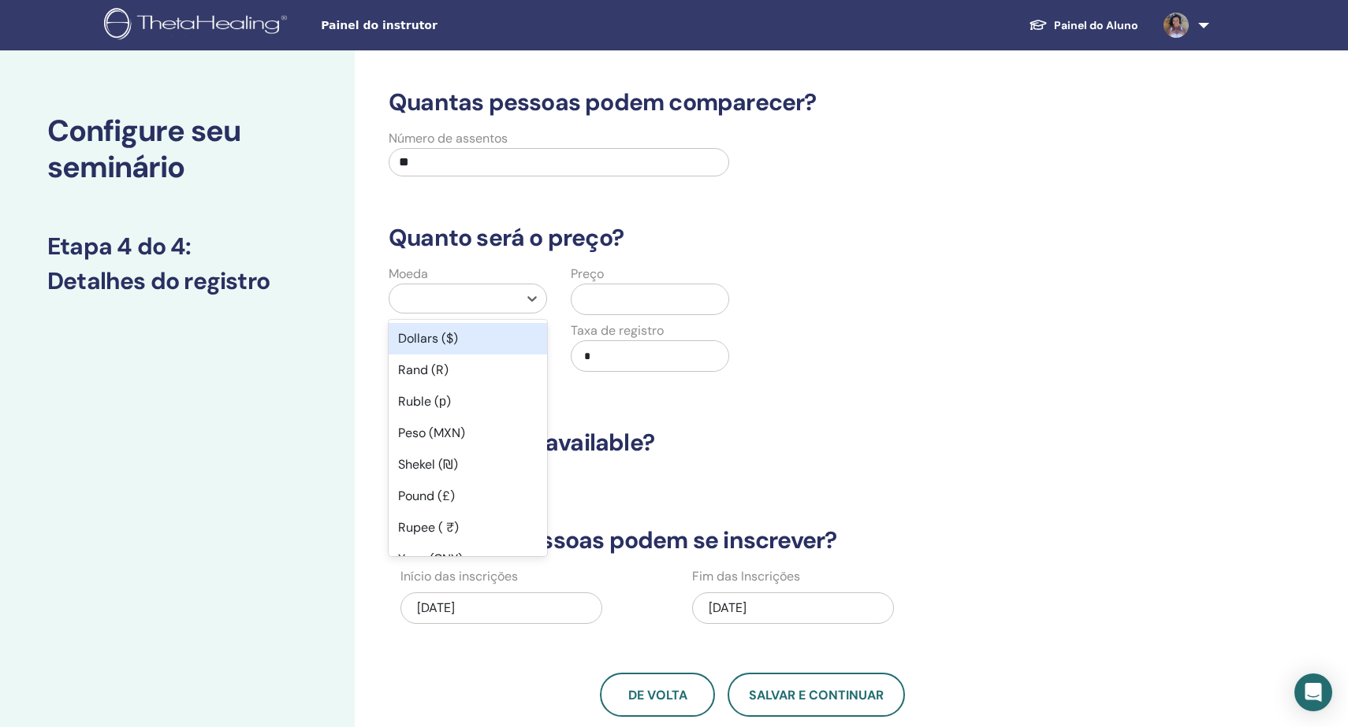
click at [498, 339] on div "Dollars ($)" at bounding box center [468, 339] width 158 height 32
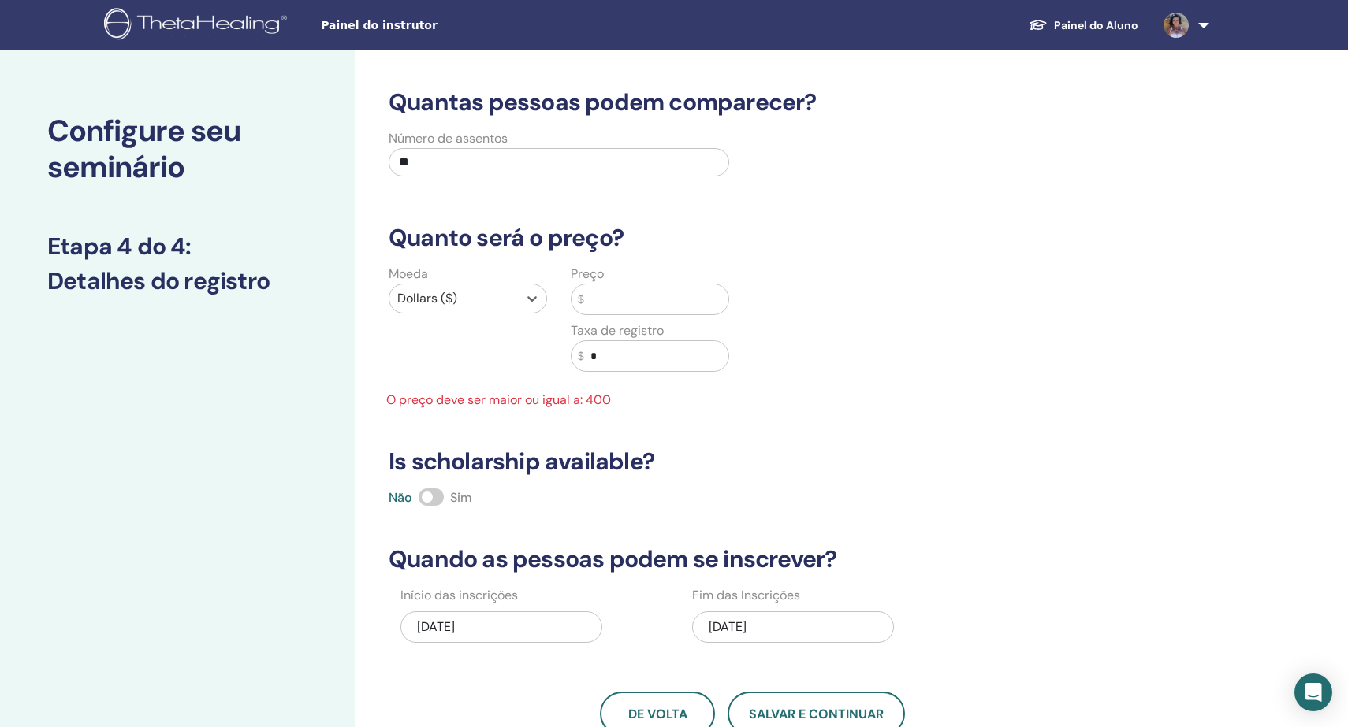
click at [623, 303] on input "text" at bounding box center [656, 299] width 144 height 30
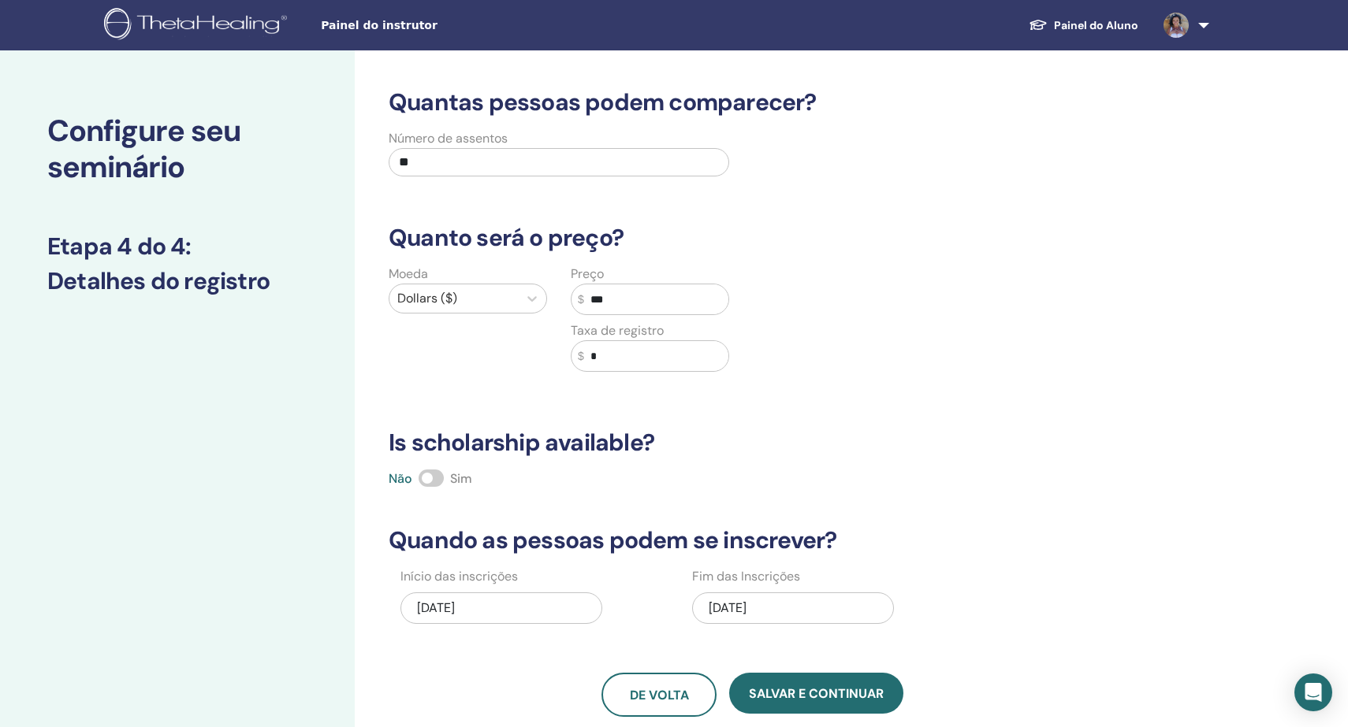
type input "***"
click at [437, 482] on span at bounding box center [430, 478] width 25 height 17
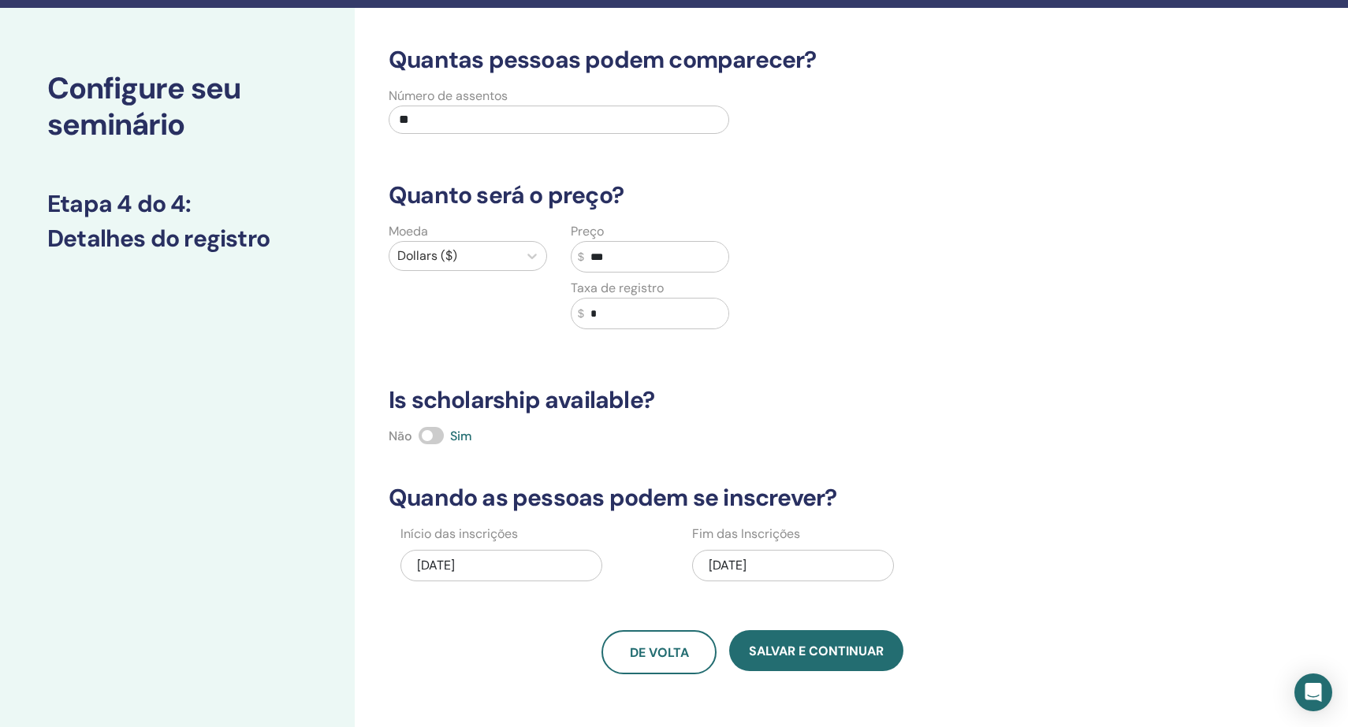
scroll to position [57, 0]
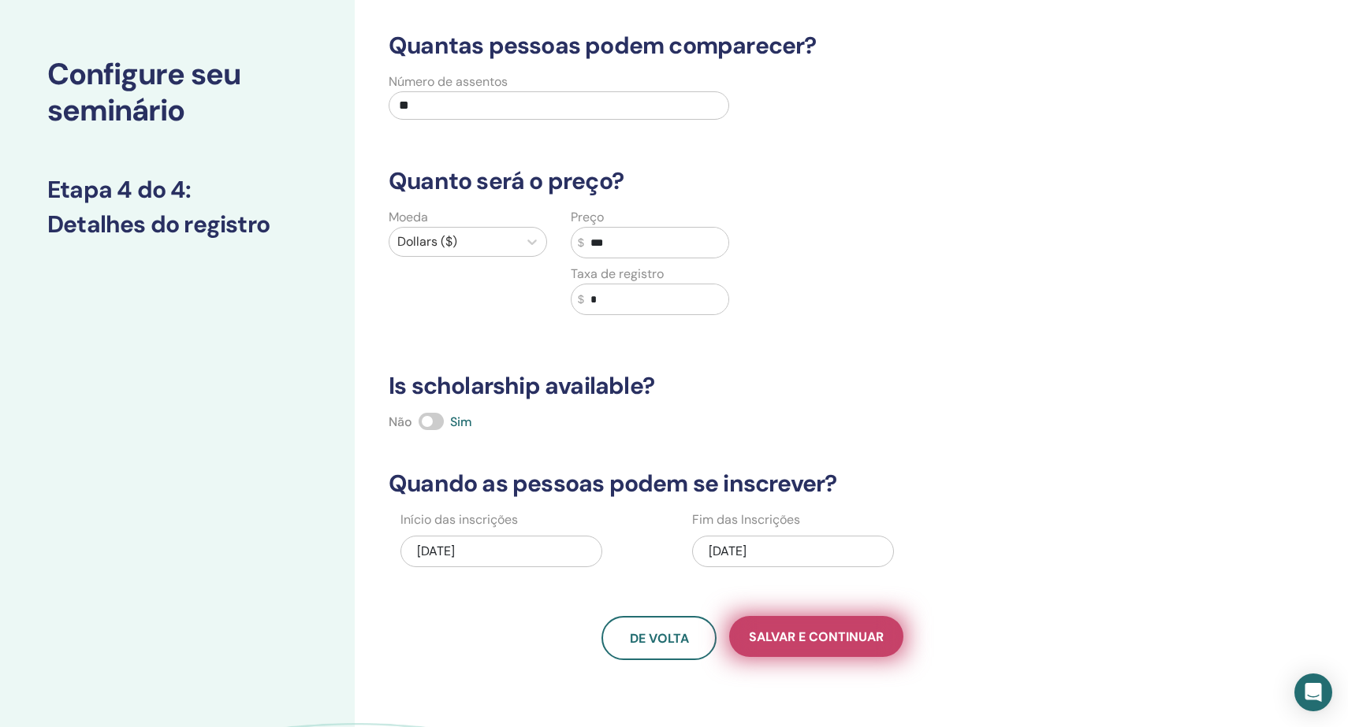
click at [822, 637] on span "Salvar e continuar" at bounding box center [816, 637] width 135 height 17
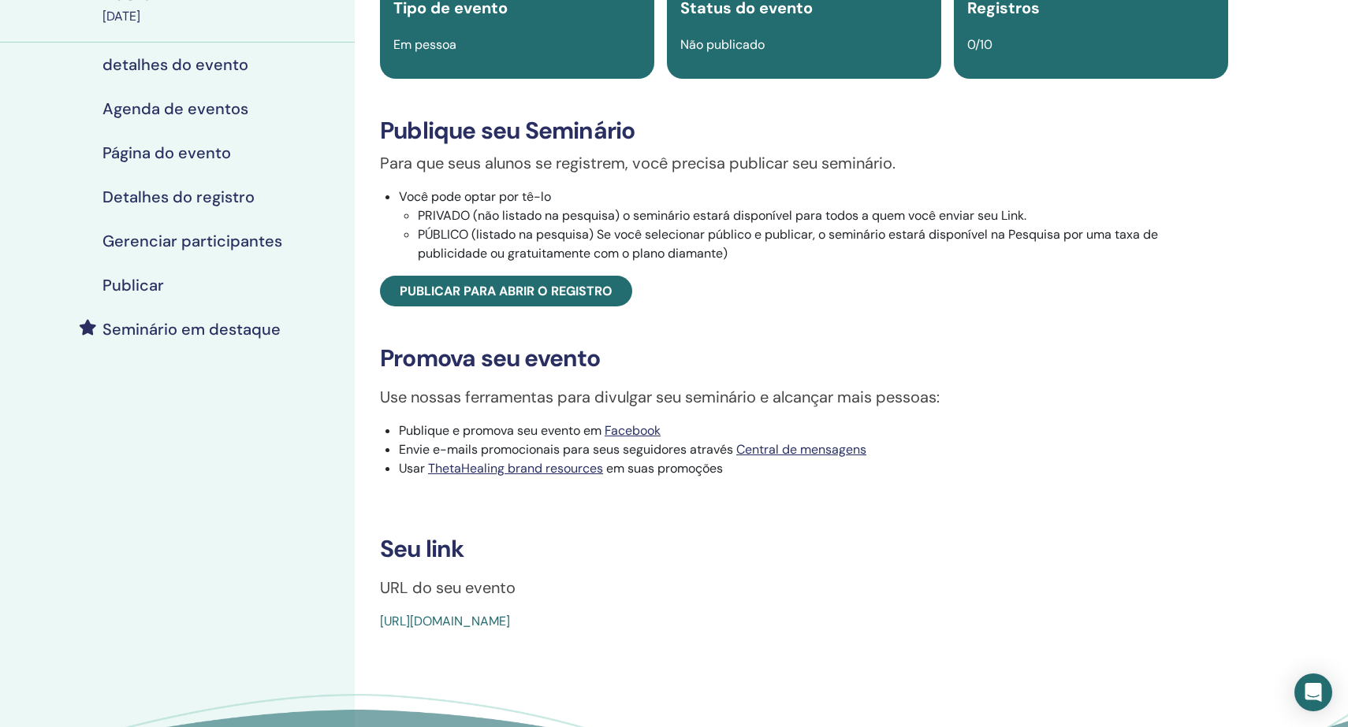
scroll to position [139, 0]
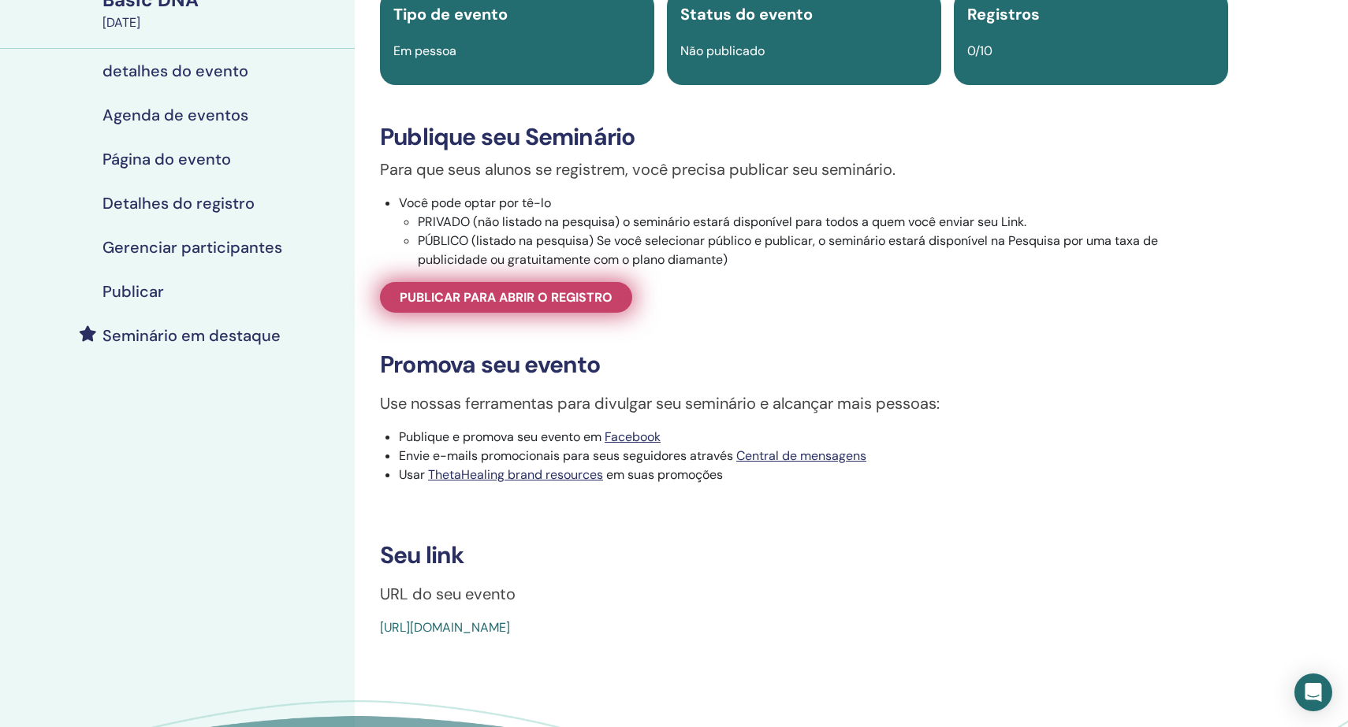
click at [505, 306] on span "Publicar para abrir o registro" at bounding box center [506, 297] width 213 height 17
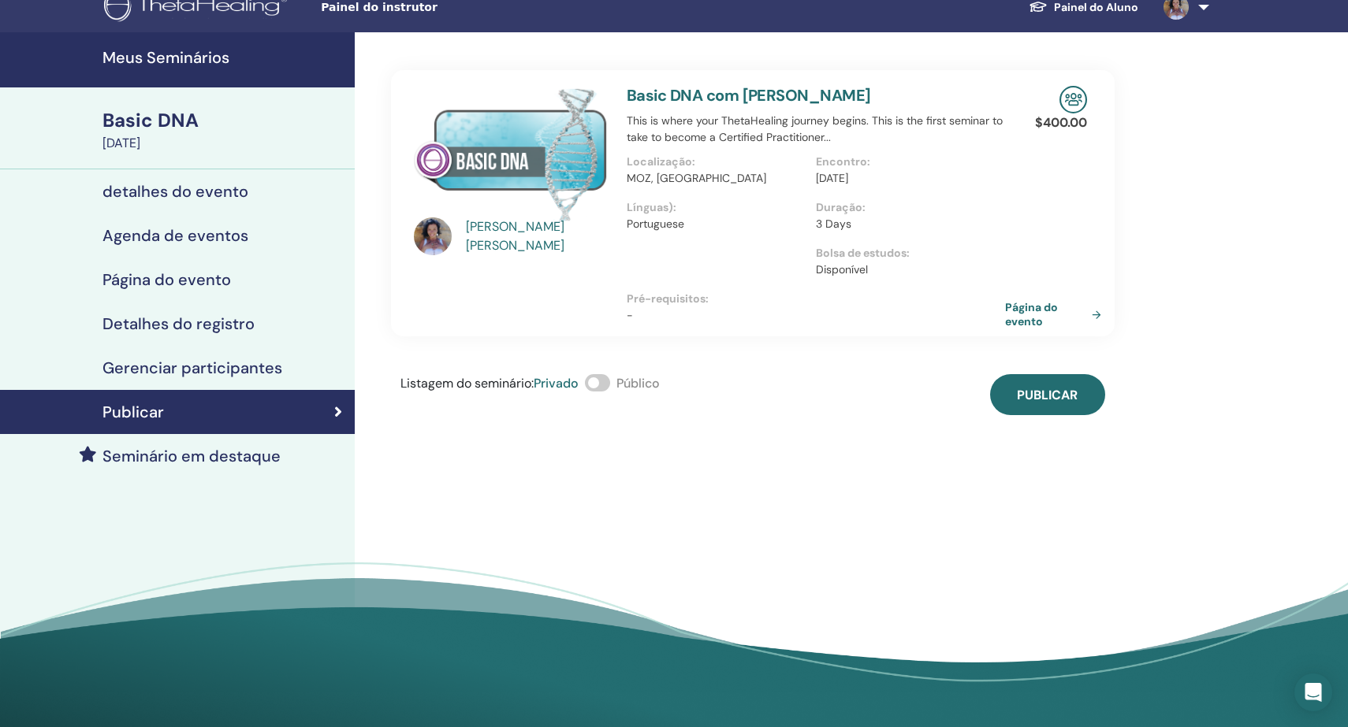
scroll to position [13, 0]
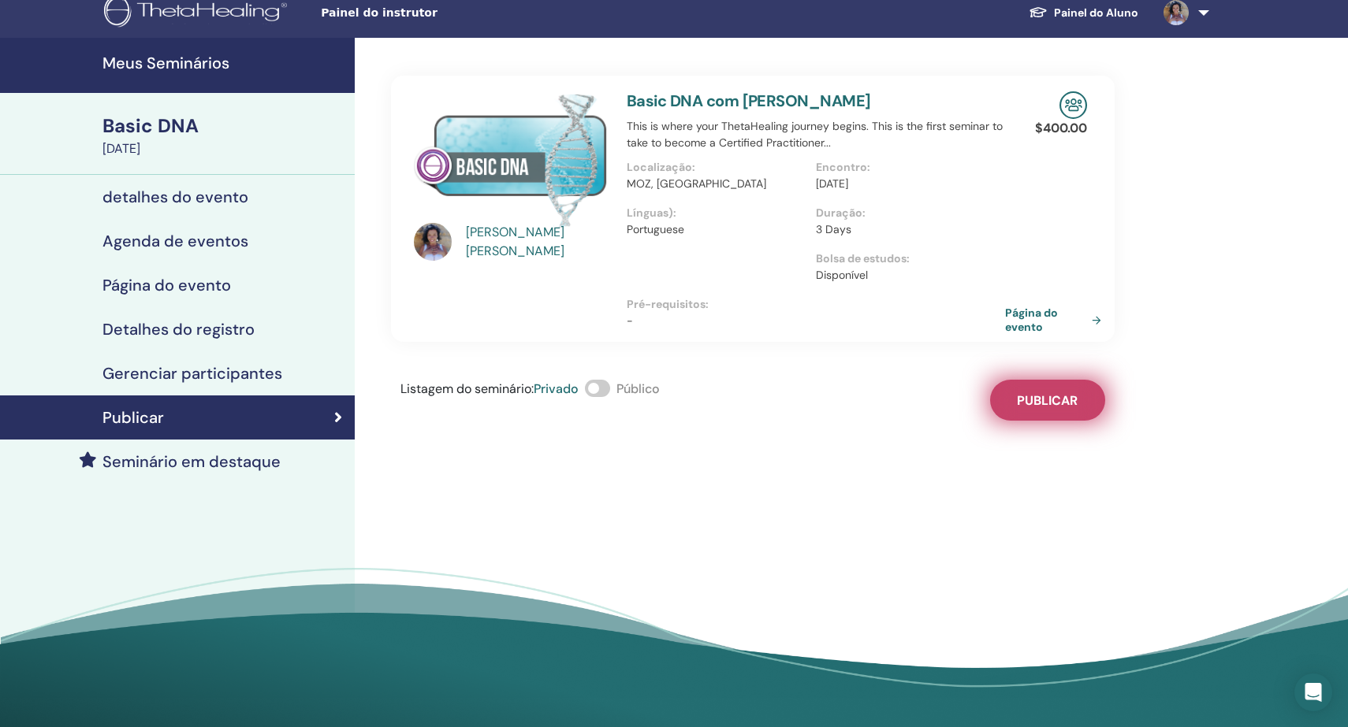
click at [1053, 404] on span "Publicar" at bounding box center [1047, 400] width 61 height 17
click at [247, 411] on div "Publicar" at bounding box center [177, 417] width 329 height 19
click at [181, 122] on div "Basic DNA" at bounding box center [223, 126] width 243 height 27
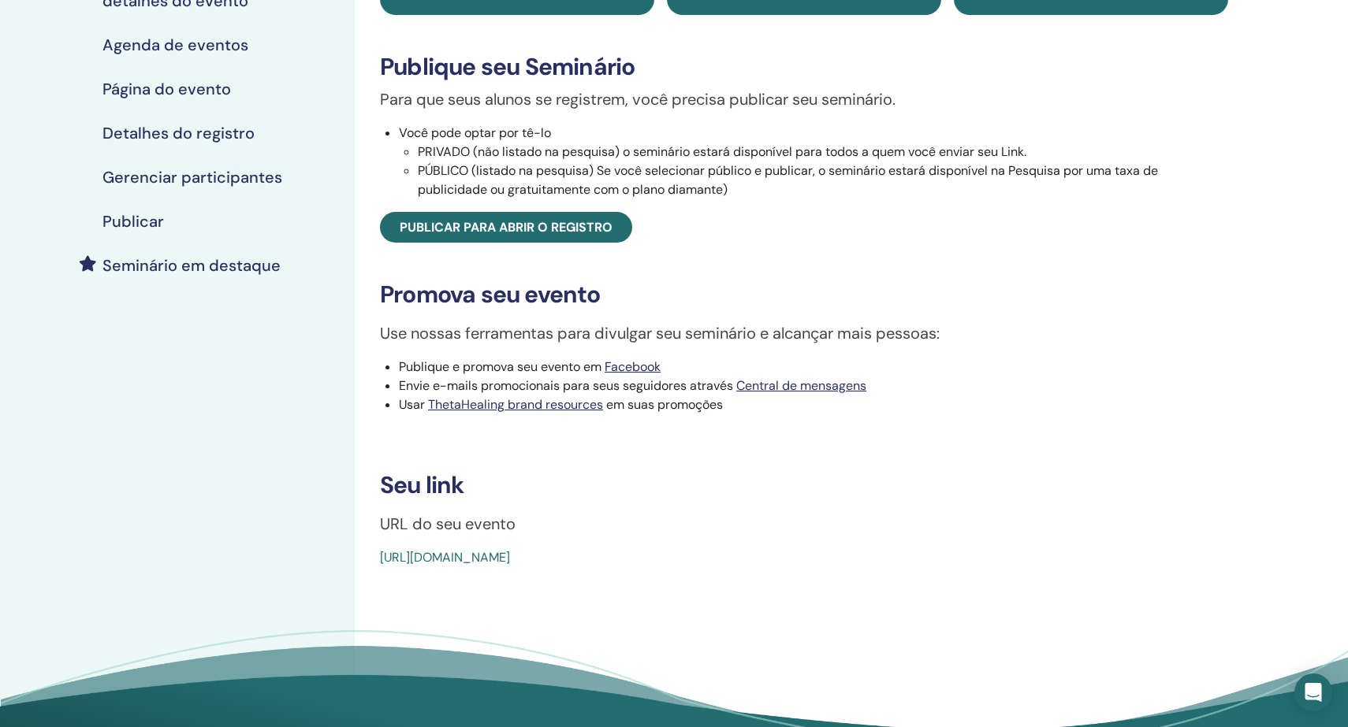
scroll to position [212, 0]
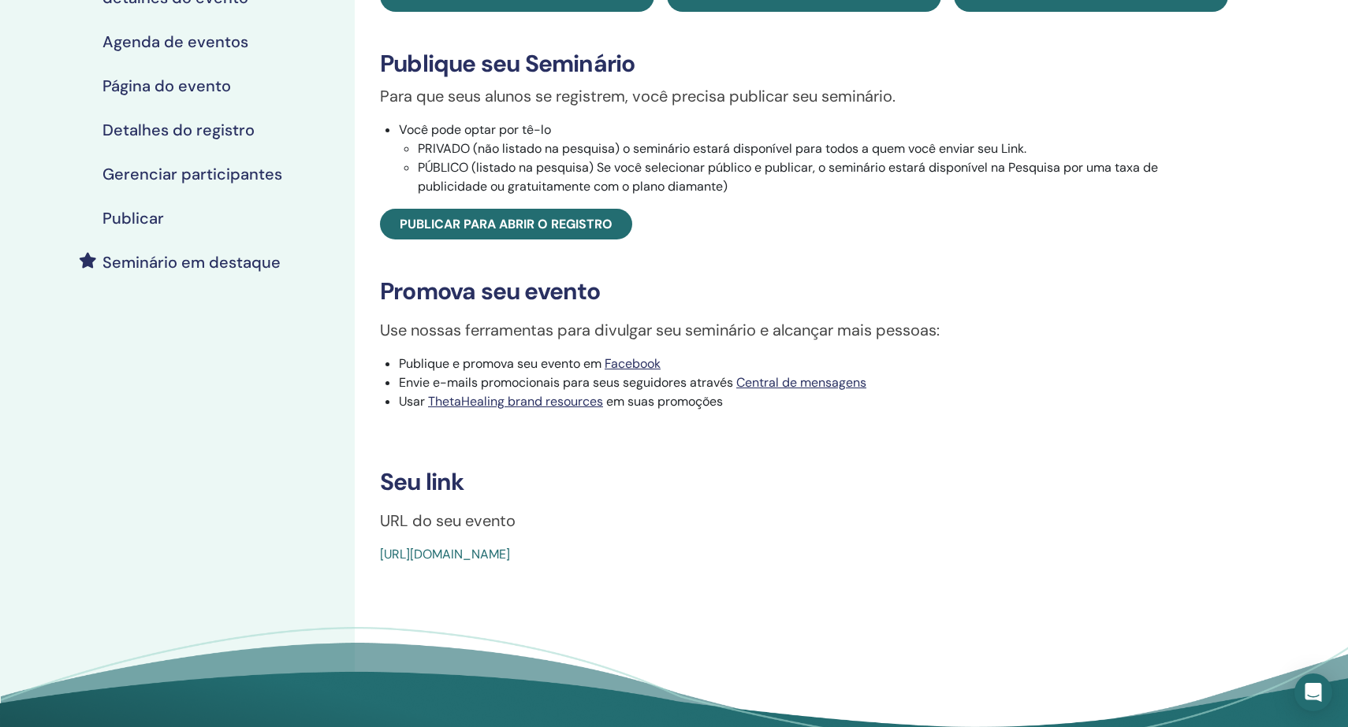
drag, startPoint x: 739, startPoint y: 566, endPoint x: 376, endPoint y: 571, distance: 363.3
click at [376, 564] on div "Basic DNA Tipo de evento Em pessoa Status do evento Não publicado Registros 0/1…" at bounding box center [804, 220] width 880 height 688
copy link "[URL][DOMAIN_NAME]"
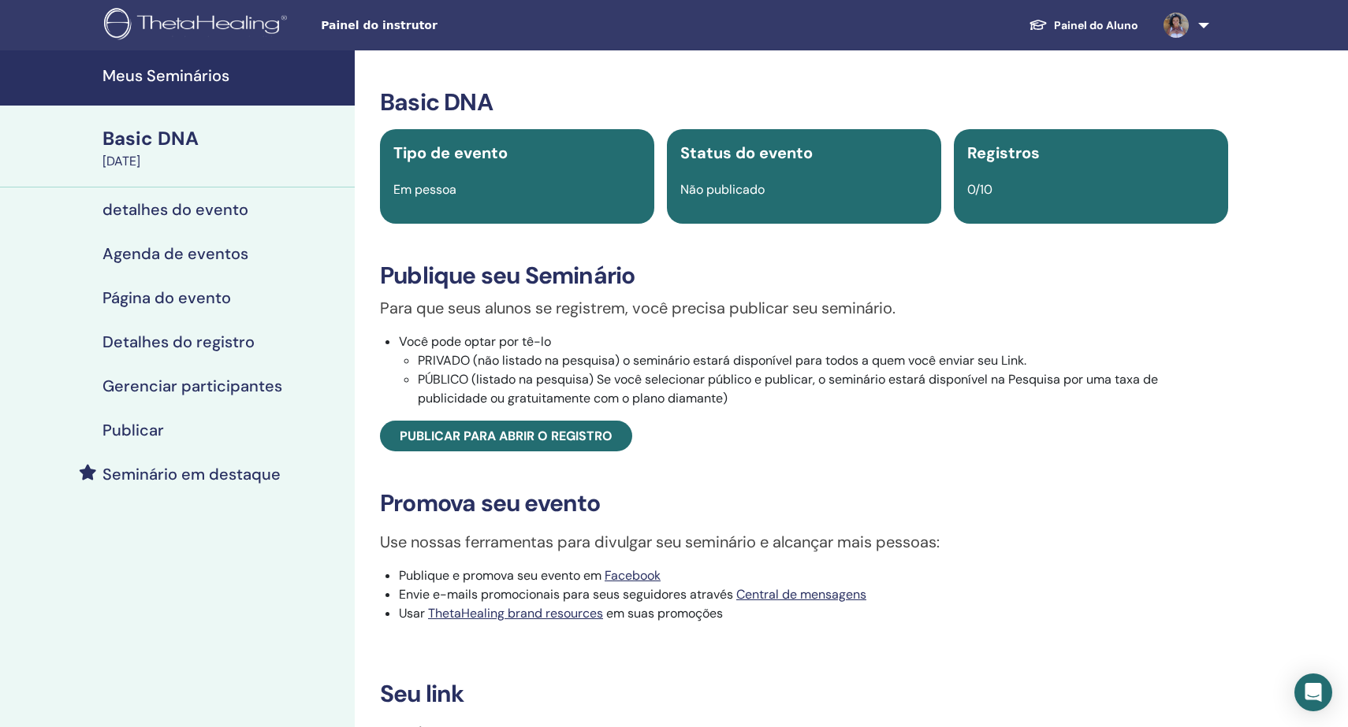
scroll to position [0, 0]
click at [163, 75] on h4 "Meus Seminários" at bounding box center [223, 75] width 243 height 19
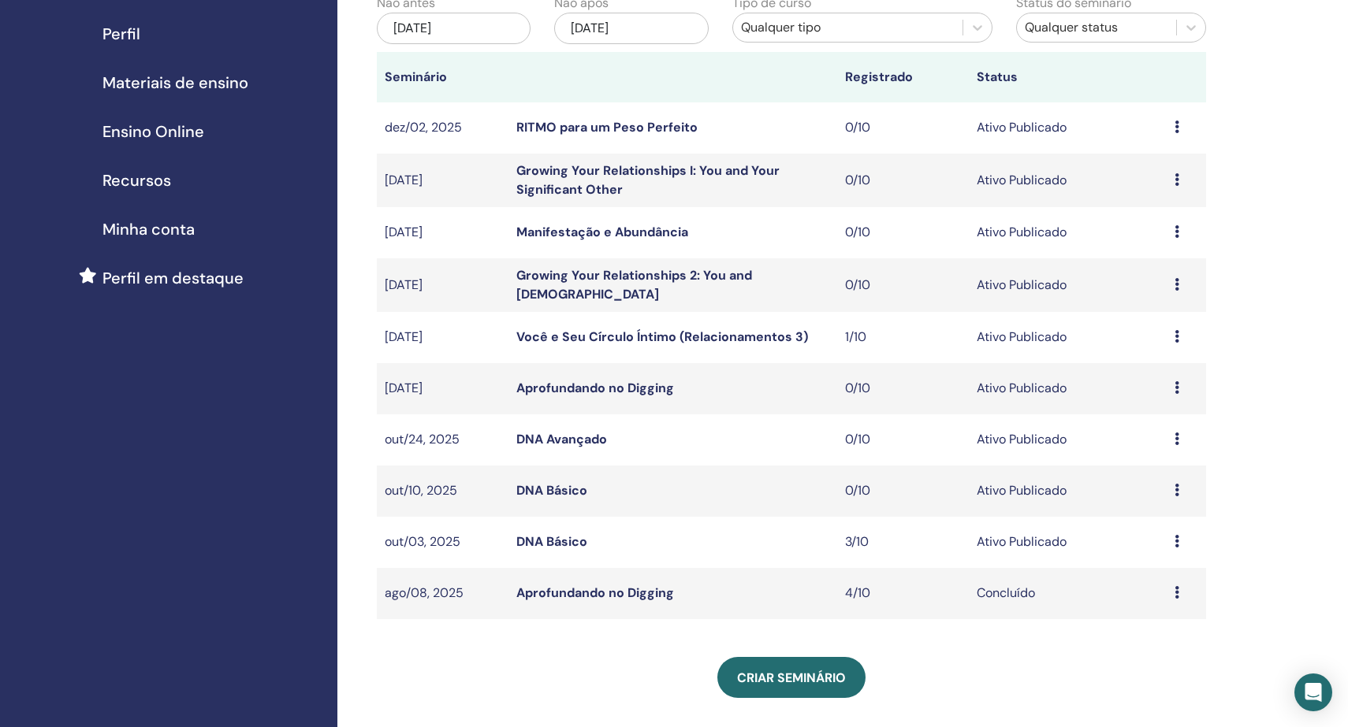
scroll to position [187, 0]
click at [551, 536] on link "DNA Básico" at bounding box center [551, 542] width 71 height 17
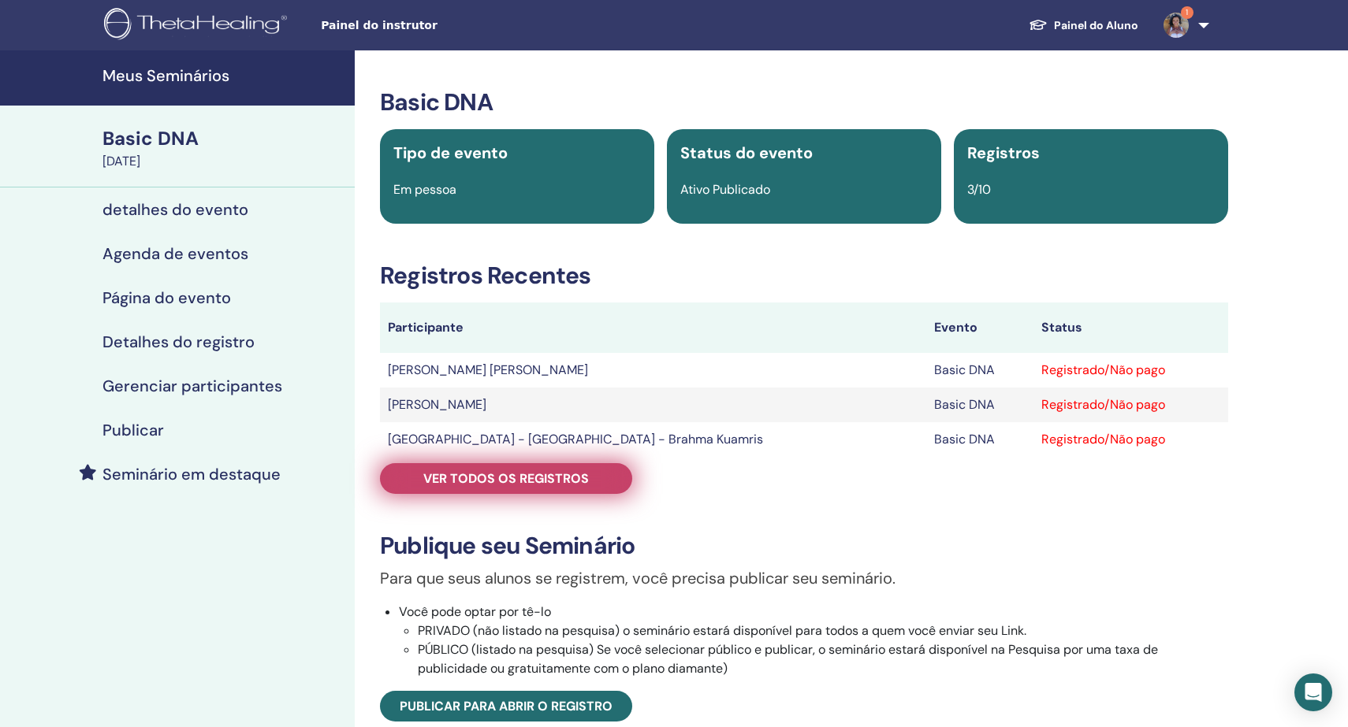
click at [493, 477] on span "Ver todos os registros" at bounding box center [505, 478] width 165 height 17
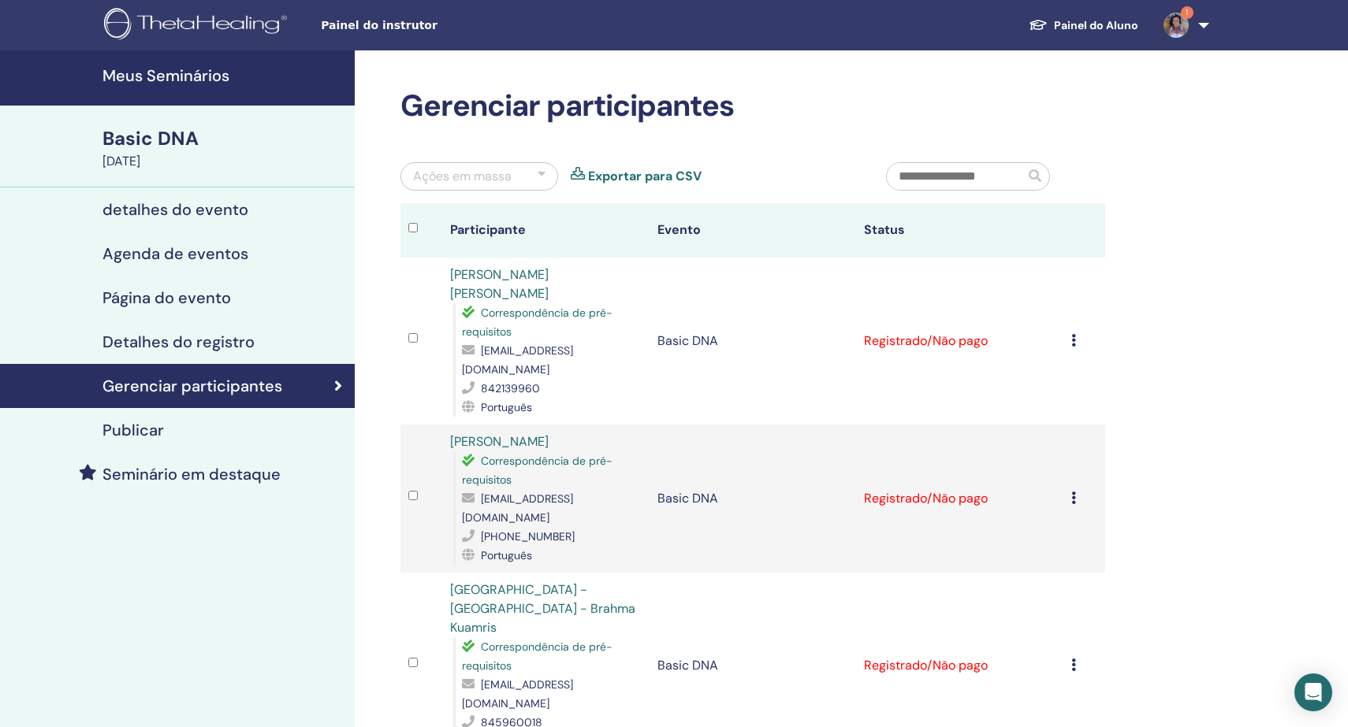
click at [1076, 334] on icon at bounding box center [1073, 340] width 5 height 13
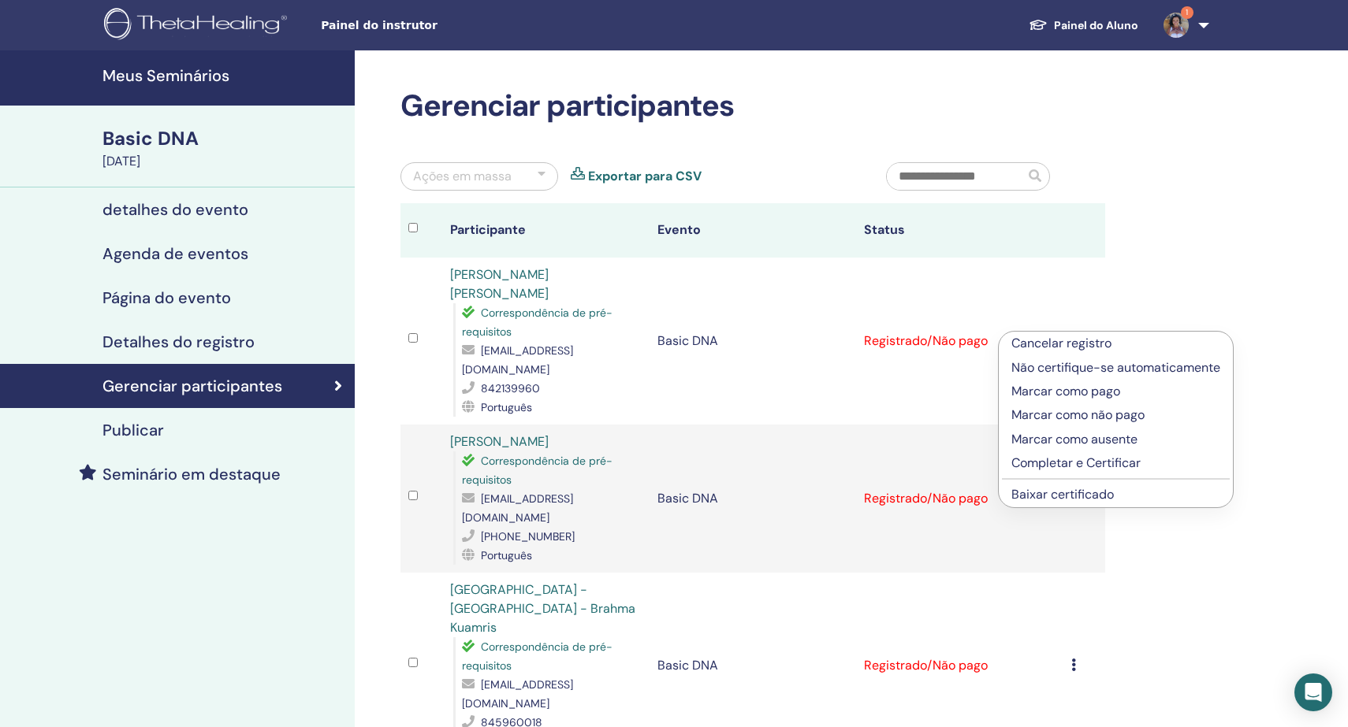
click at [1247, 262] on div "Gerenciar participantes Ações em massa Exportar para CSV Participante Evento St…" at bounding box center [804, 545] width 898 height 991
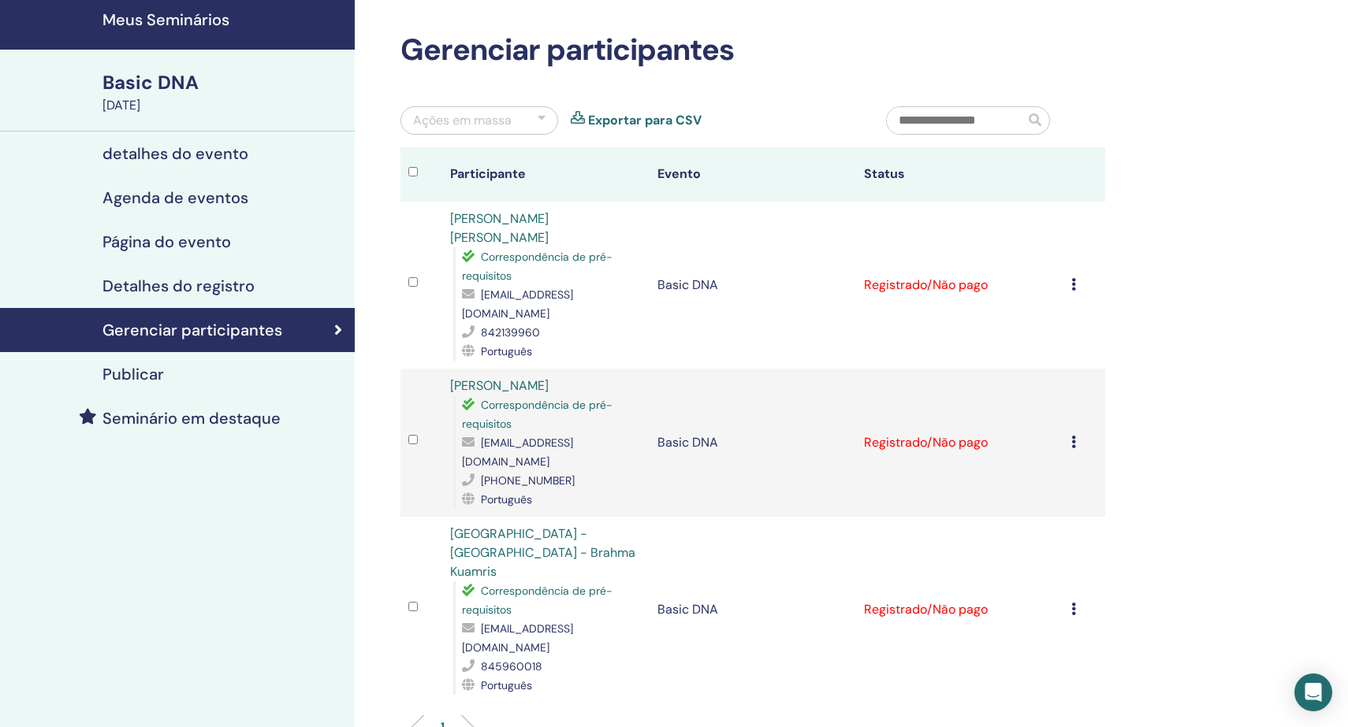
scroll to position [58, 0]
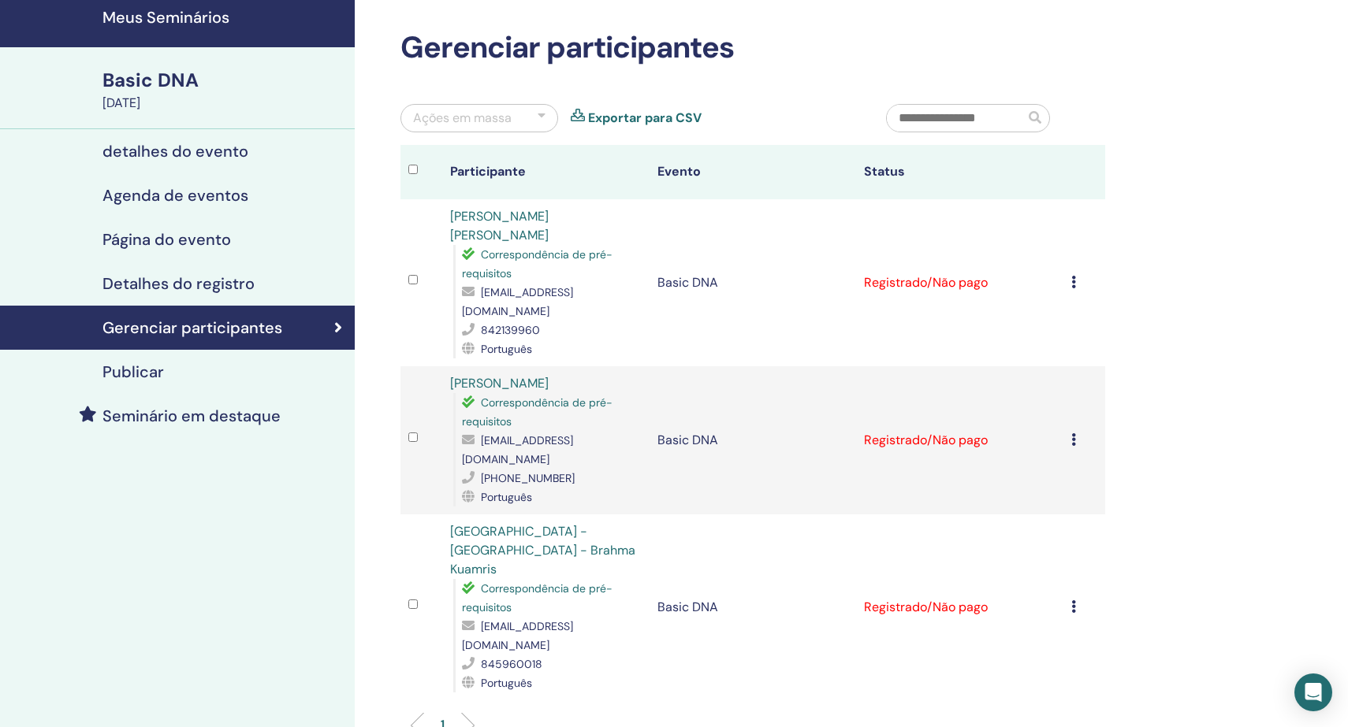
click at [199, 191] on h4 "Agenda de eventos" at bounding box center [175, 195] width 146 height 19
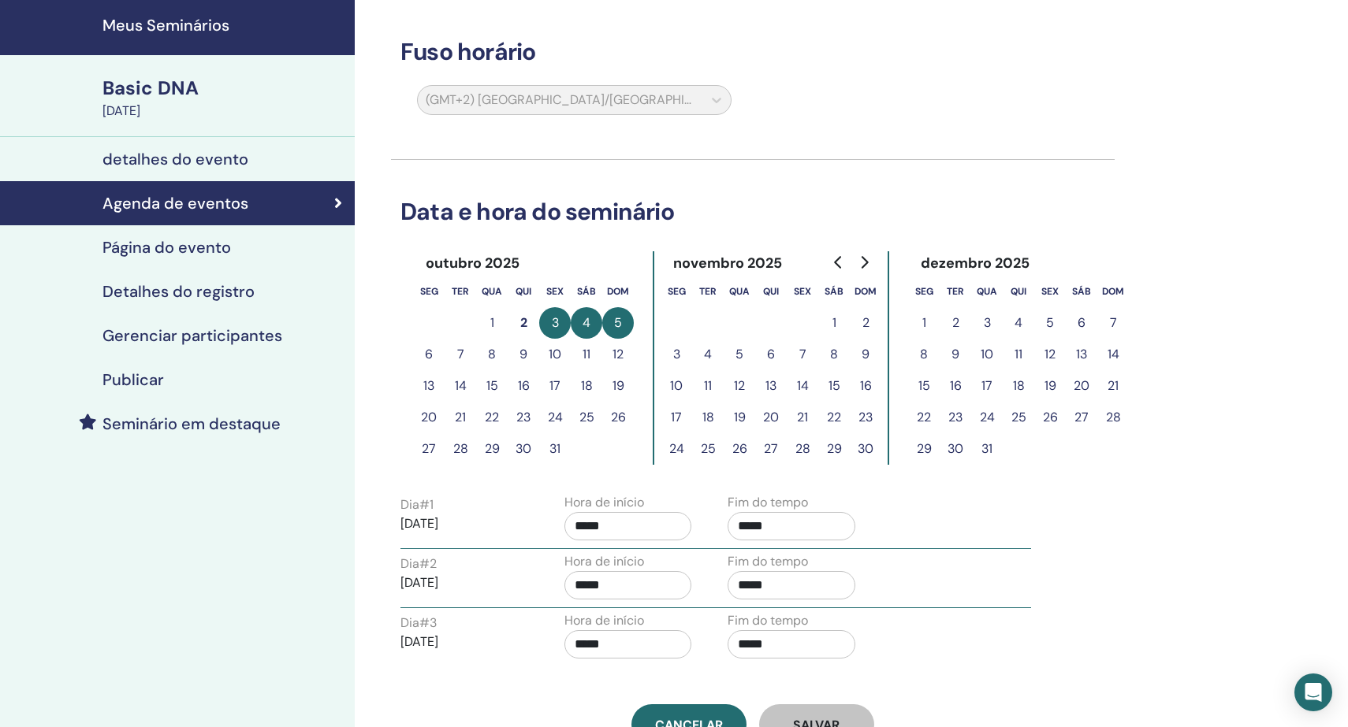
scroll to position [47, 0]
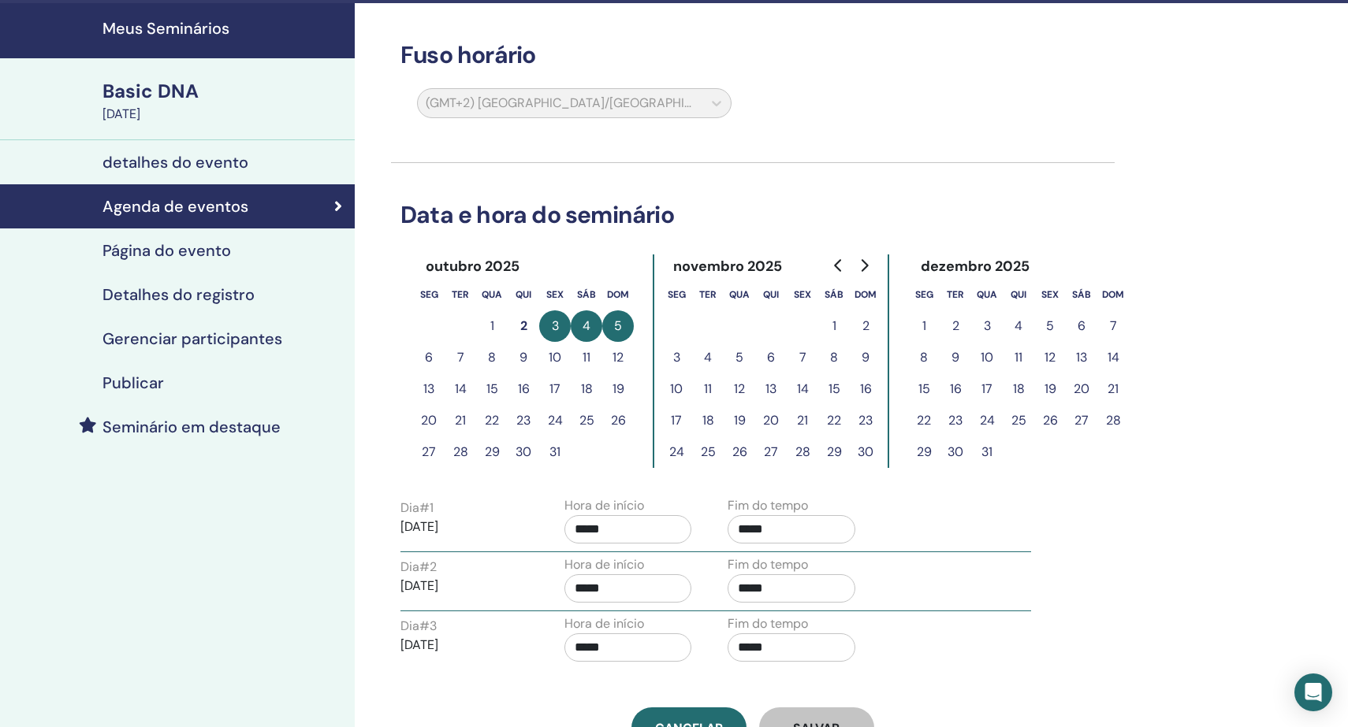
click at [207, 161] on h4 "detalhes do evento" at bounding box center [175, 162] width 146 height 19
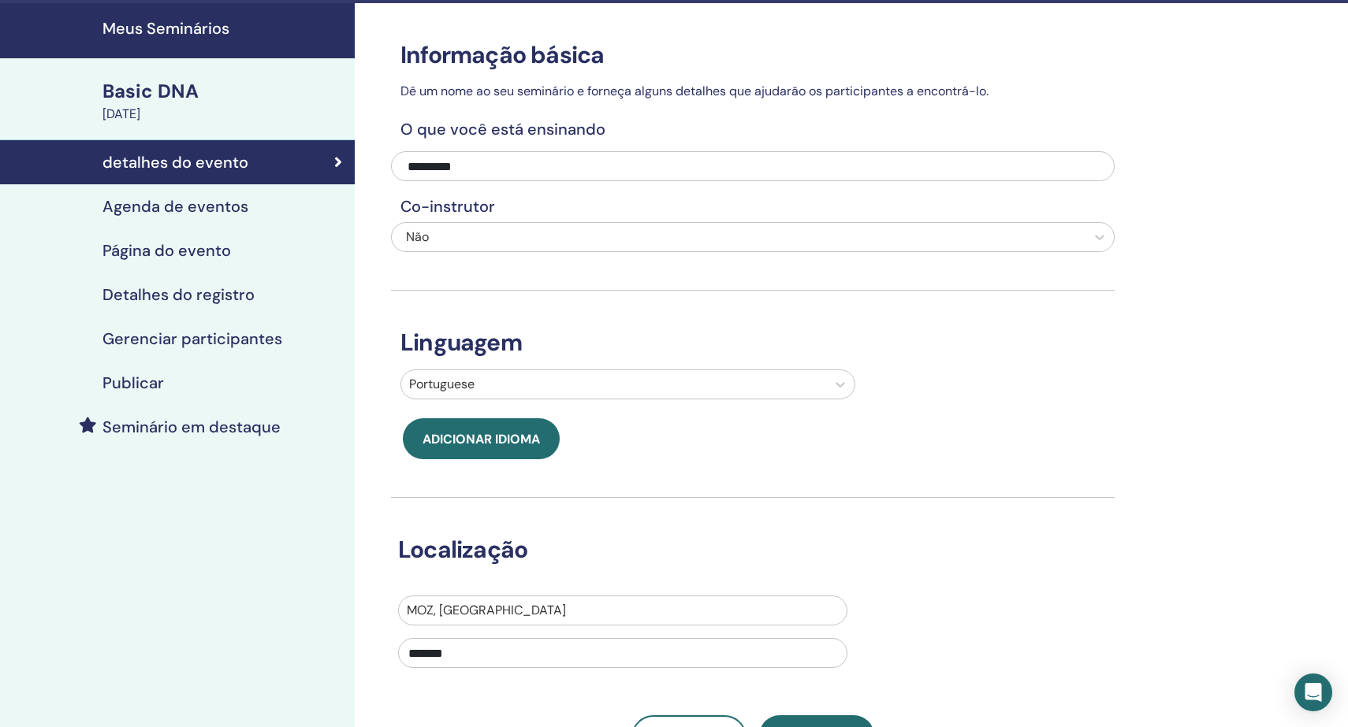
click at [209, 256] on h4 "Página do evento" at bounding box center [166, 250] width 128 height 19
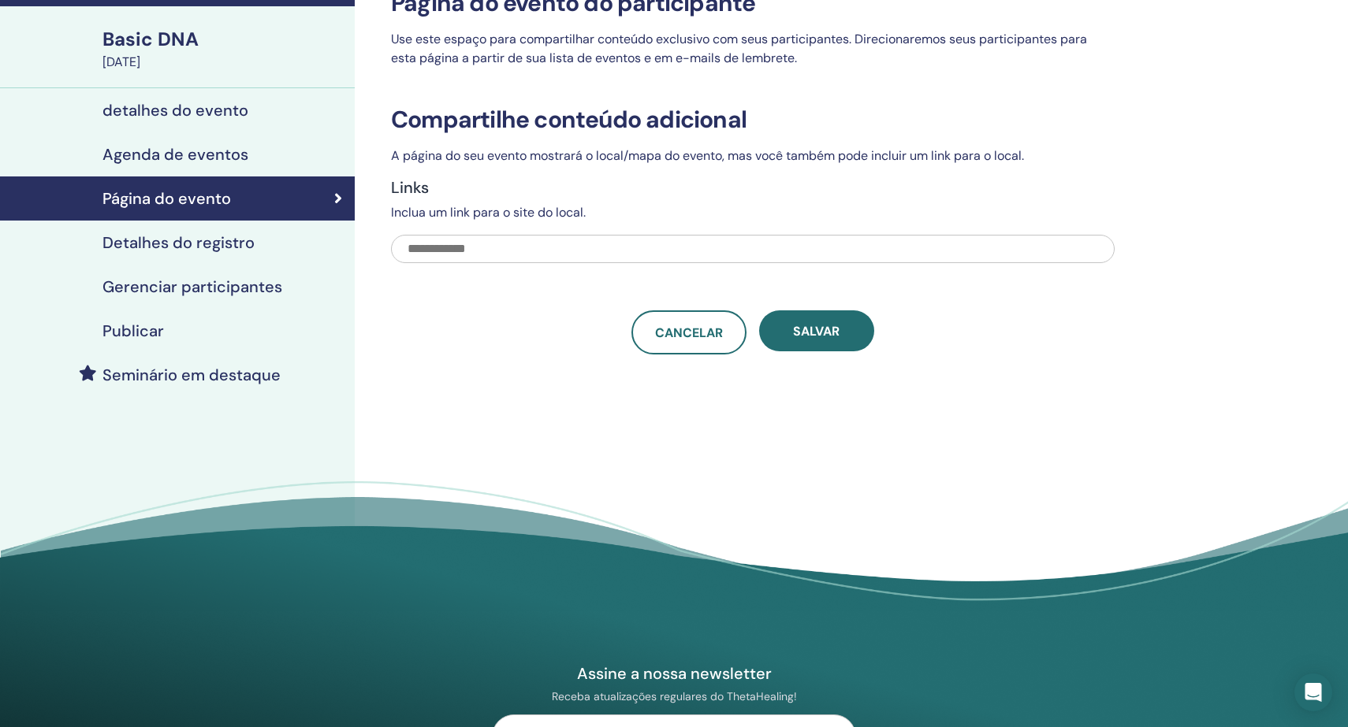
scroll to position [99, 0]
click at [193, 244] on h4 "Detalhes do registro" at bounding box center [178, 242] width 152 height 19
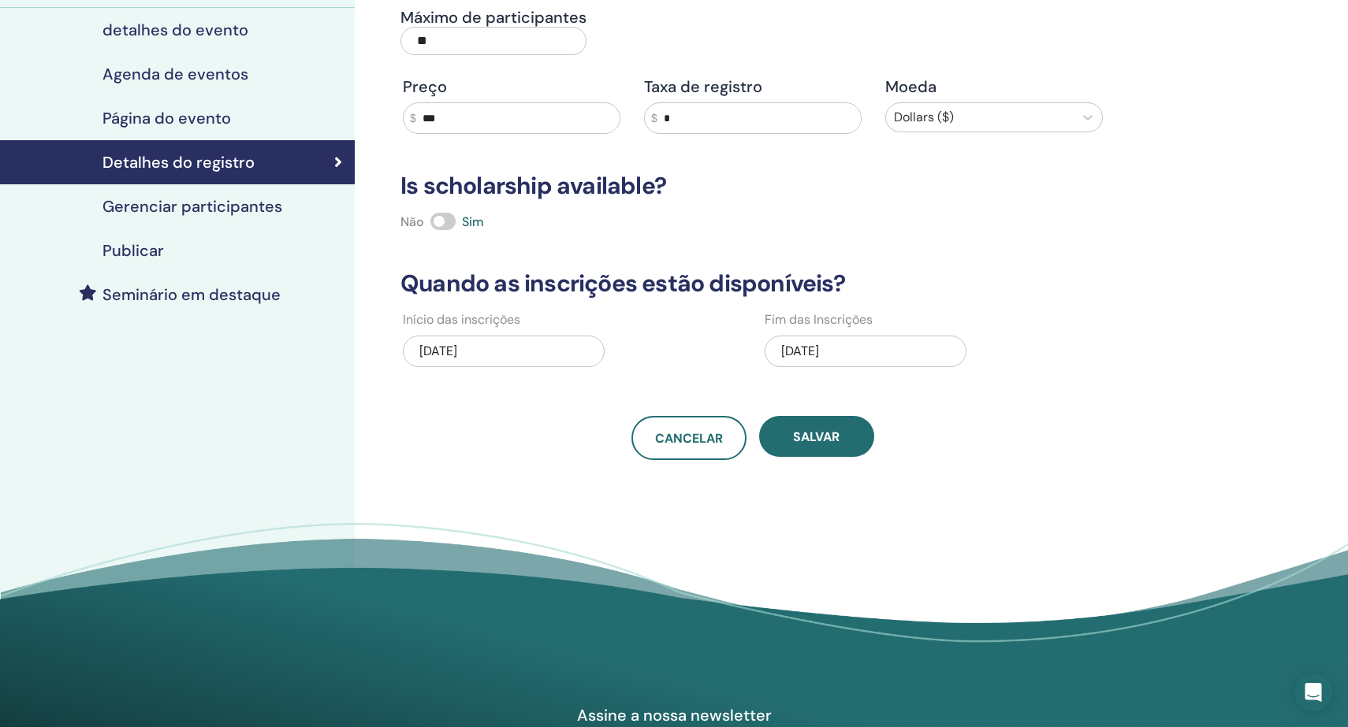
scroll to position [180, 0]
click at [240, 211] on h4 "Gerenciar participantes" at bounding box center [192, 206] width 180 height 19
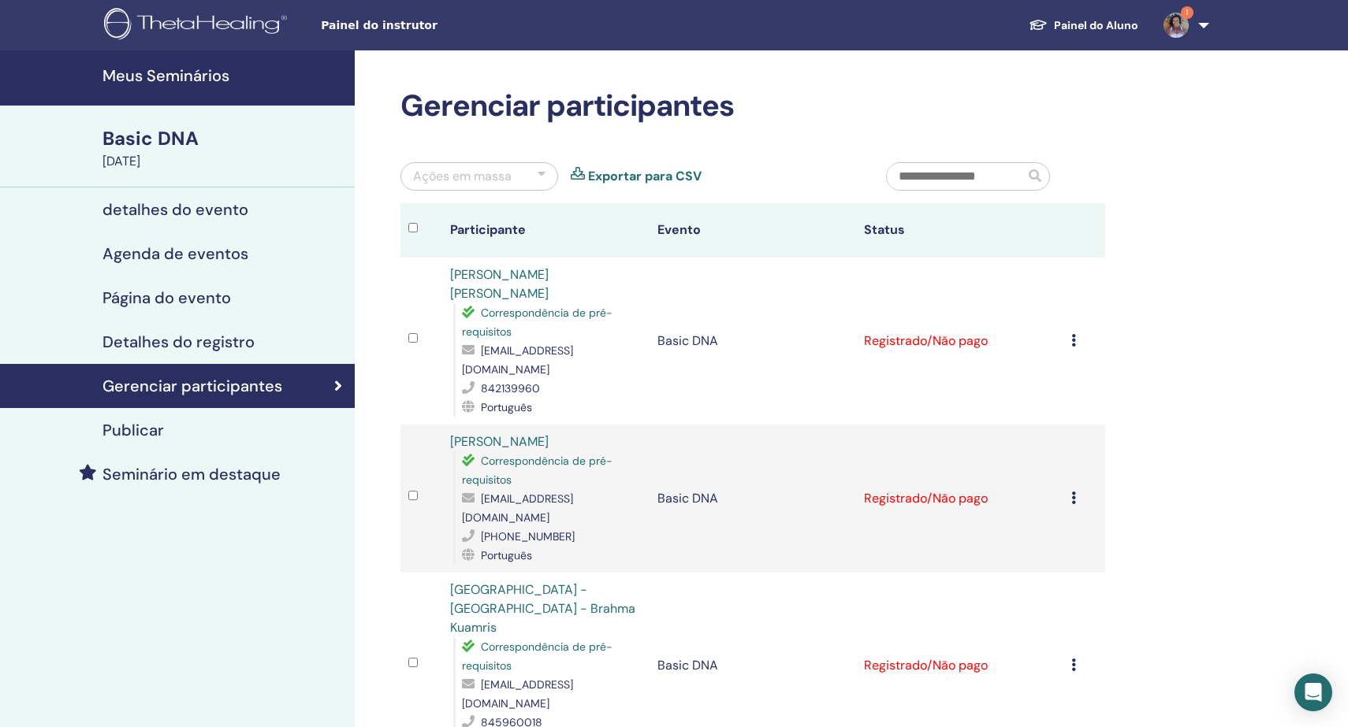
click at [1173, 26] on img at bounding box center [1175, 25] width 25 height 25
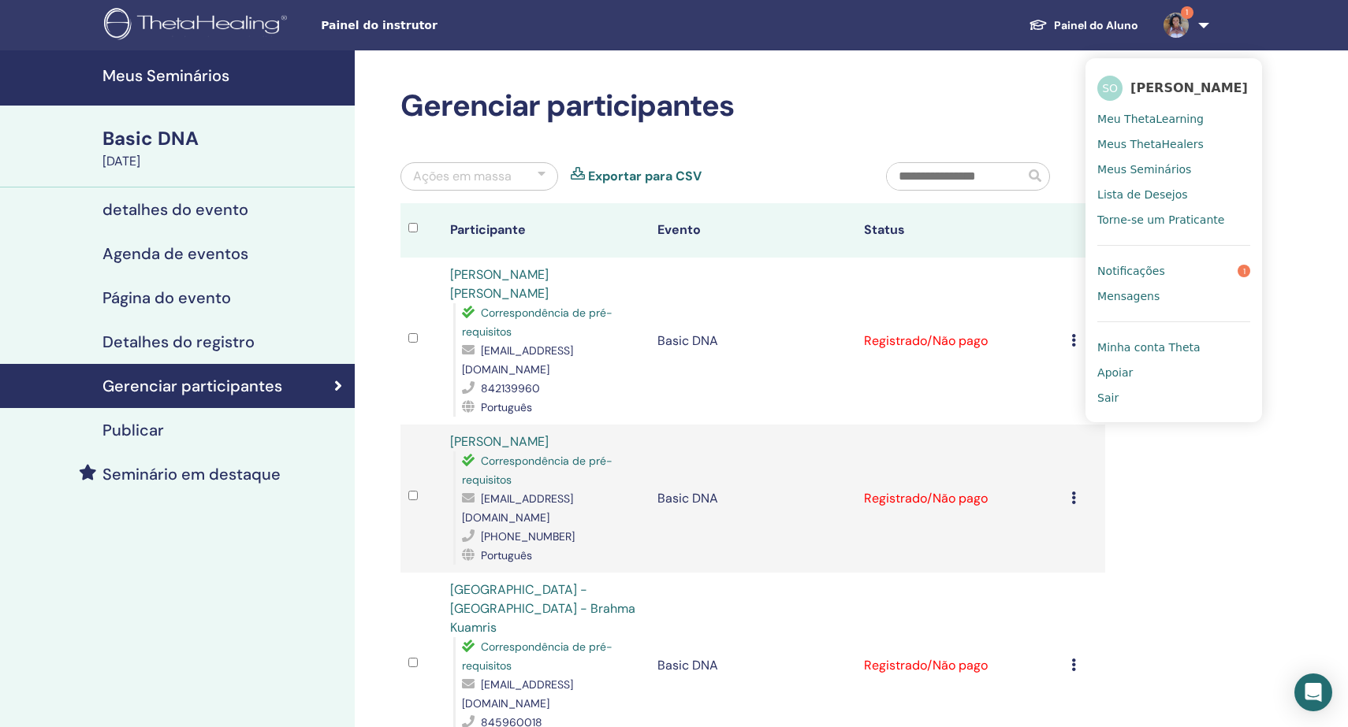
click at [1170, 268] on link "Notificações 1" at bounding box center [1173, 270] width 153 height 25
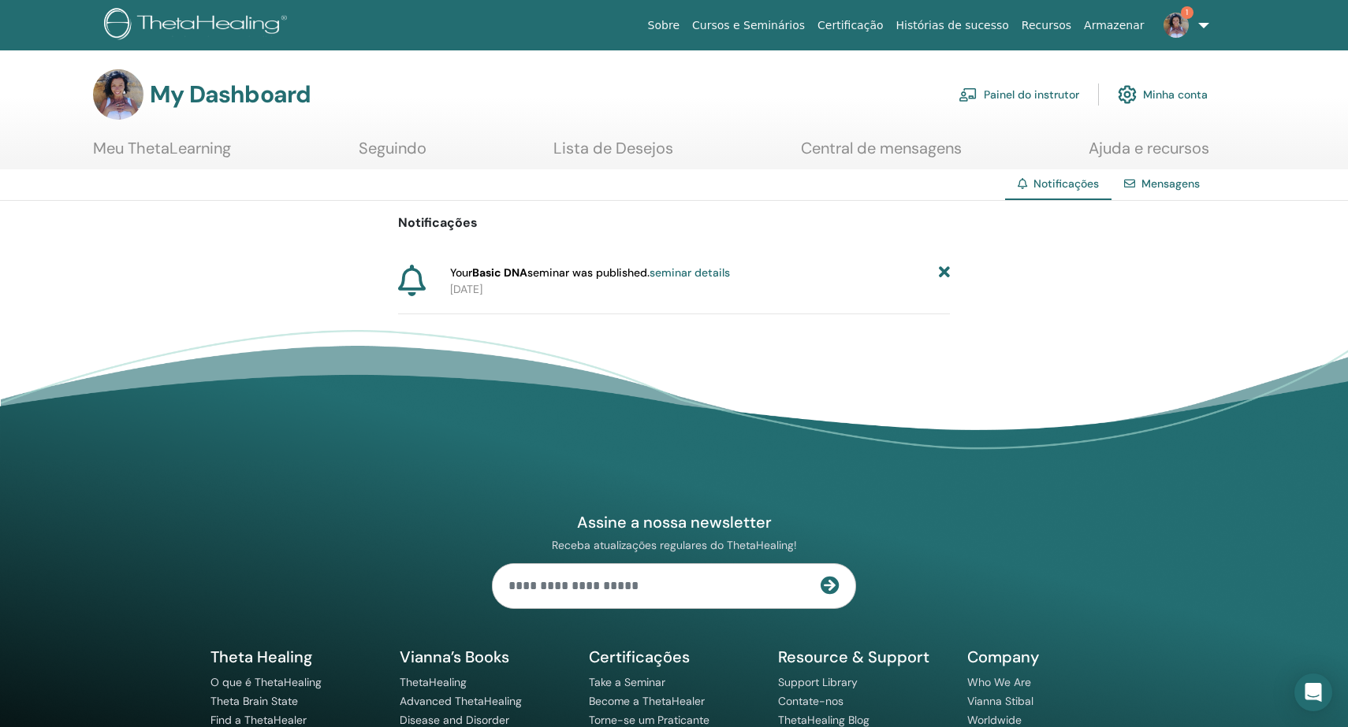
click at [940, 273] on icon at bounding box center [944, 273] width 11 height 17
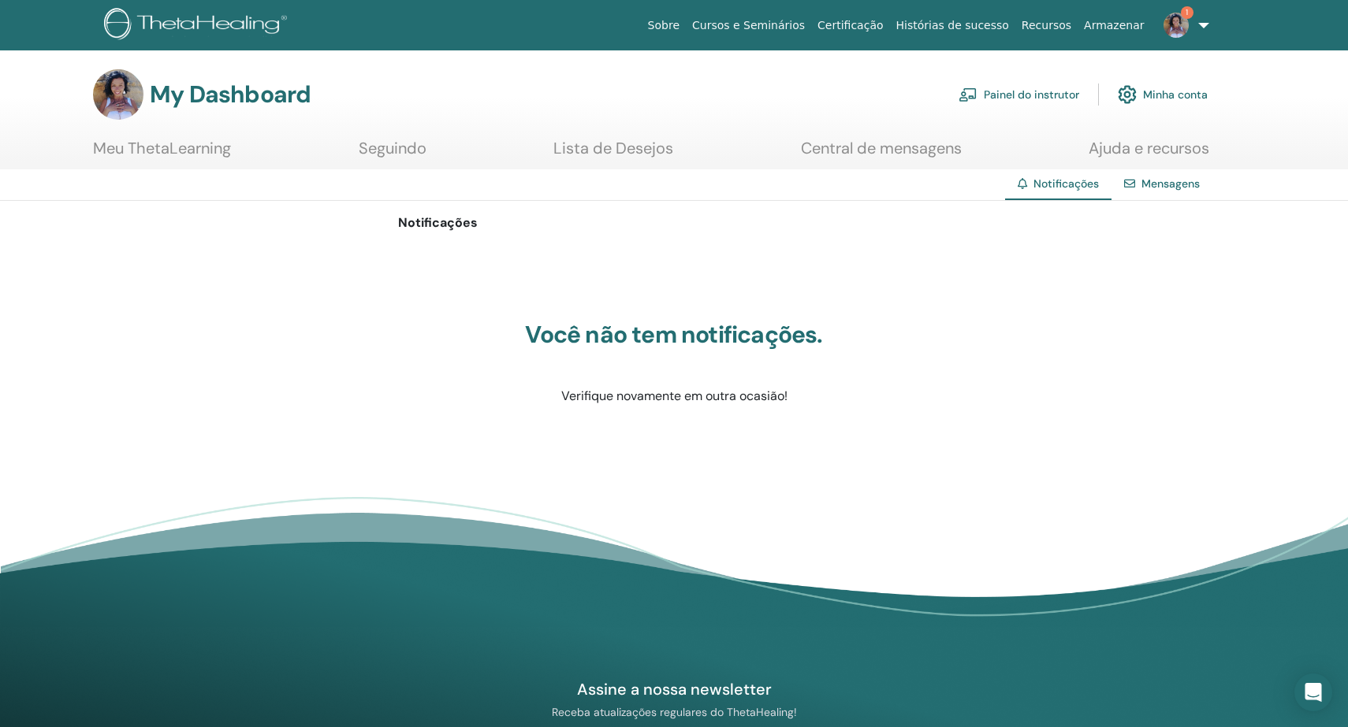
click at [1028, 95] on link "Painel do instrutor" at bounding box center [1018, 94] width 121 height 35
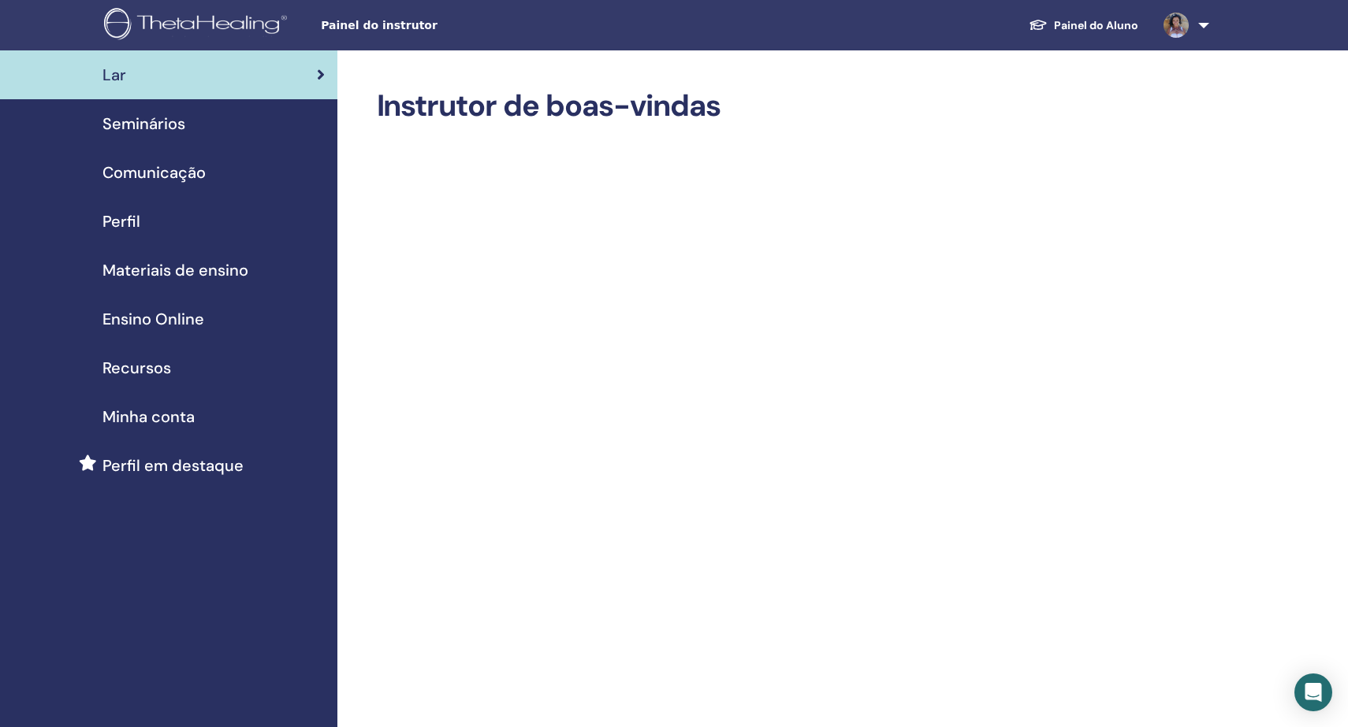
click at [142, 128] on span "Seminários" at bounding box center [143, 124] width 83 height 24
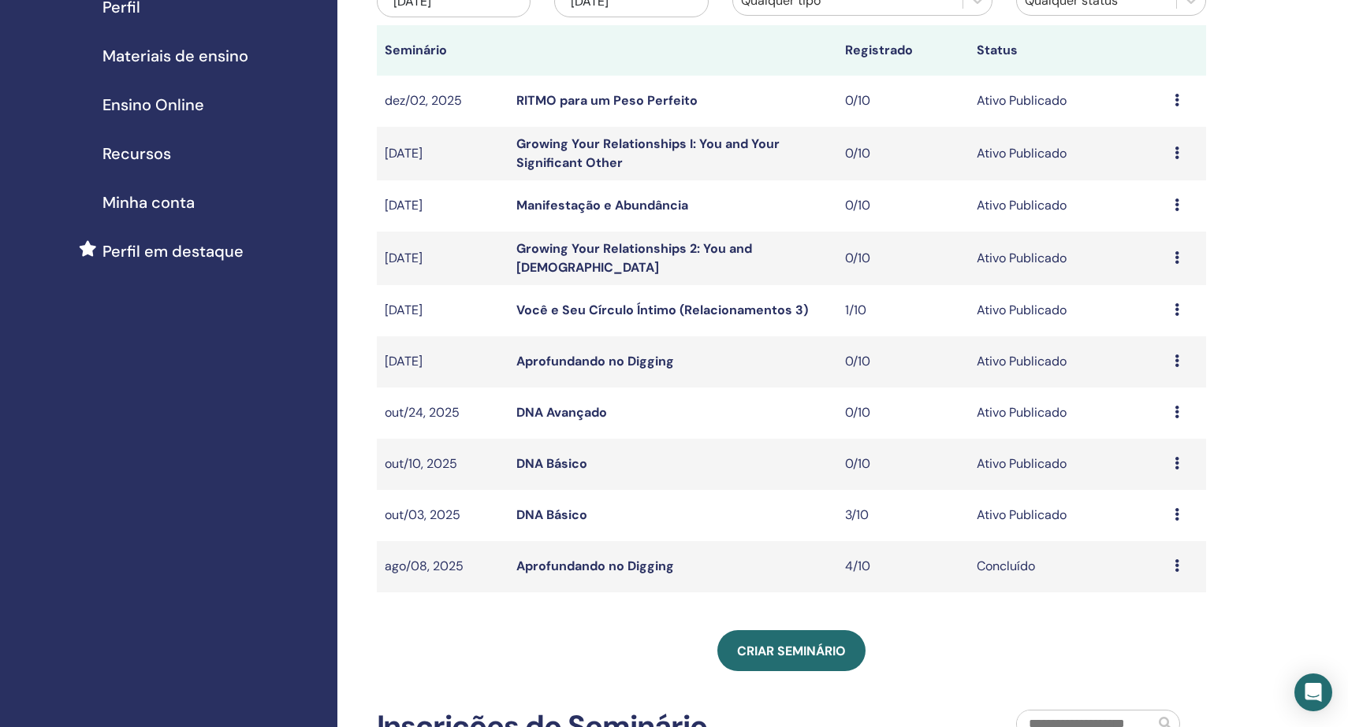
scroll to position [214, 0]
click at [557, 512] on link "DNA Básico" at bounding box center [551, 515] width 71 height 17
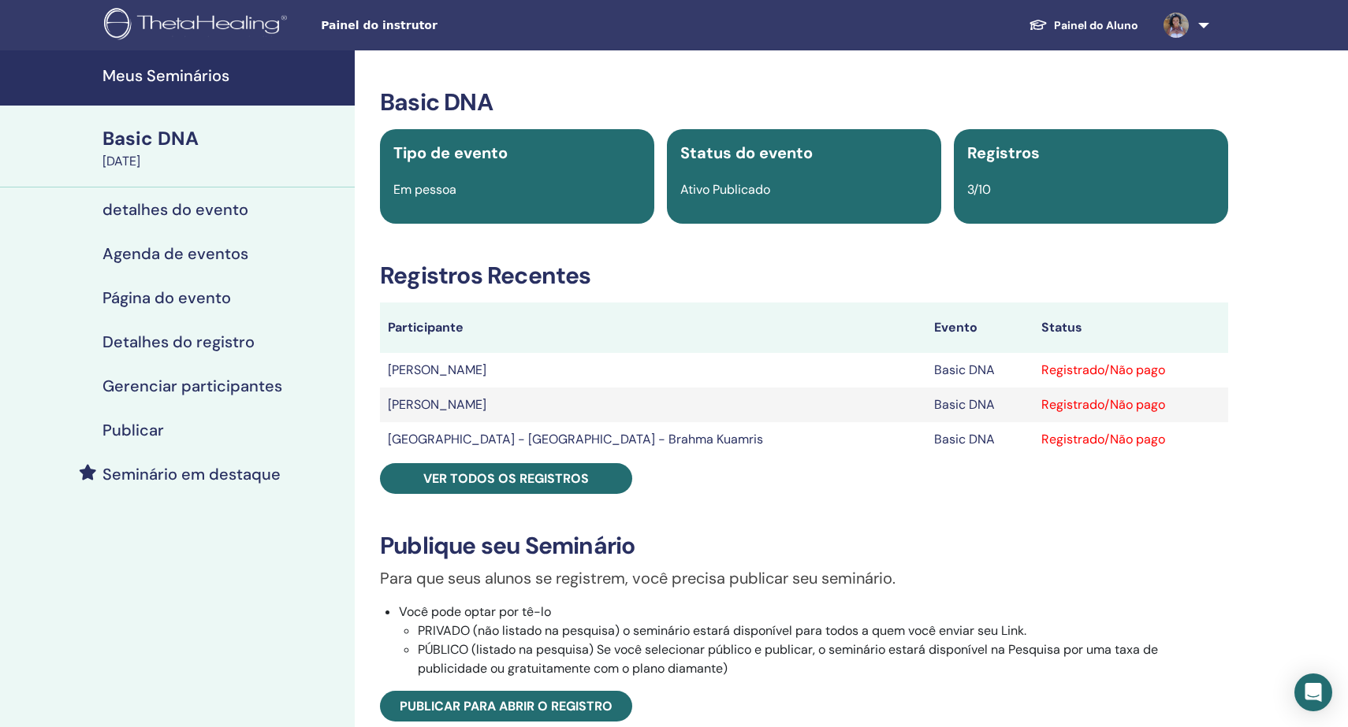
click at [173, 255] on h4 "Agenda de eventos" at bounding box center [175, 253] width 146 height 19
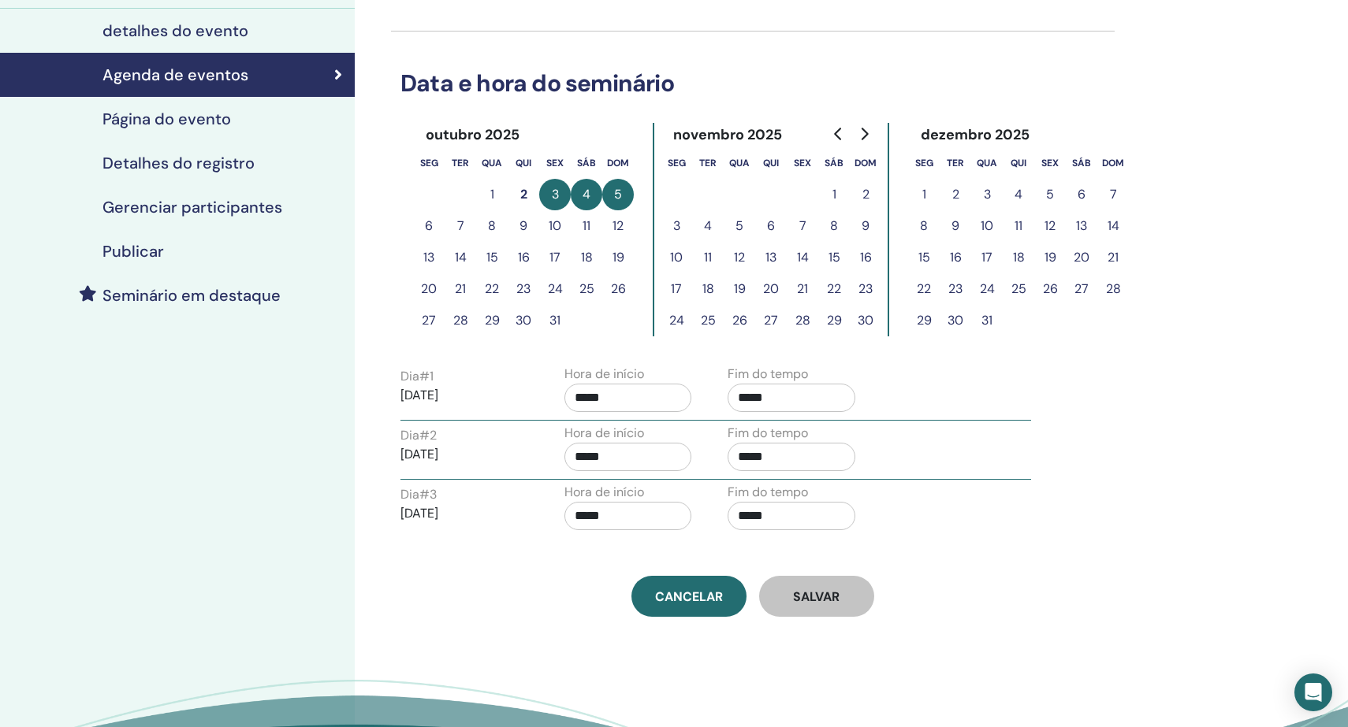
scroll to position [177, 0]
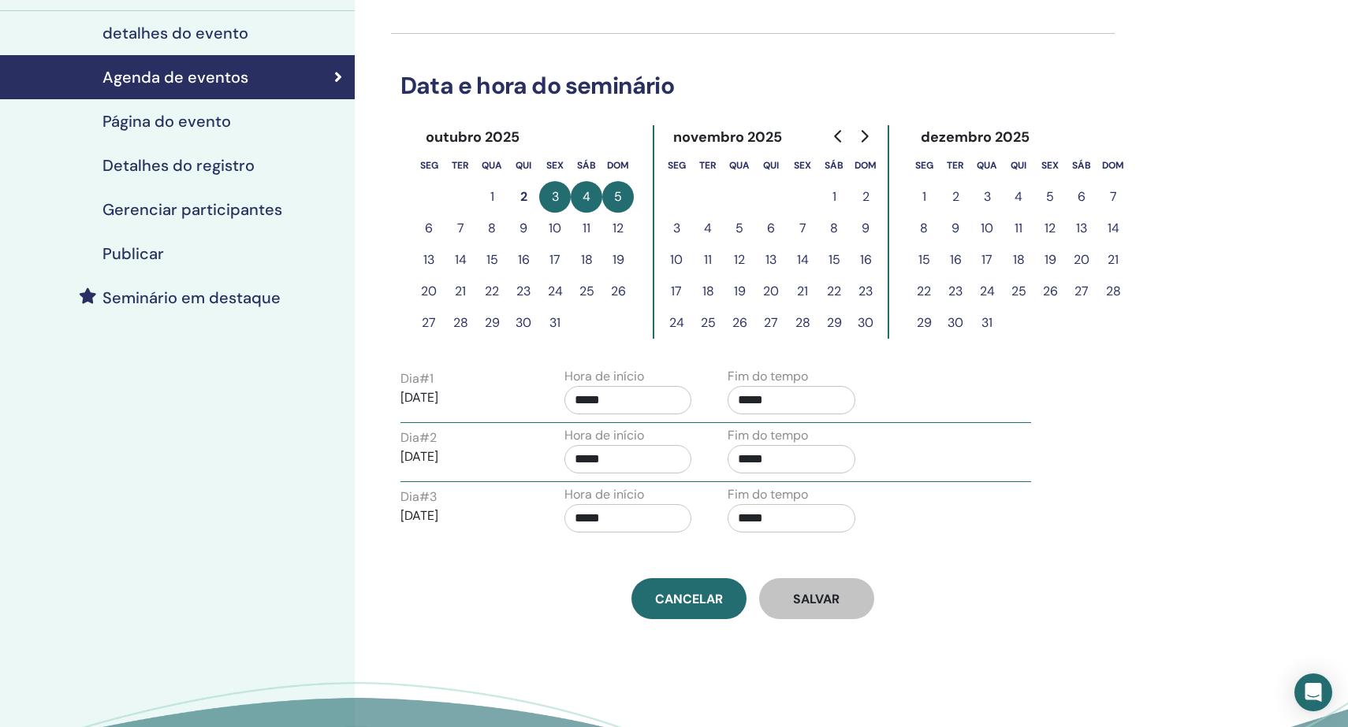
click at [146, 251] on h4 "Publicar" at bounding box center [132, 253] width 61 height 19
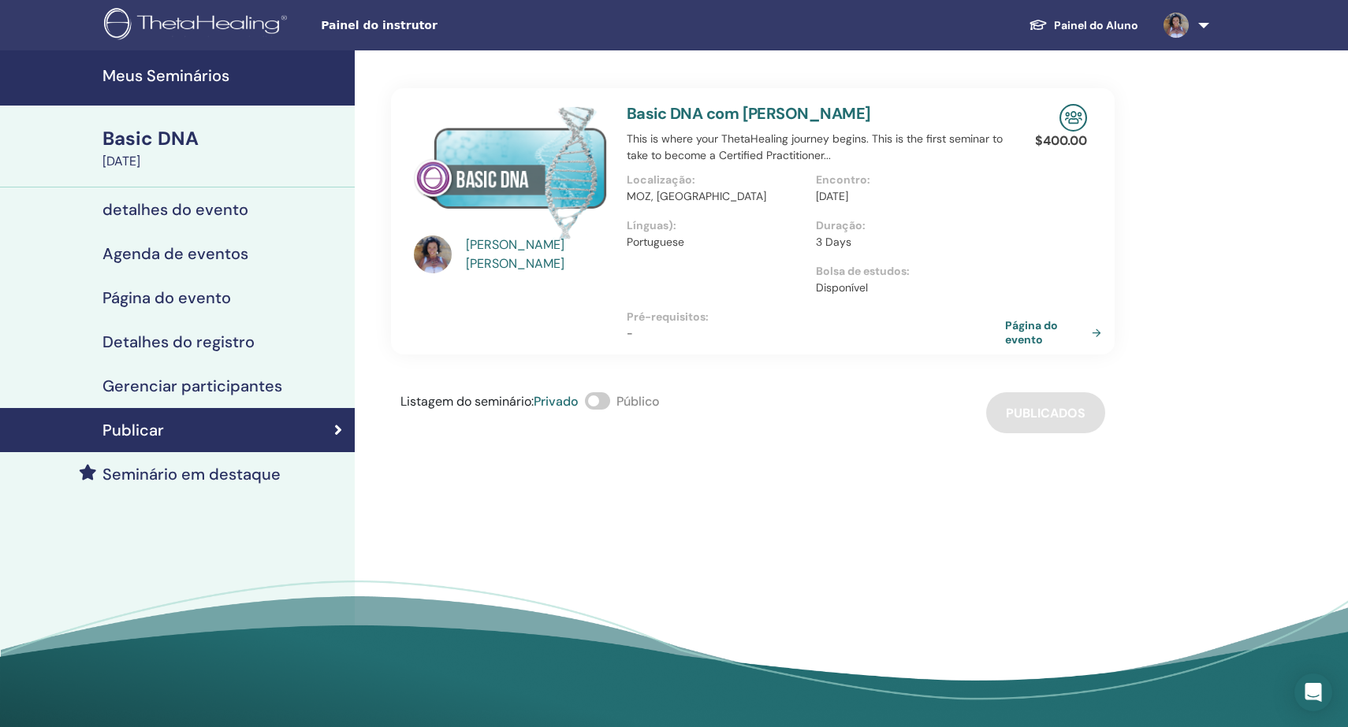
click at [170, 76] on h4 "Meus Seminários" at bounding box center [223, 75] width 243 height 19
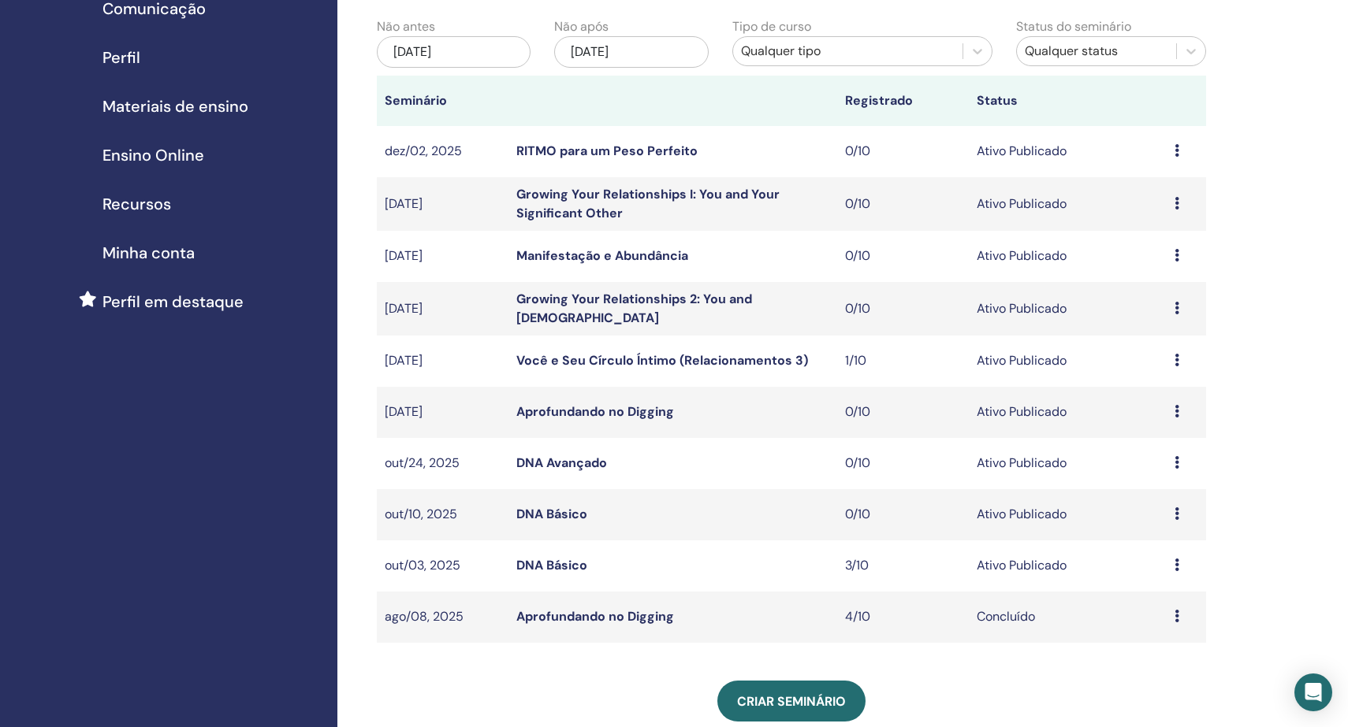
scroll to position [165, 0]
click at [1174, 560] on icon at bounding box center [1176, 563] width 5 height 13
click at [1140, 638] on p "Cancelar" at bounding box center [1155, 643] width 77 height 19
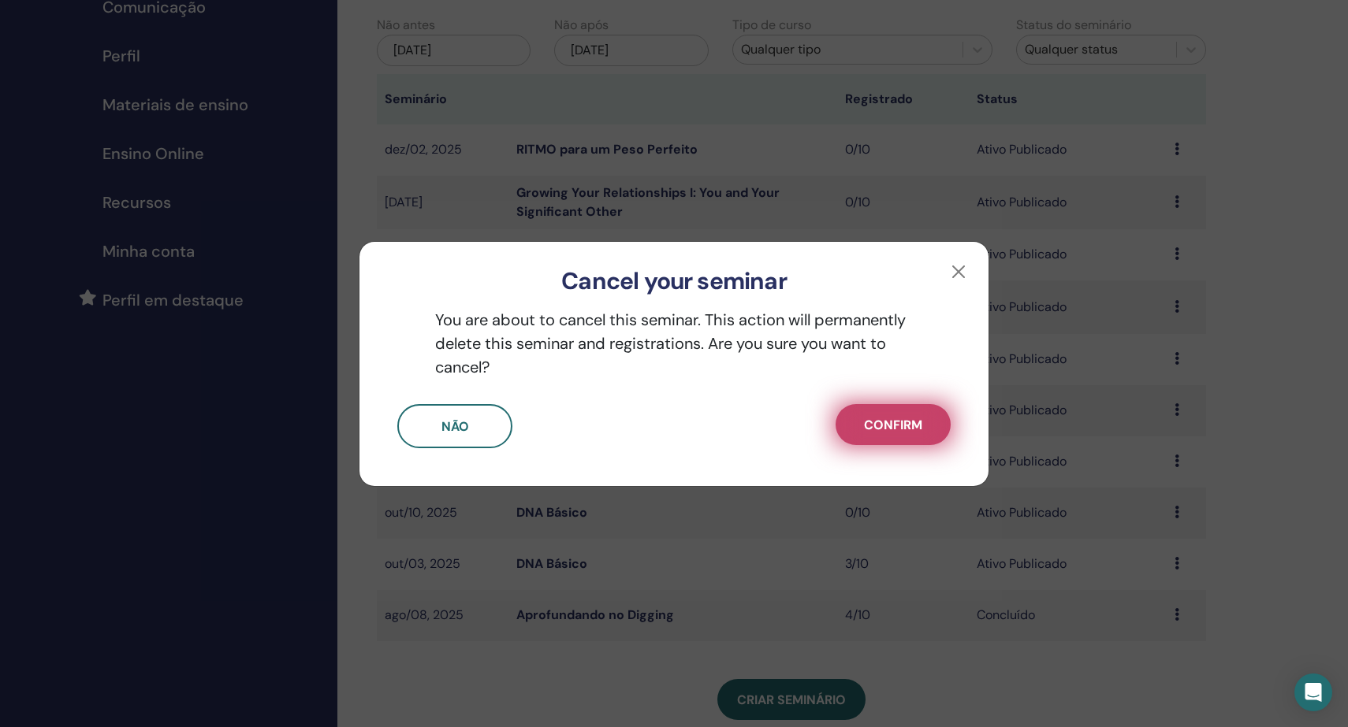
click at [888, 424] on span "Confirm" at bounding box center [893, 425] width 58 height 17
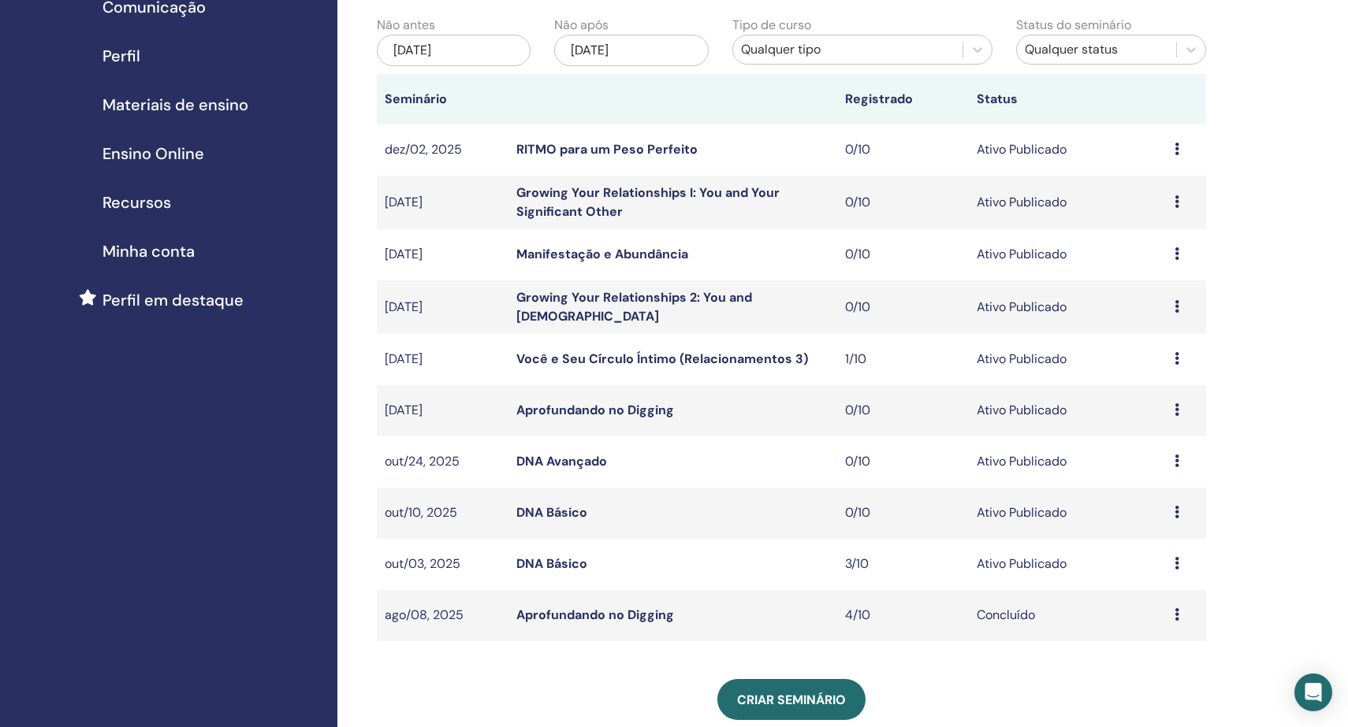
click at [553, 556] on link "DNA Básico" at bounding box center [551, 564] width 71 height 17
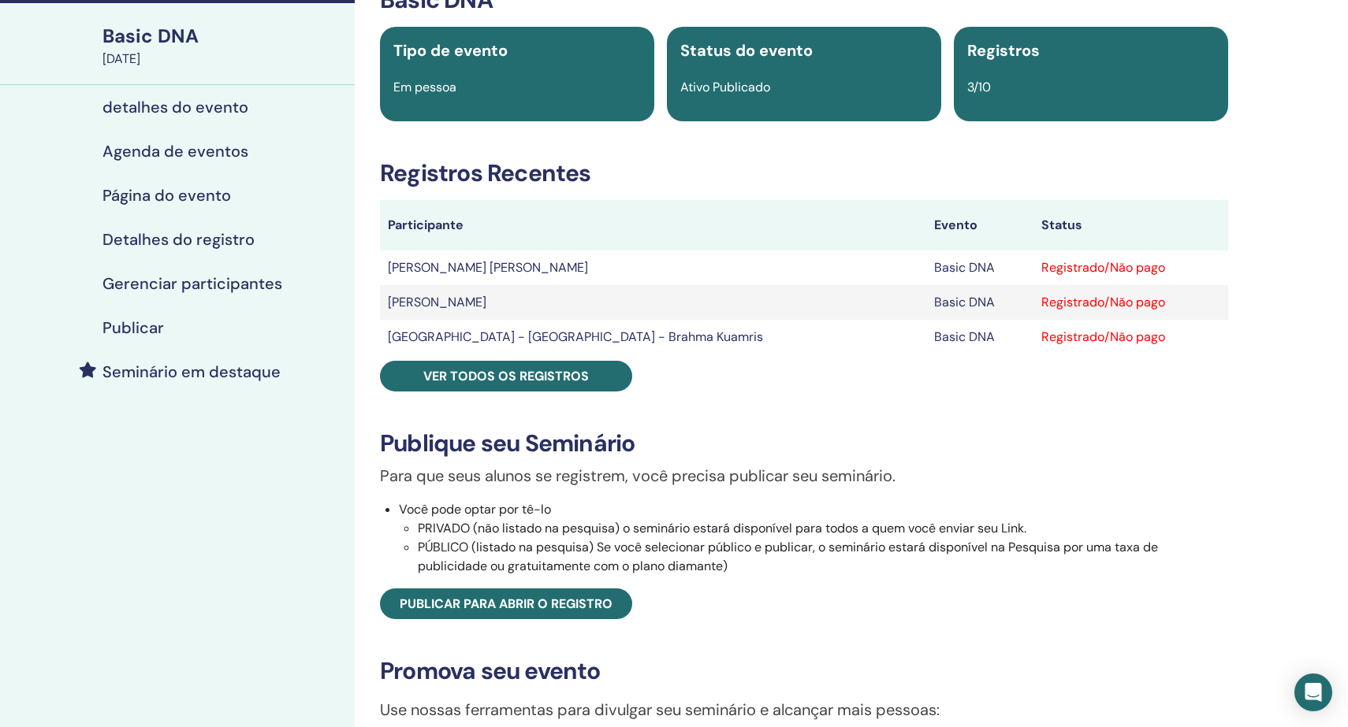
scroll to position [95, 0]
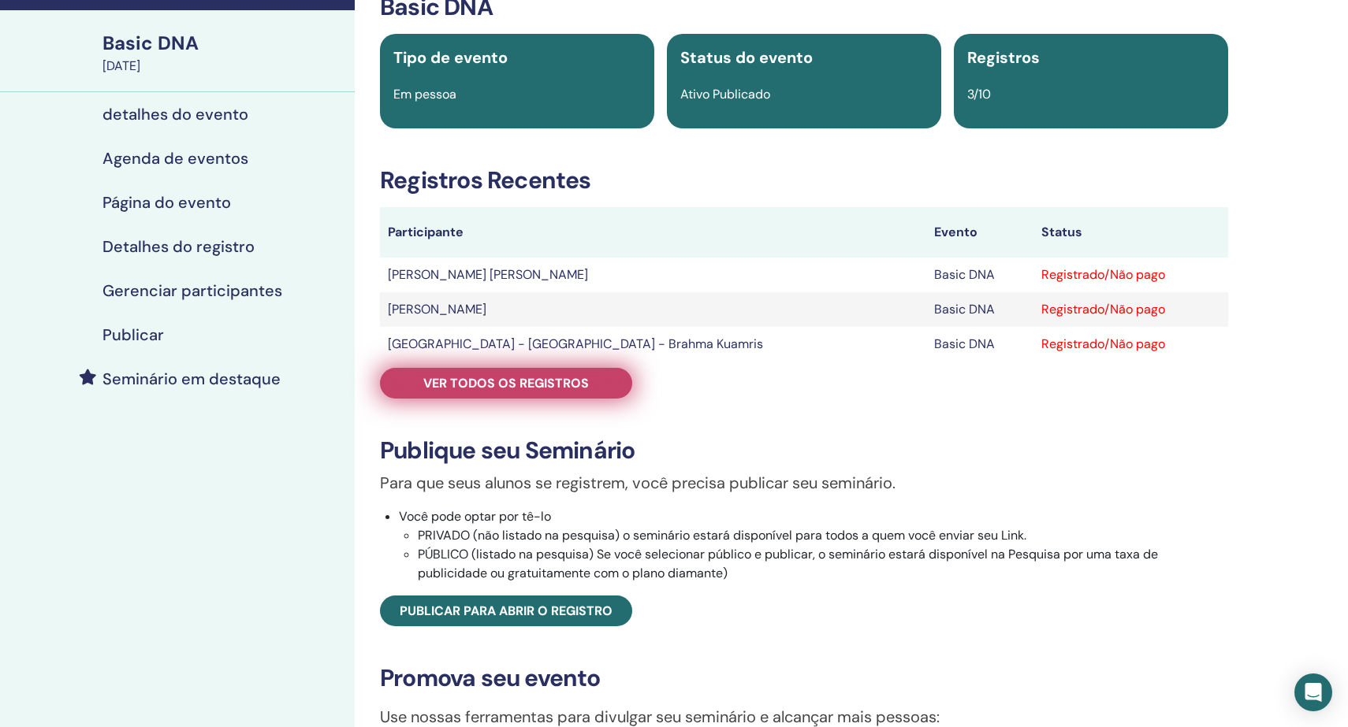
click at [509, 381] on span "Ver todos os registros" at bounding box center [505, 383] width 165 height 17
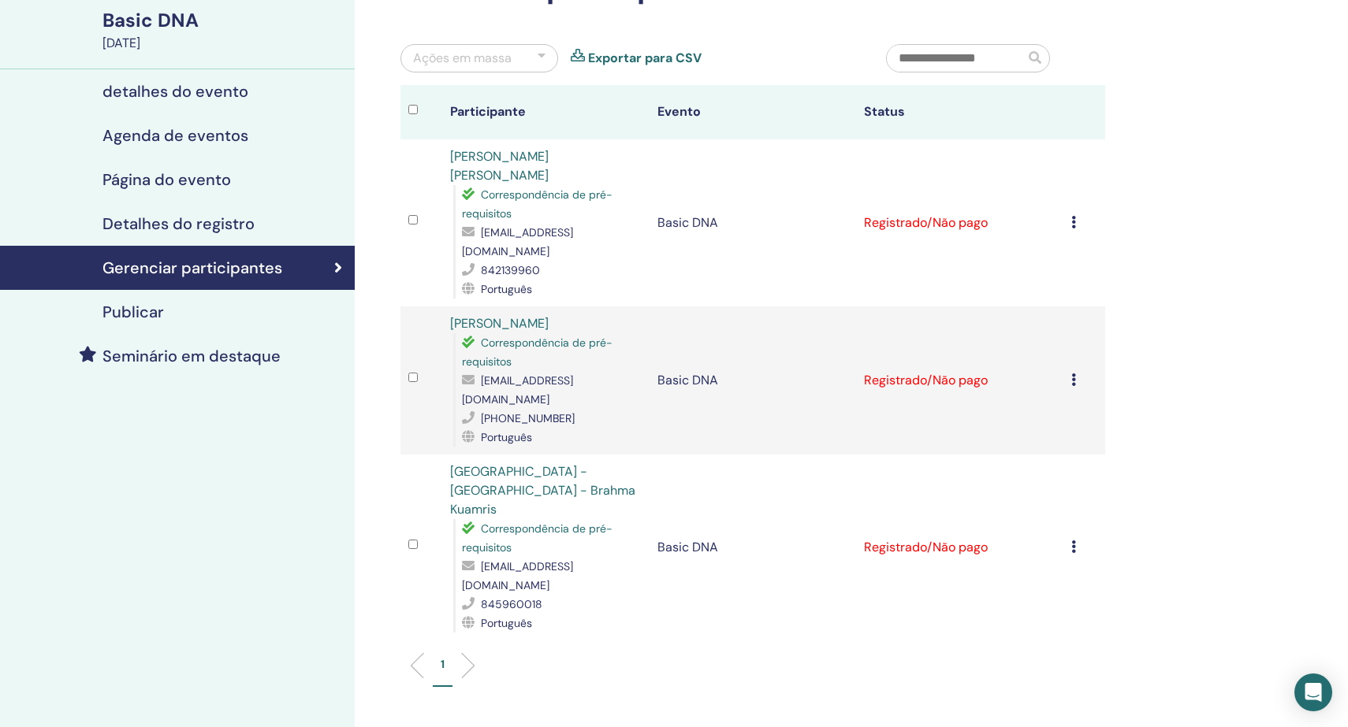
scroll to position [115, 0]
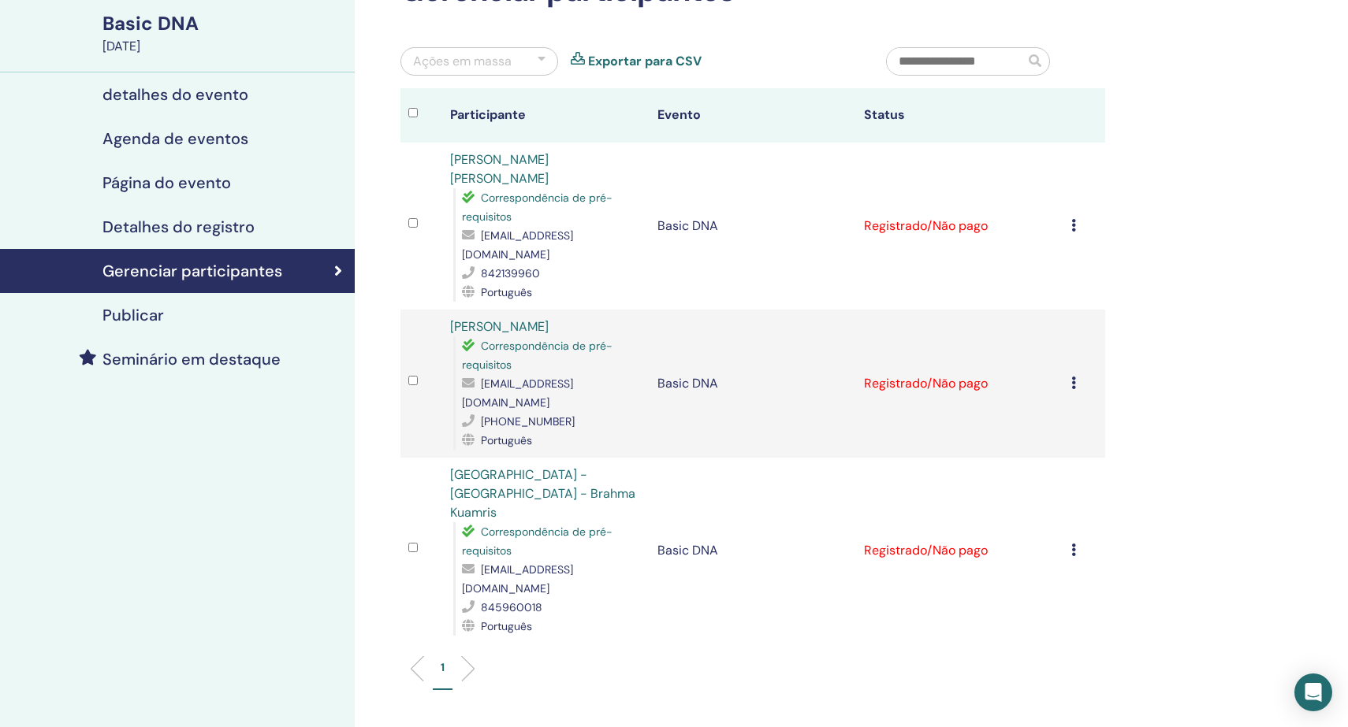
click at [475, 56] on div "Ações em massa" at bounding box center [462, 61] width 99 height 19
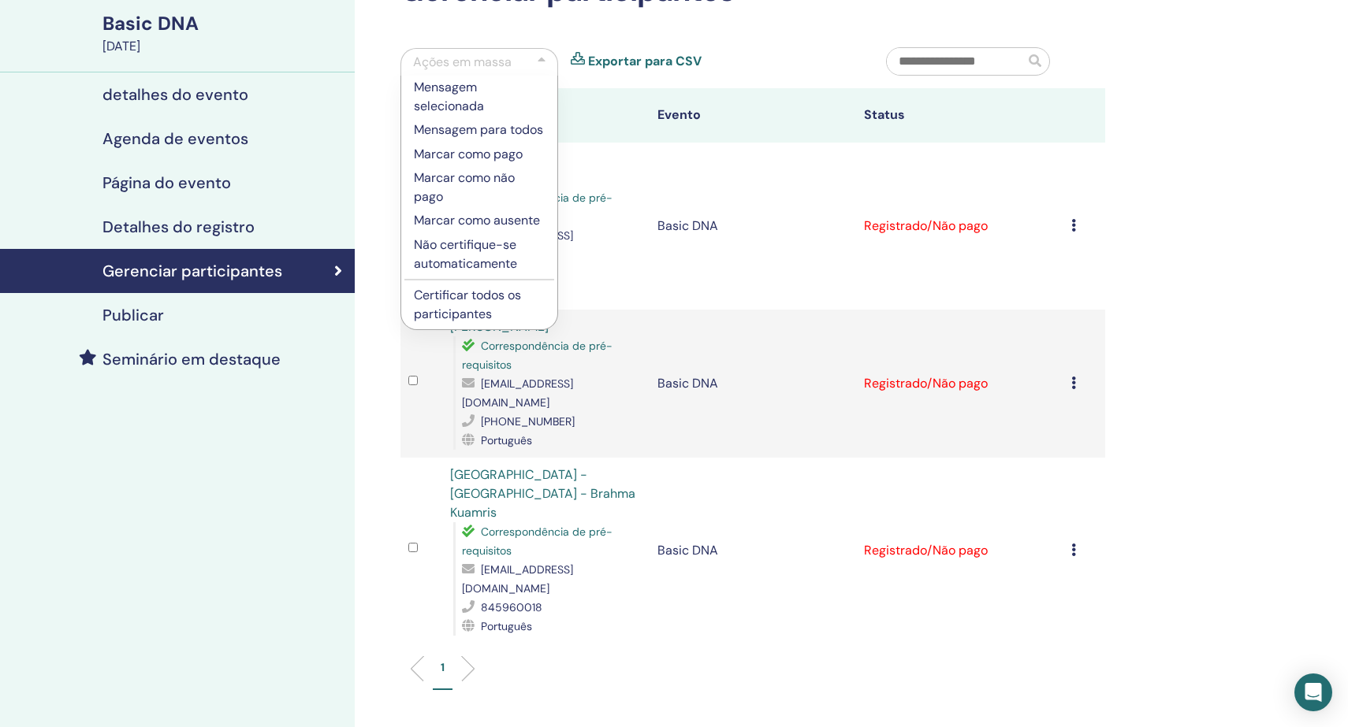
click at [381, 249] on div "Gerenciar participantes Ações em massa Mensagem selecionada Mensagem para todos…" at bounding box center [804, 430] width 898 height 991
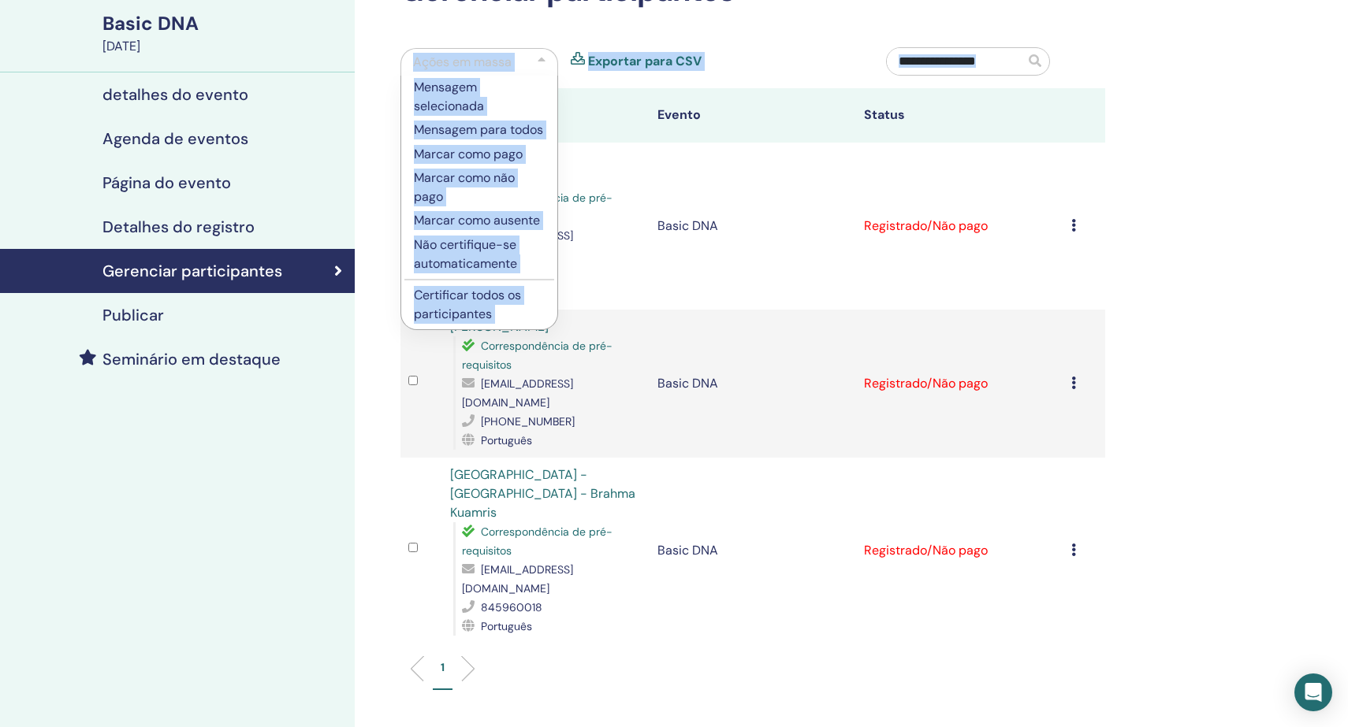
click at [381, 249] on div "Gerenciar participantes Ações em massa Mensagem selecionada Mensagem para todos…" at bounding box center [804, 430] width 898 height 991
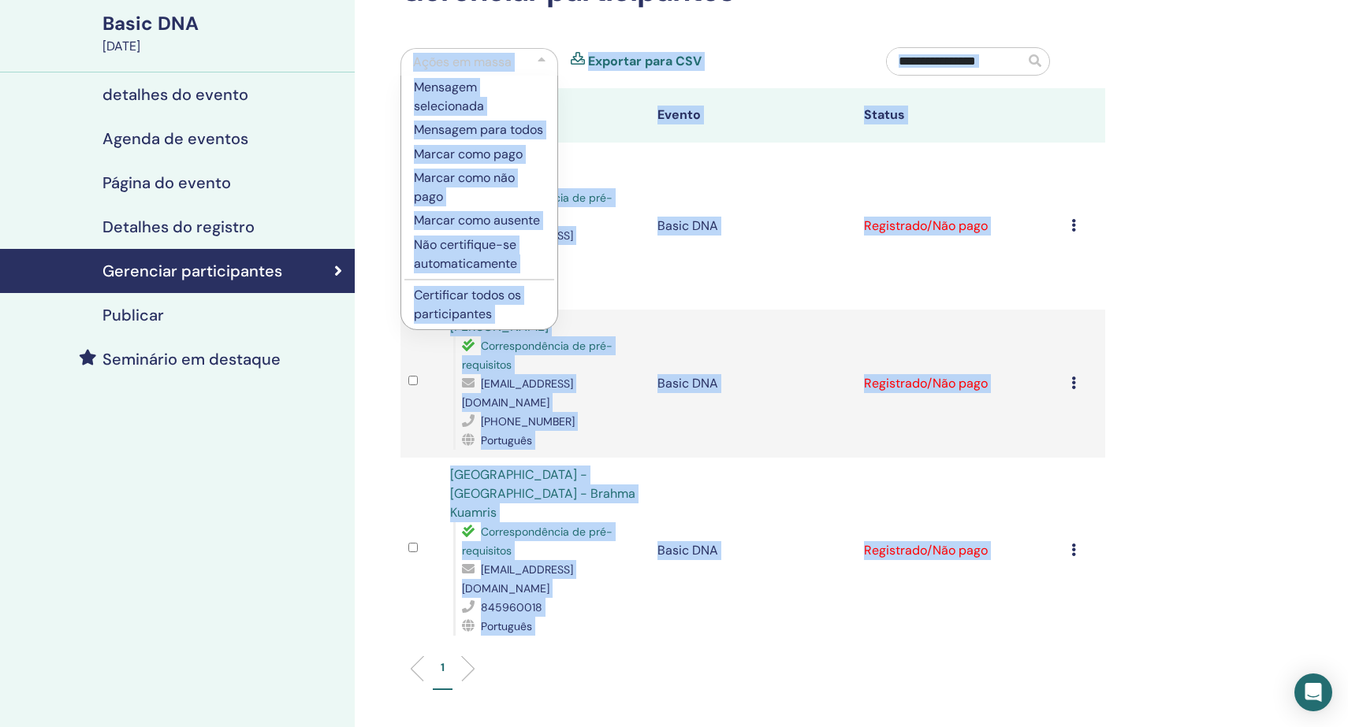
click at [381, 249] on div "Gerenciar participantes Ações em massa Mensagem selecionada Mensagem para todos…" at bounding box center [804, 430] width 898 height 991
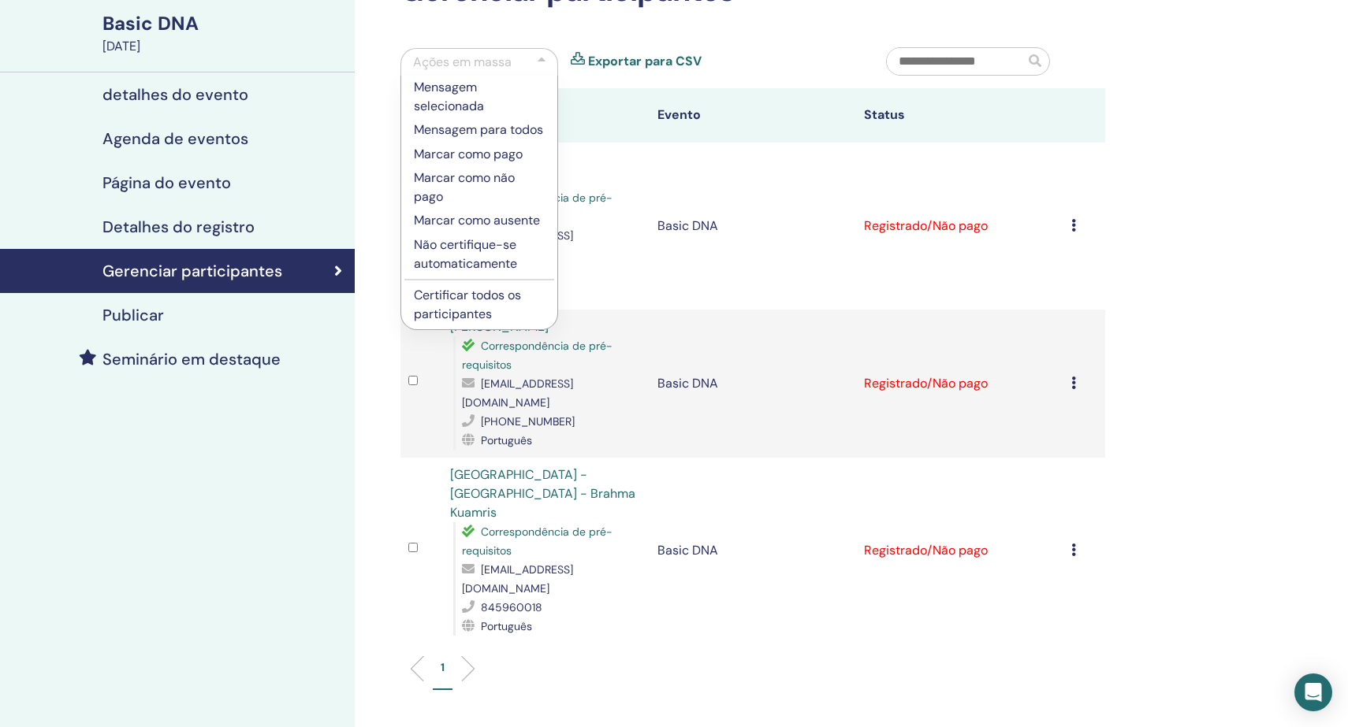
click at [1331, 221] on div "Meus Seminários Basic DNA [DATE] detalhes do evento Agenda de eventos Página do…" at bounding box center [674, 430] width 1348 height 991
click at [1210, 153] on div "Gerenciar participantes Ações em massa Mensagem selecionada Mensagem para todos…" at bounding box center [804, 430] width 898 height 991
click at [540, 55] on div at bounding box center [541, 62] width 8 height 19
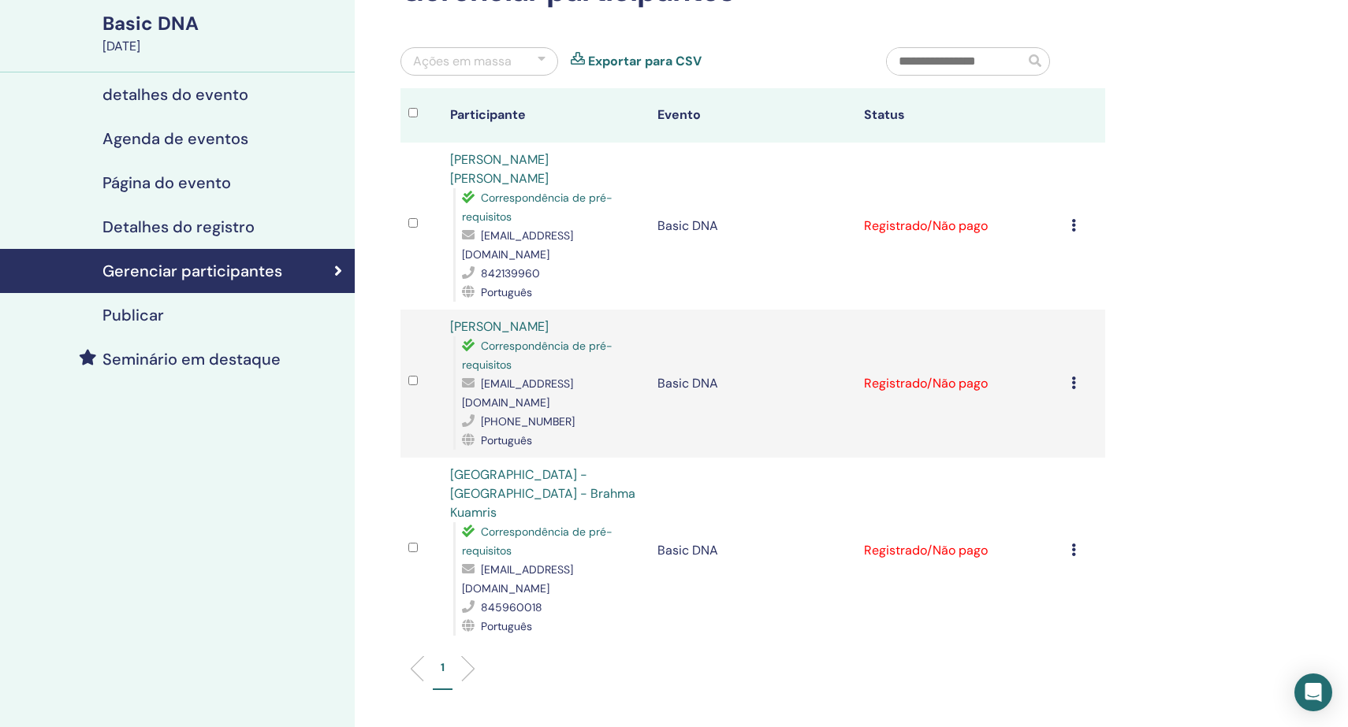
click at [1075, 219] on icon at bounding box center [1073, 225] width 5 height 13
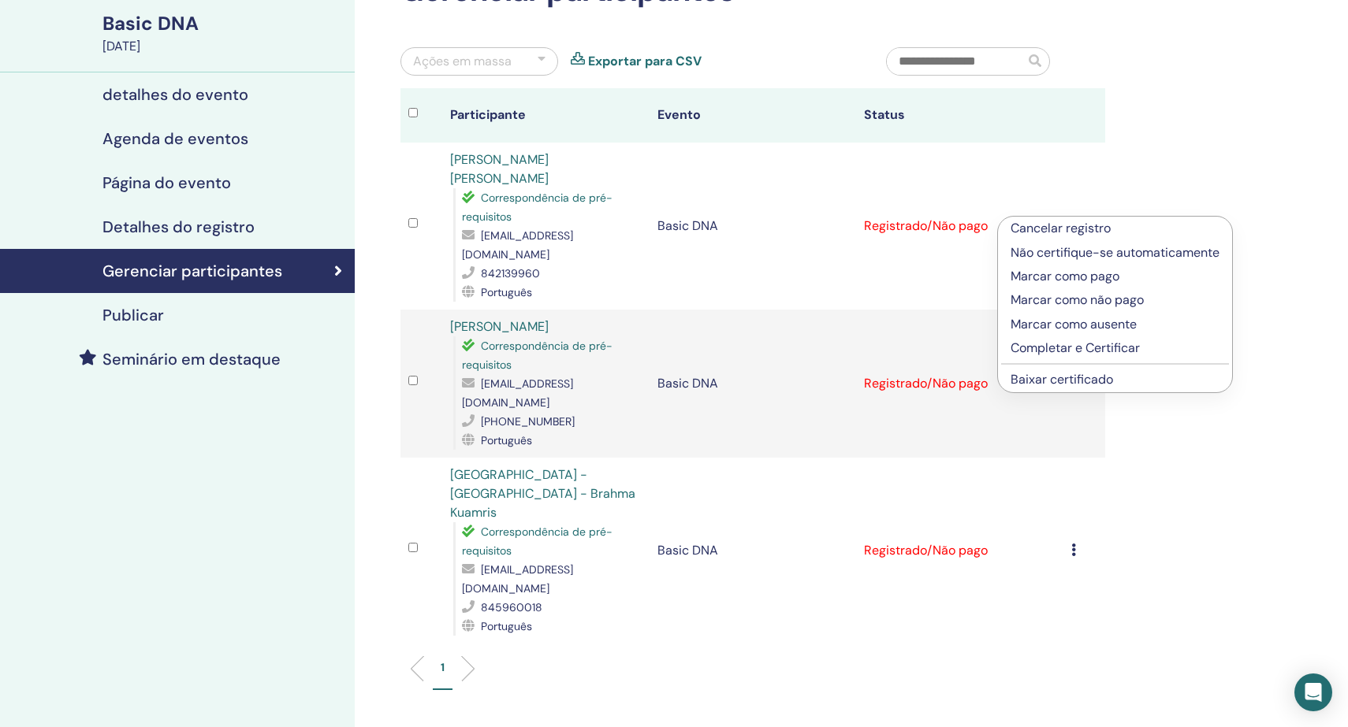
click at [1061, 228] on p "Cancelar registro" at bounding box center [1114, 228] width 209 height 19
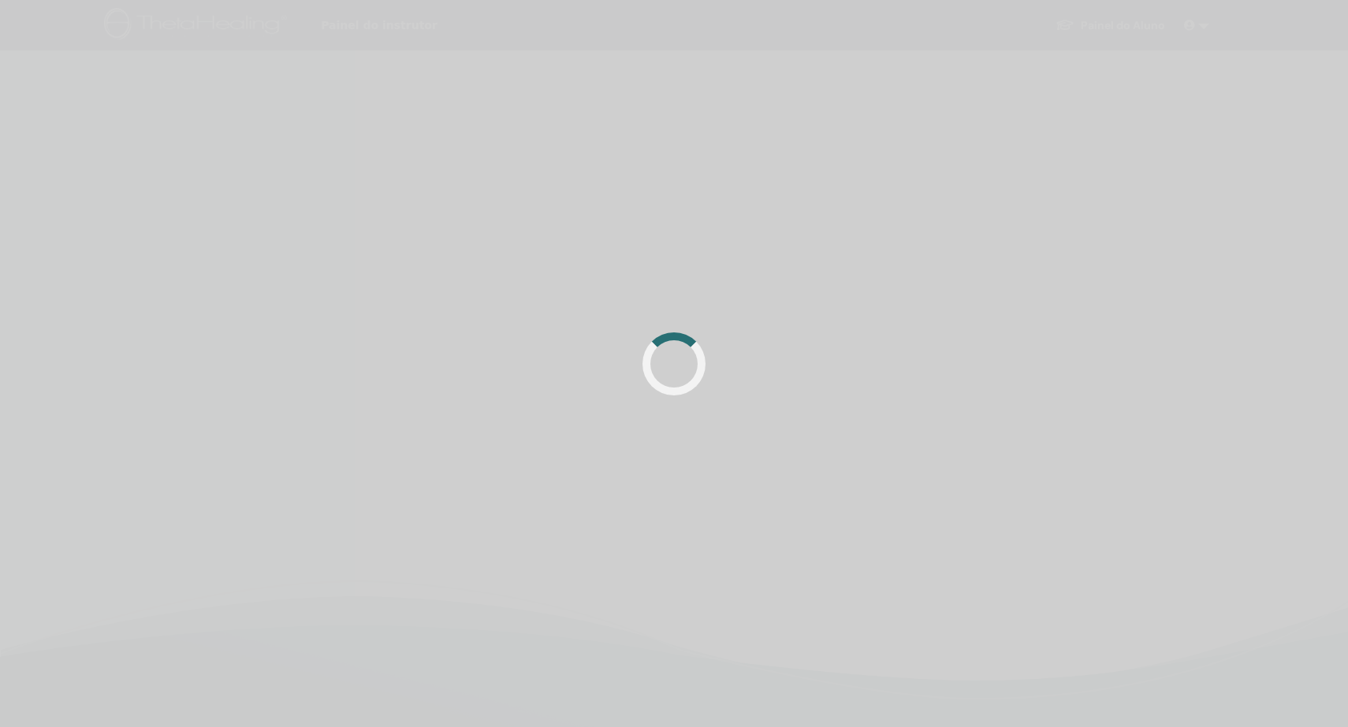
scroll to position [115, 0]
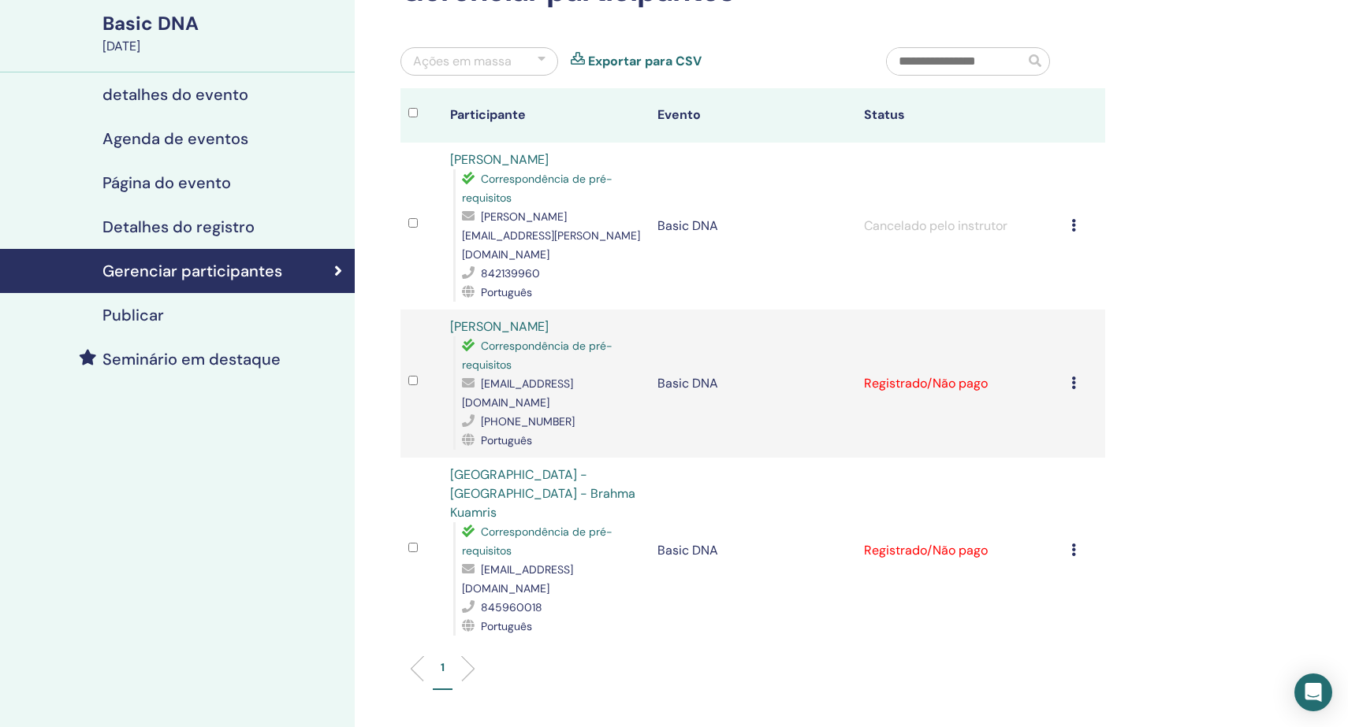
click at [1073, 377] on icon at bounding box center [1073, 383] width 5 height 13
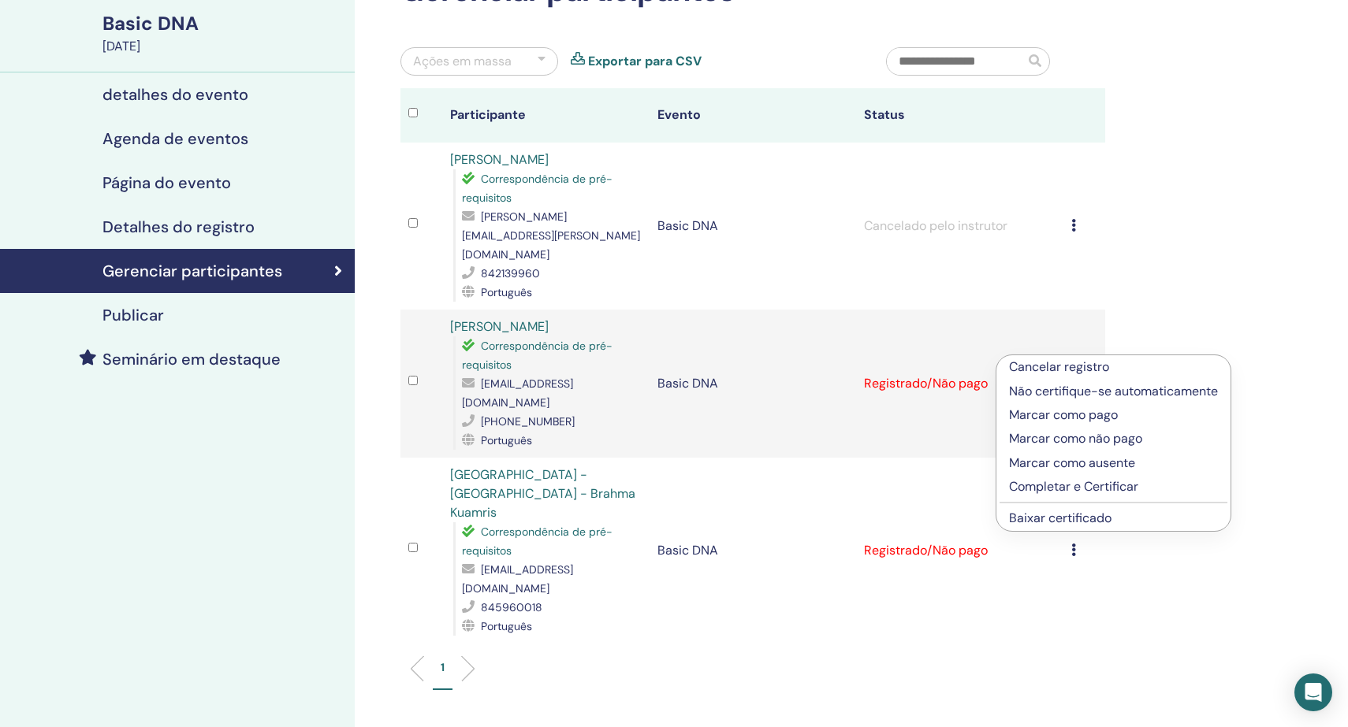
click at [1073, 368] on p "Cancelar registro" at bounding box center [1113, 367] width 209 height 19
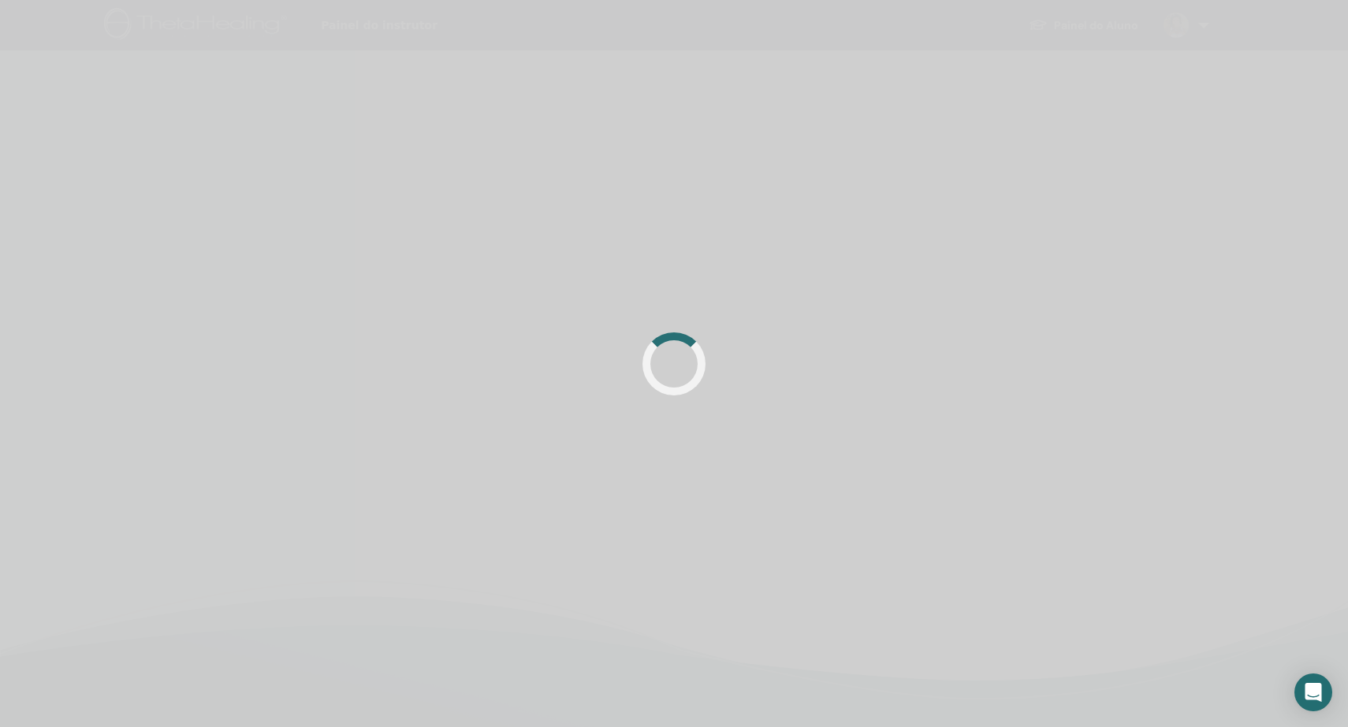
scroll to position [115, 0]
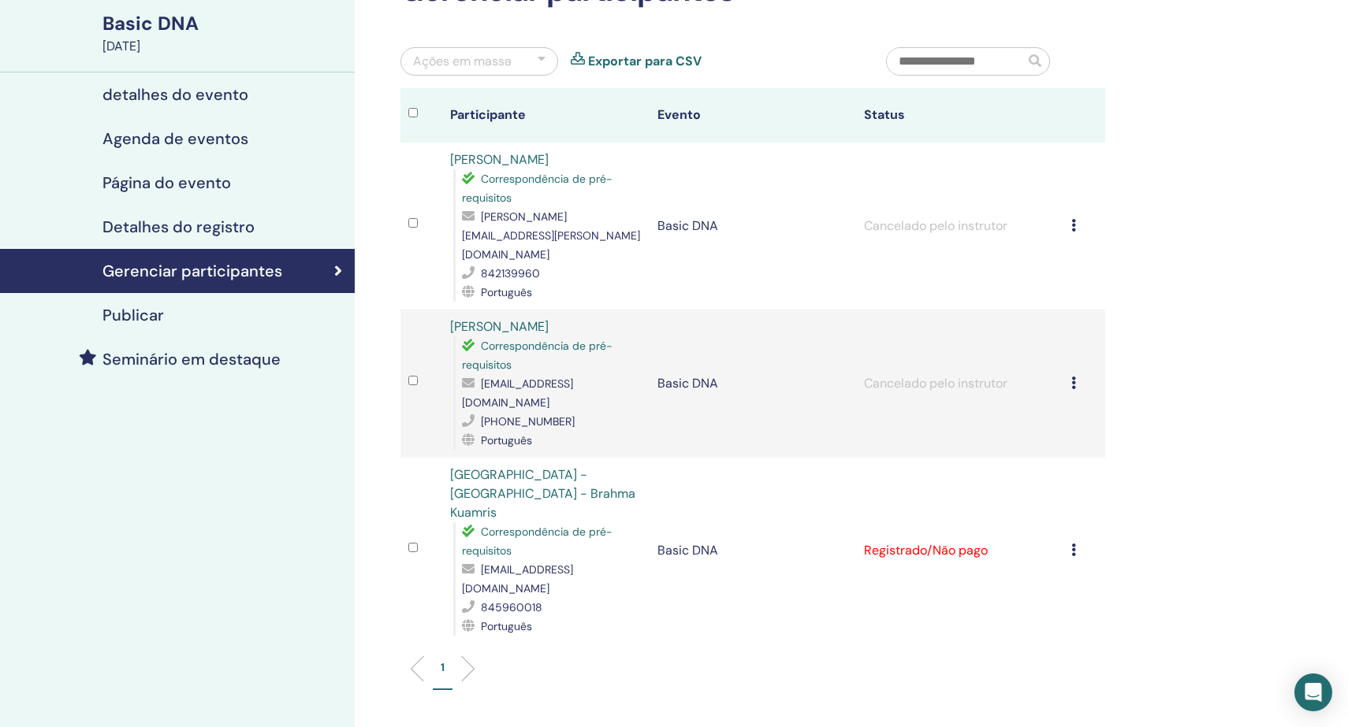
click at [1073, 544] on icon at bounding box center [1073, 550] width 5 height 13
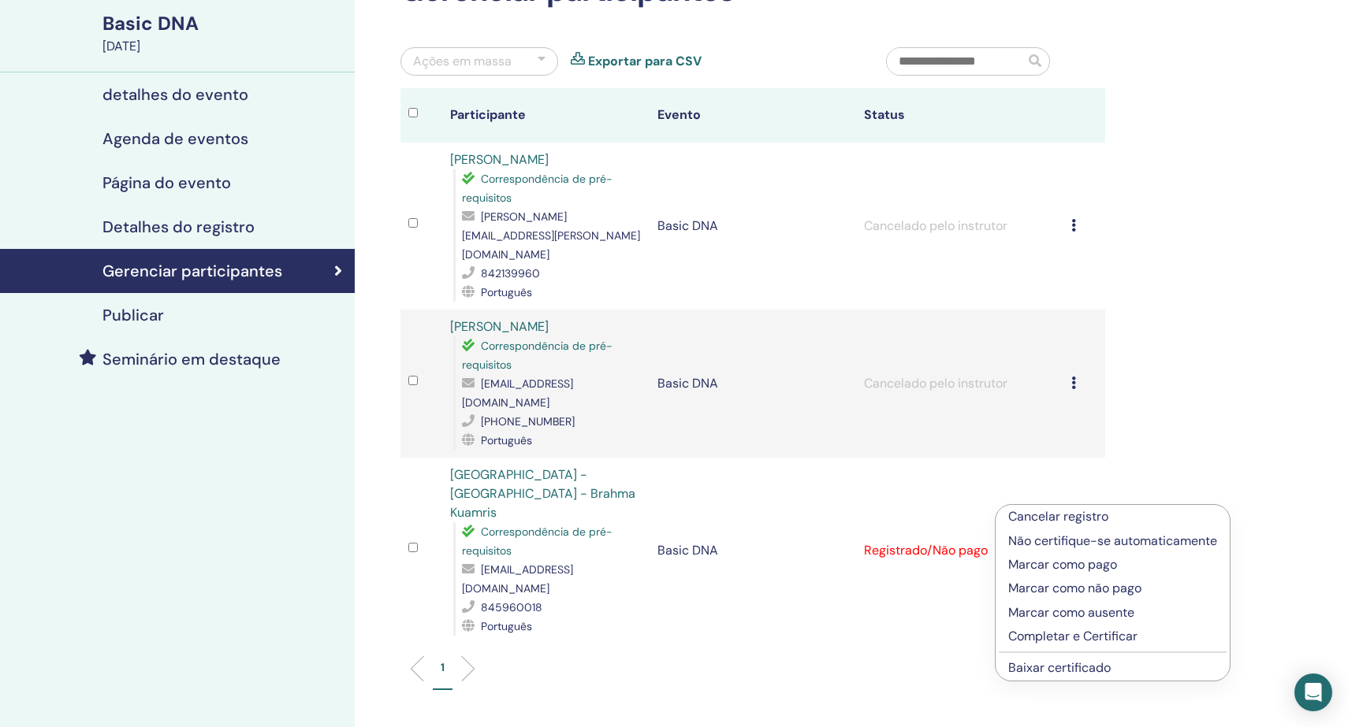
click at [1074, 515] on p "Cancelar registro" at bounding box center [1112, 517] width 209 height 19
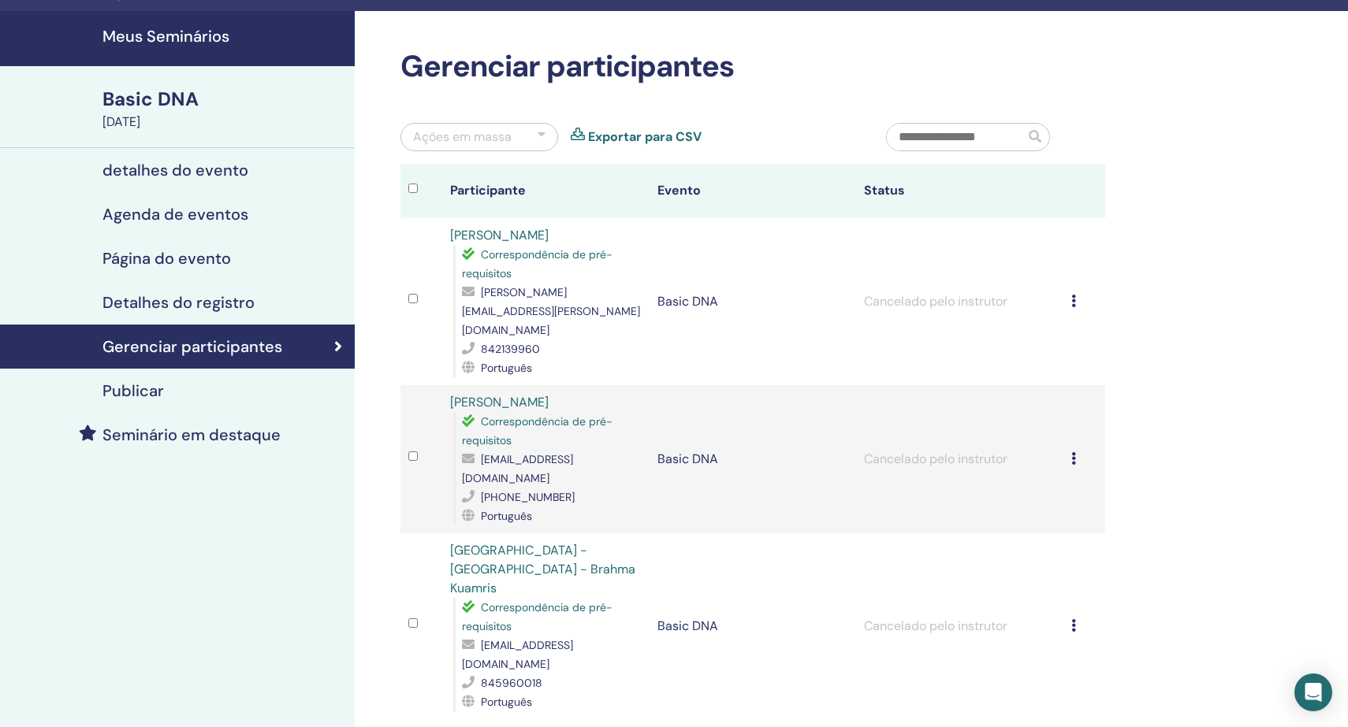
scroll to position [40, 0]
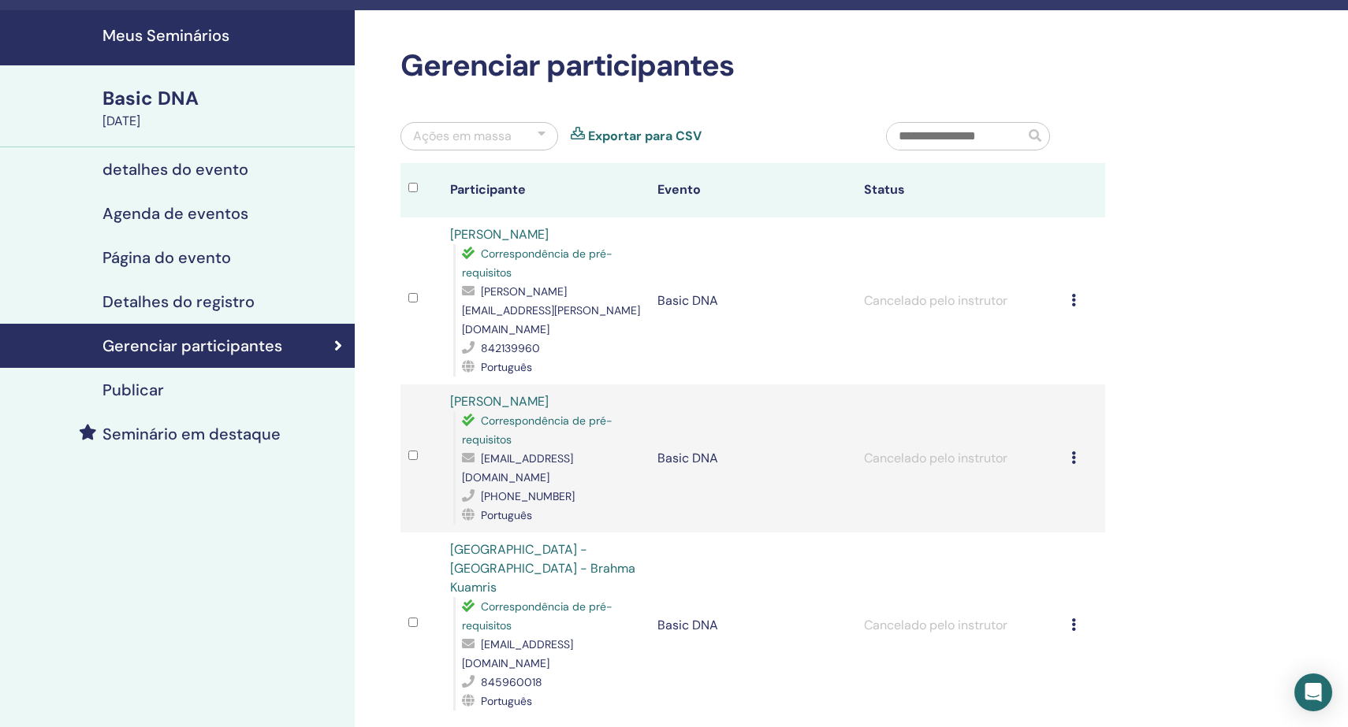
click at [163, 36] on h4 "Meus Seminários" at bounding box center [223, 35] width 243 height 19
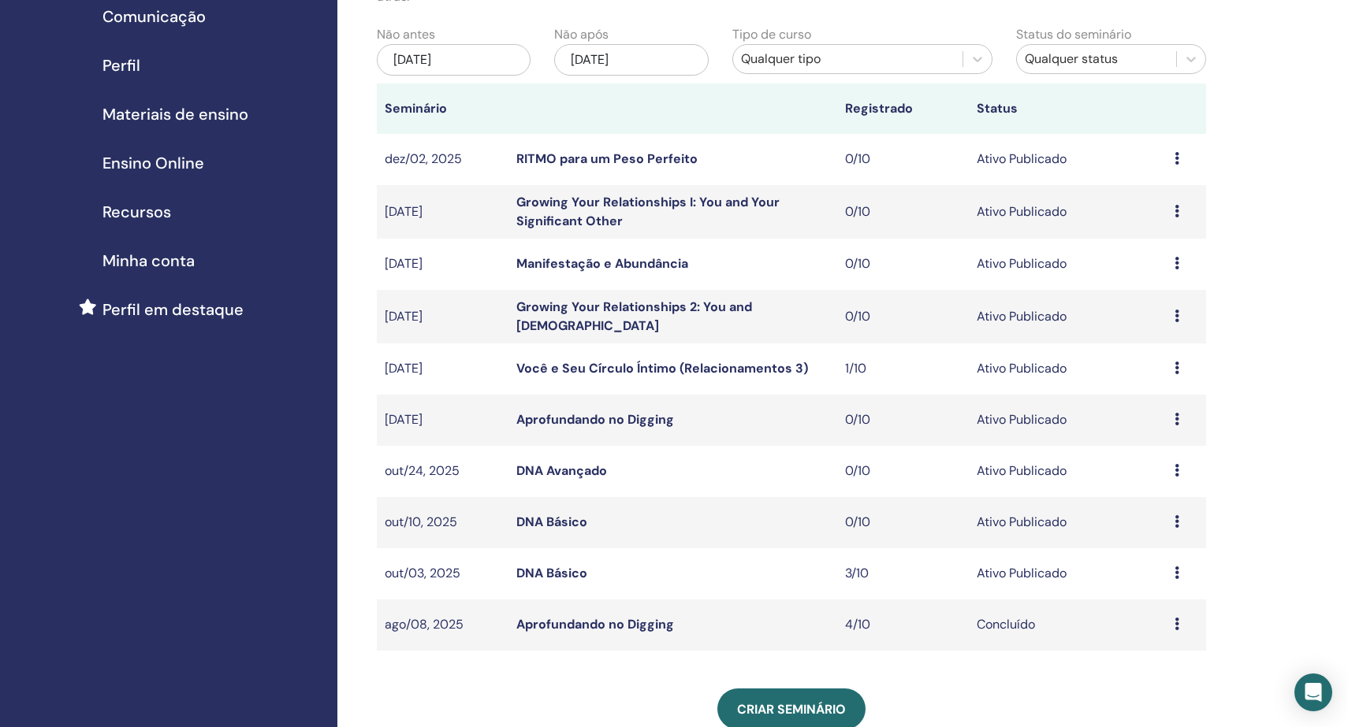
scroll to position [156, 0]
click at [1178, 570] on icon at bounding box center [1176, 573] width 5 height 13
click at [1163, 653] on p "Cancelar" at bounding box center [1159, 654] width 77 height 19
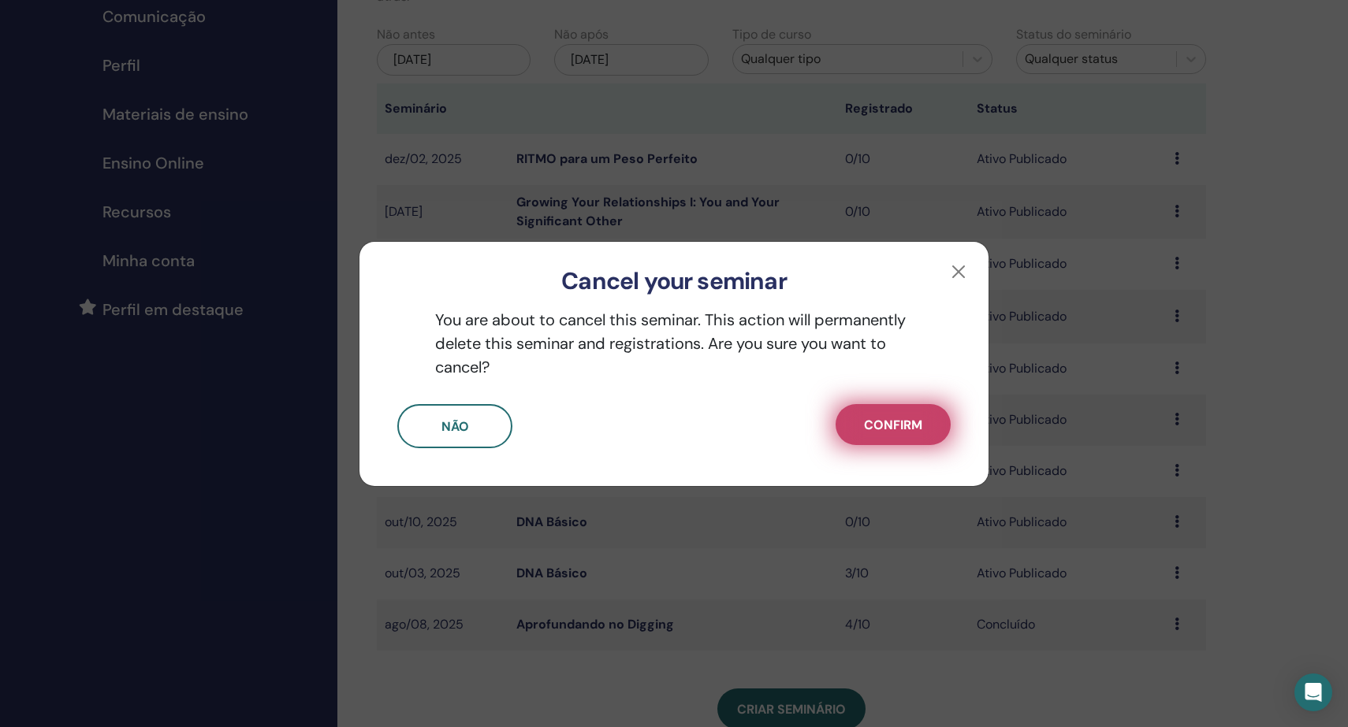
click at [877, 418] on span "Confirm" at bounding box center [893, 425] width 58 height 17
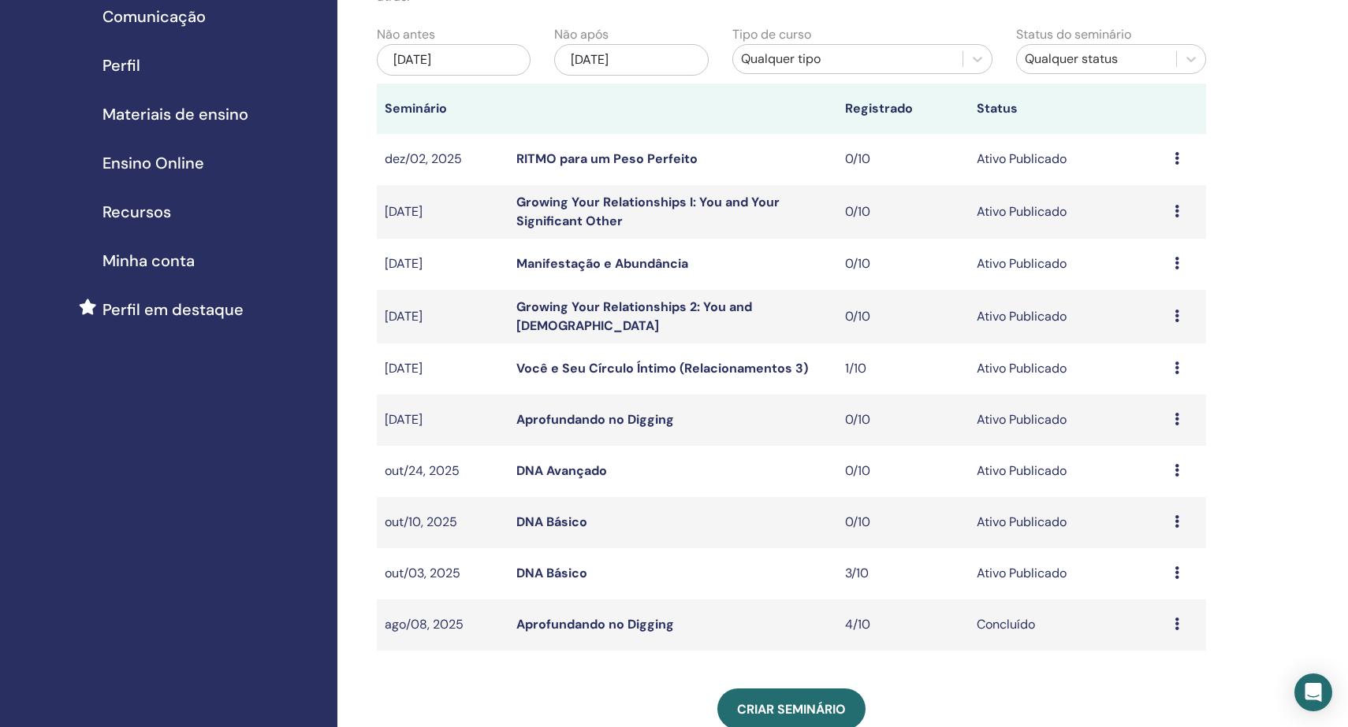
click at [1176, 569] on icon at bounding box center [1176, 573] width 5 height 13
click at [1140, 604] on link "Editar" at bounding box center [1135, 605] width 35 height 17
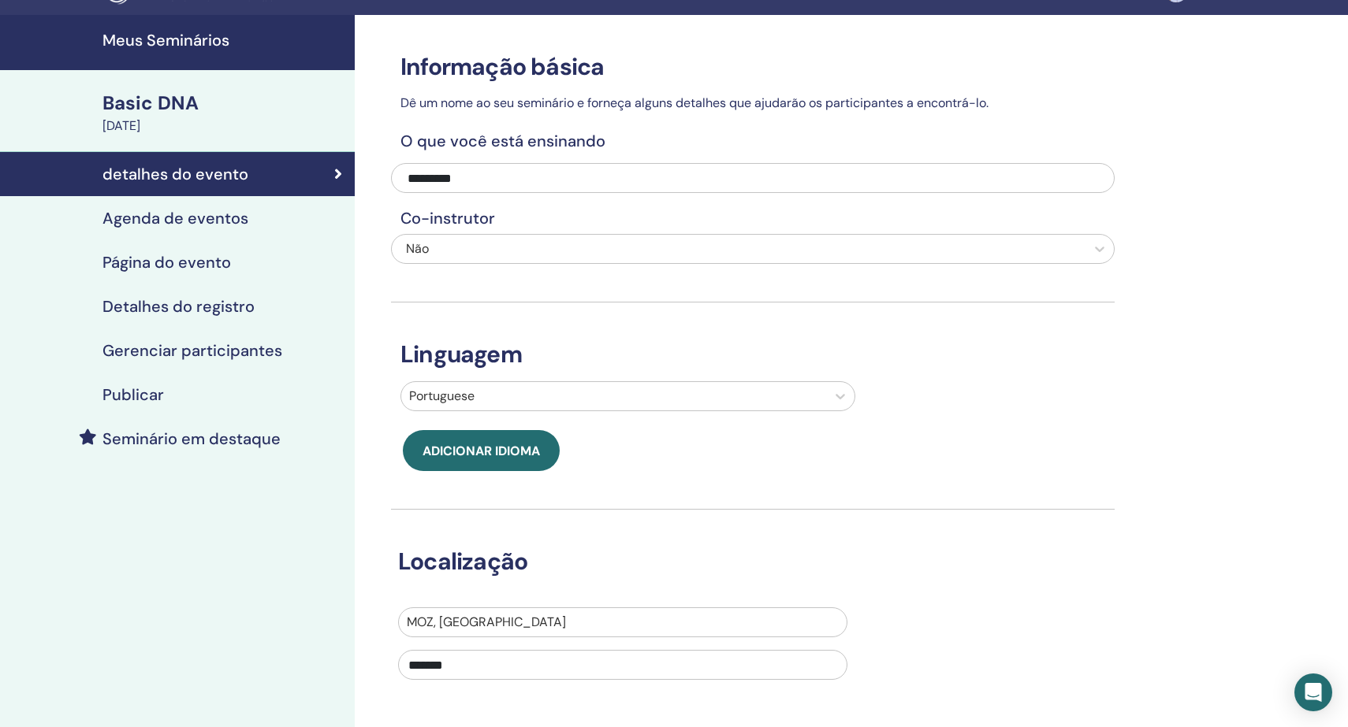
scroll to position [33, 0]
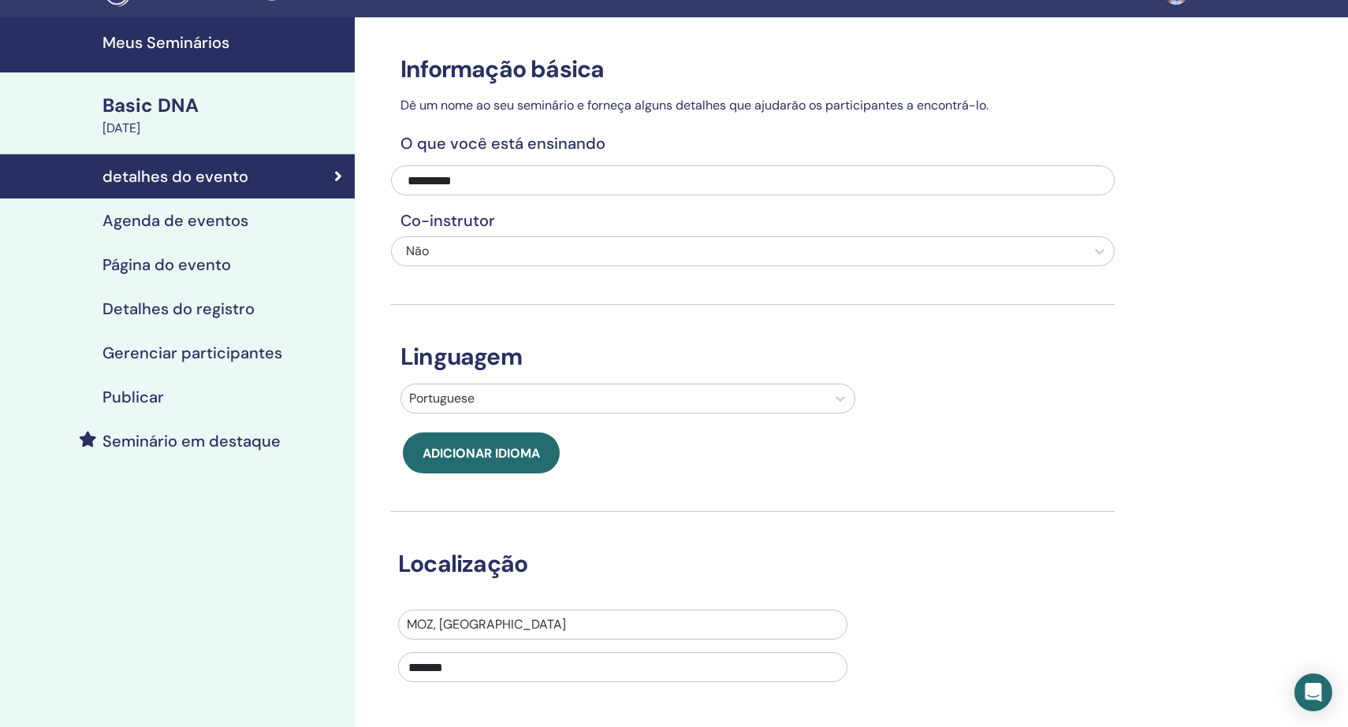
click at [156, 347] on h4 "Gerenciar participantes" at bounding box center [192, 353] width 180 height 19
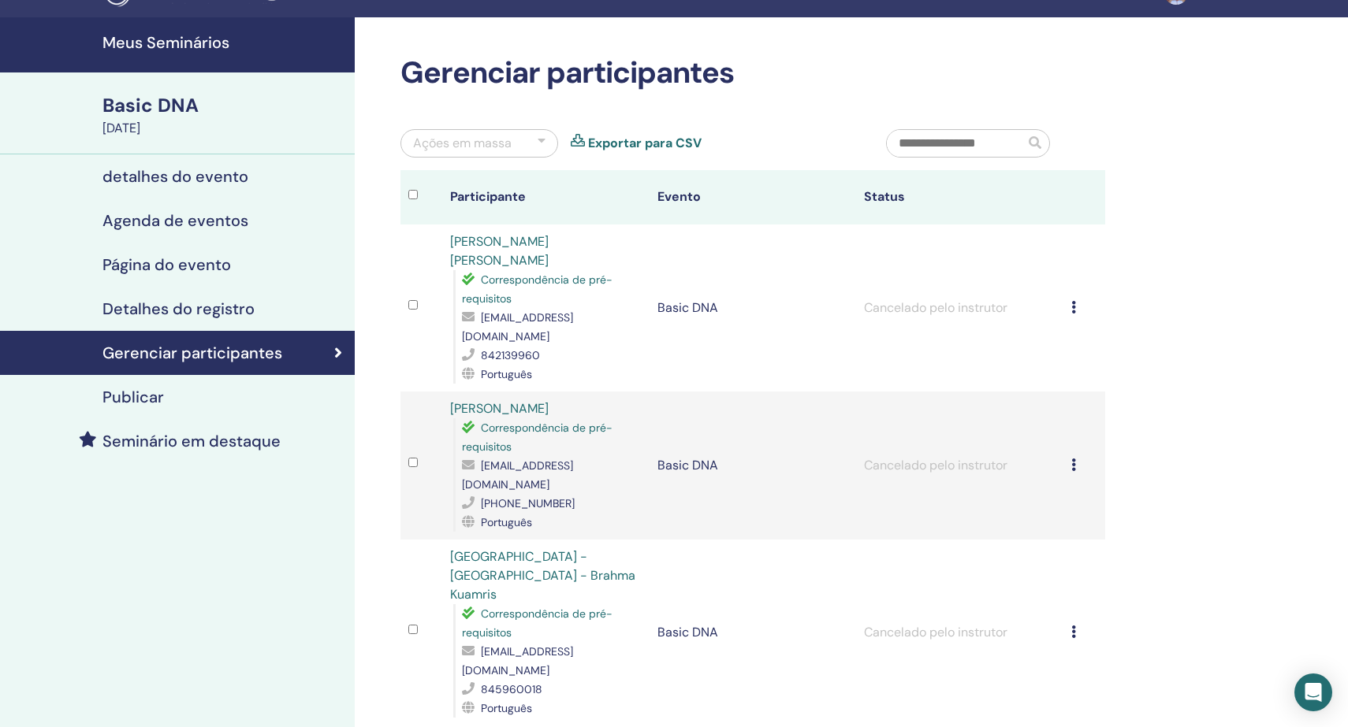
click at [461, 147] on div "Ações em massa" at bounding box center [462, 143] width 99 height 19
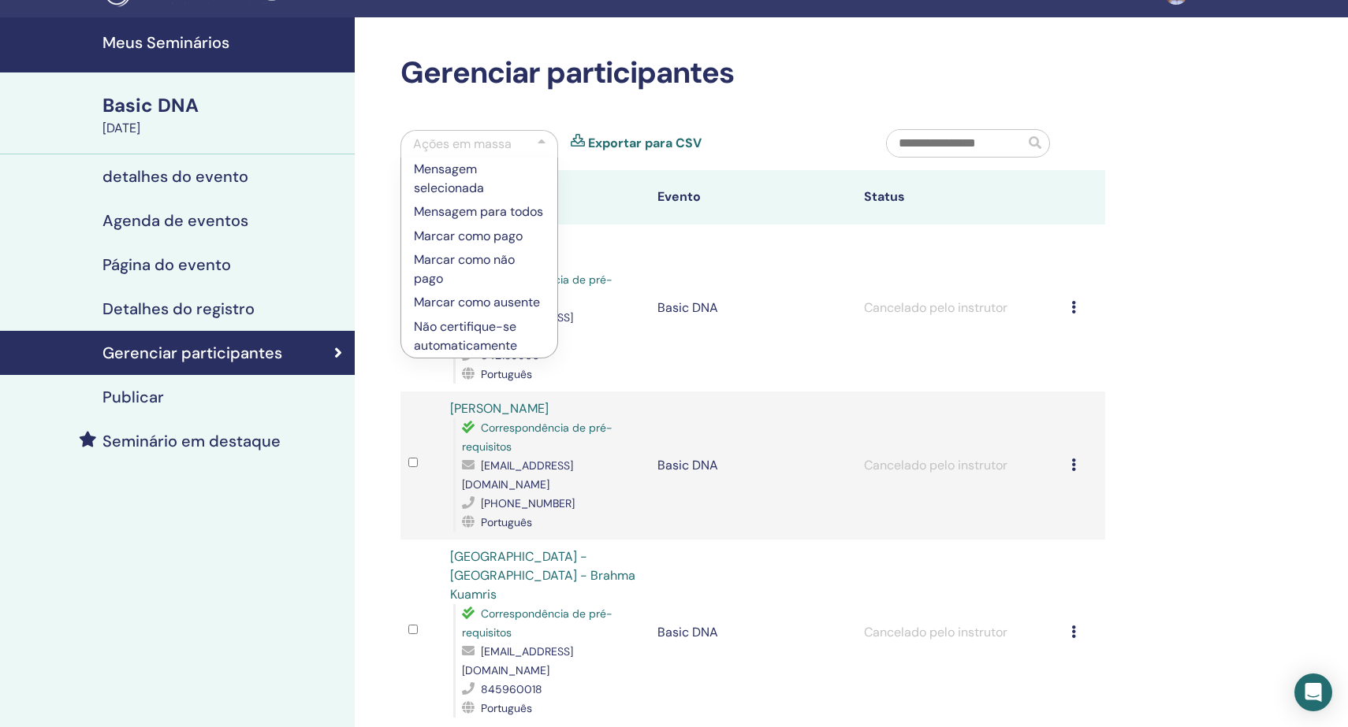
click at [374, 288] on div "Gerenciar participantes Ações em massa Mensagem selecionada Mensagem para todos…" at bounding box center [804, 512] width 898 height 991
click at [403, 43] on div "Gerenciar participantes Ações em massa Mensagem selecionada Mensagem para todos…" at bounding box center [804, 512] width 898 height 991
click at [466, 141] on div "Ações em massa" at bounding box center [462, 144] width 99 height 19
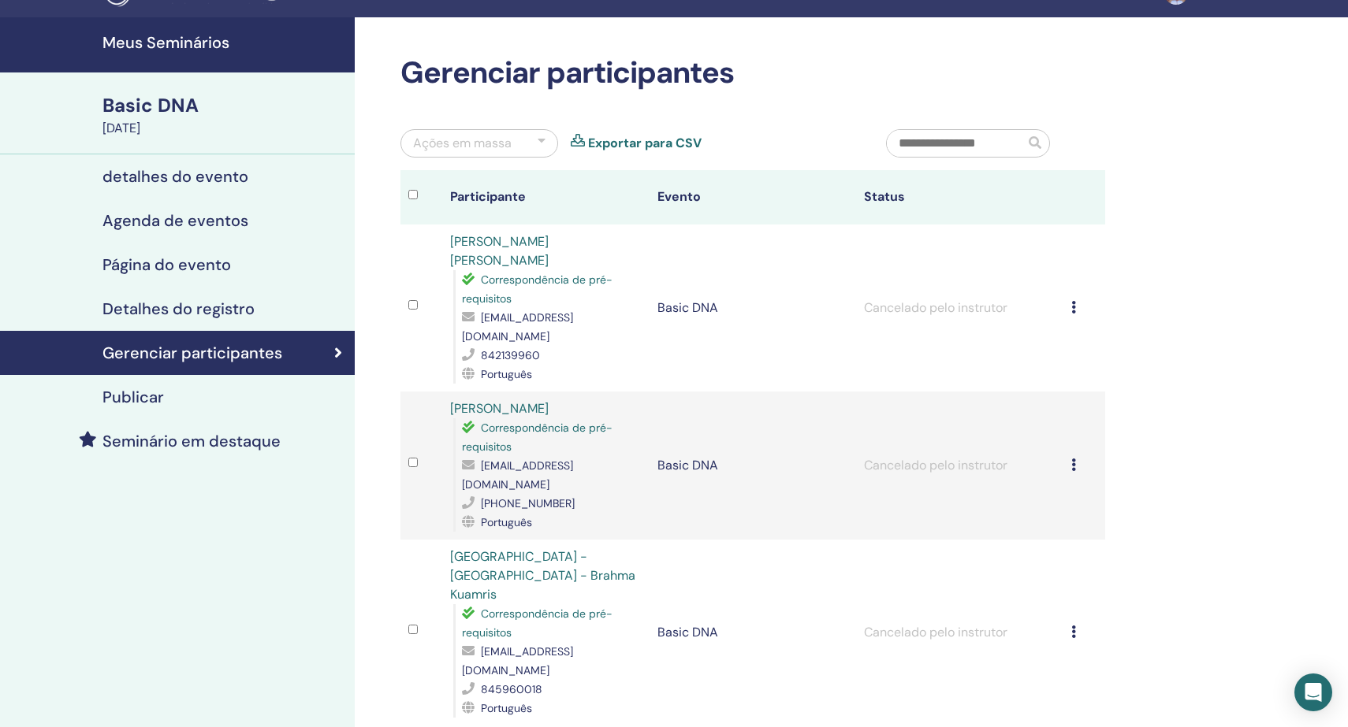
click at [381, 239] on div "Gerenciar participantes Ações em massa Exportar para CSV Participante Evento St…" at bounding box center [804, 512] width 898 height 991
click at [178, 42] on h4 "Meus Seminários" at bounding box center [223, 42] width 243 height 19
